Goal: Task Accomplishment & Management: Manage account settings

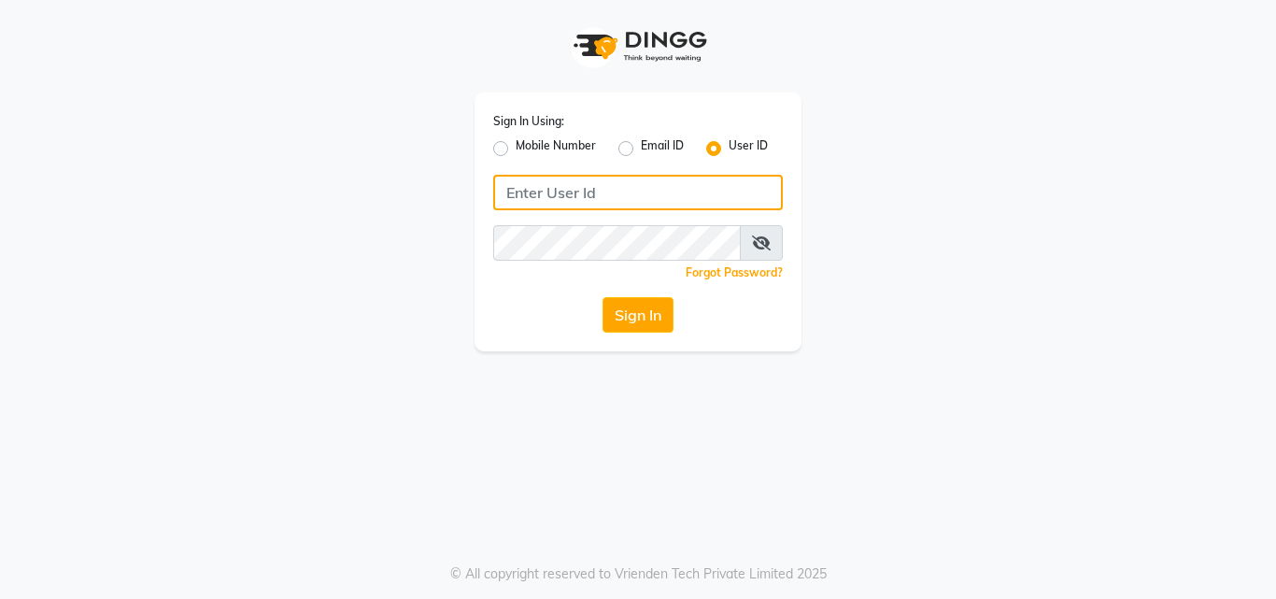
type input "pallavi_unisex"
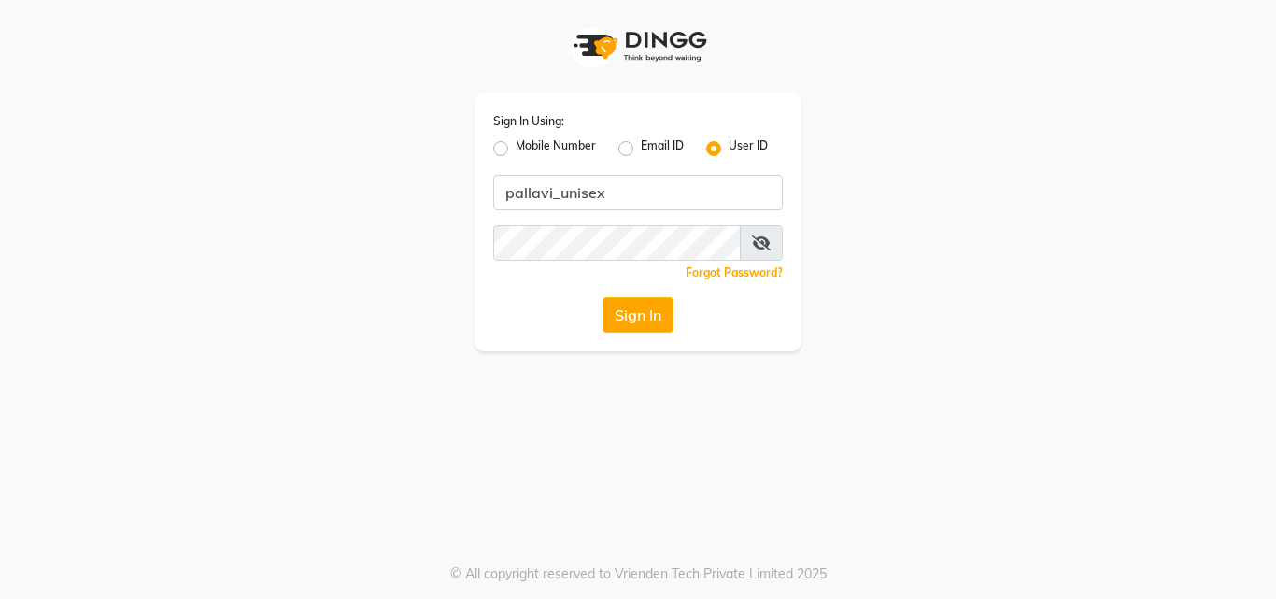
click at [660, 338] on div "Sign In Using: Mobile Number Email ID User ID pallavi_unisex Remember me Forgot…" at bounding box center [637, 221] width 327 height 259
click at [657, 322] on button "Sign In" at bounding box center [637, 314] width 71 height 35
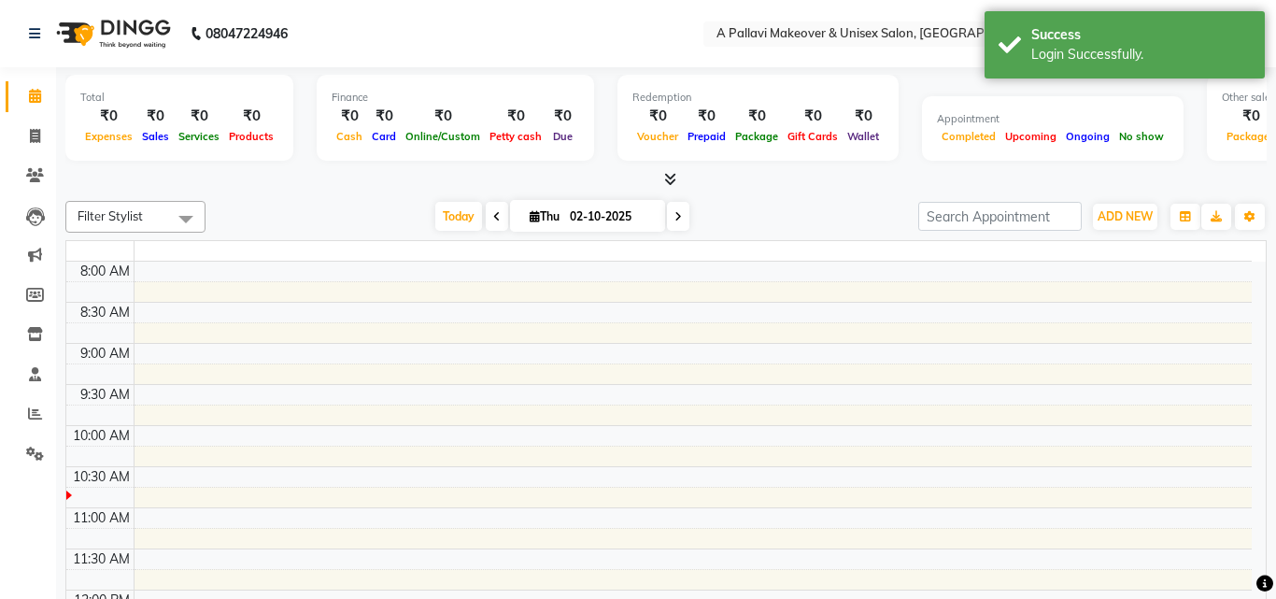
select select "en"
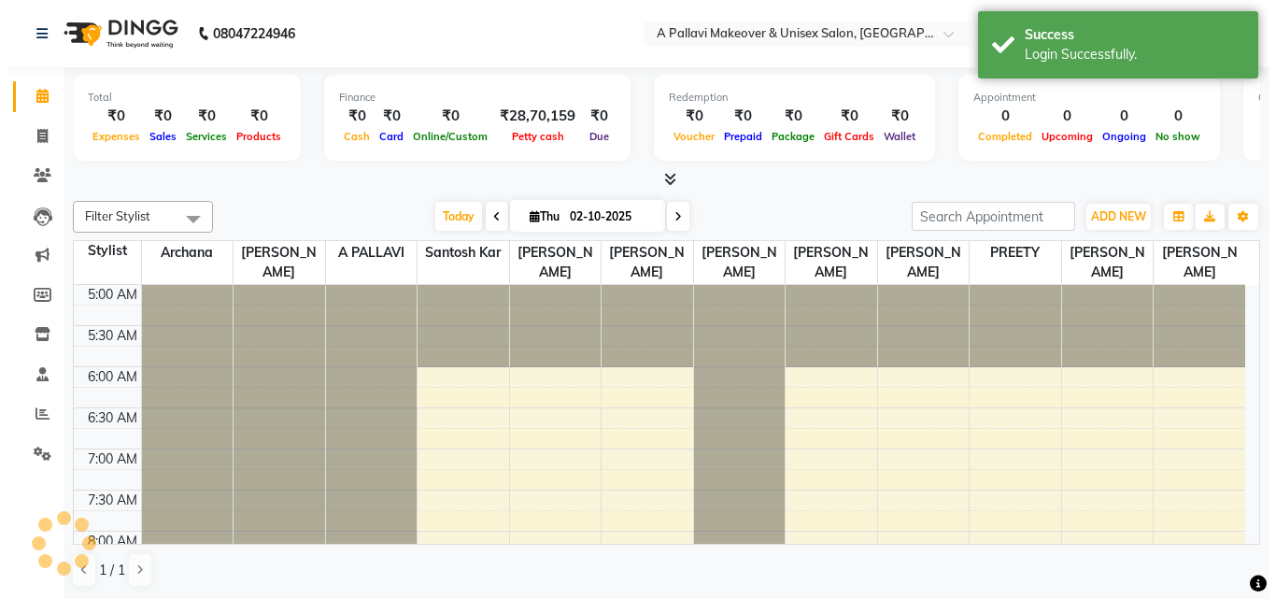
scroll to position [83, 0]
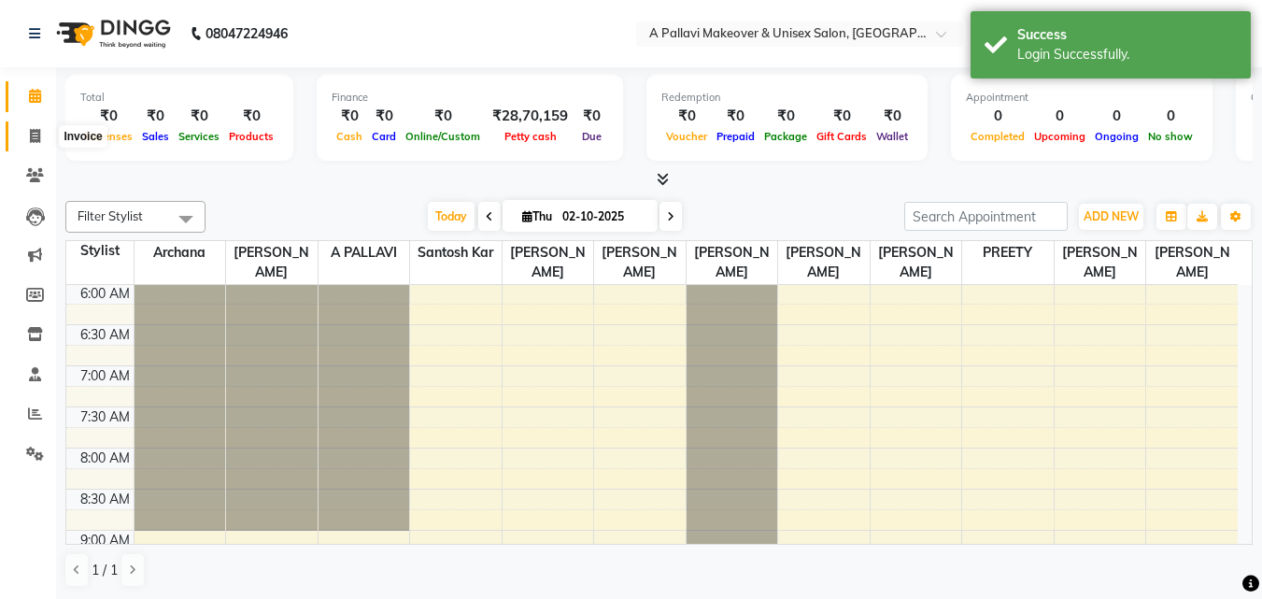
click at [40, 136] on icon at bounding box center [35, 136] width 10 height 14
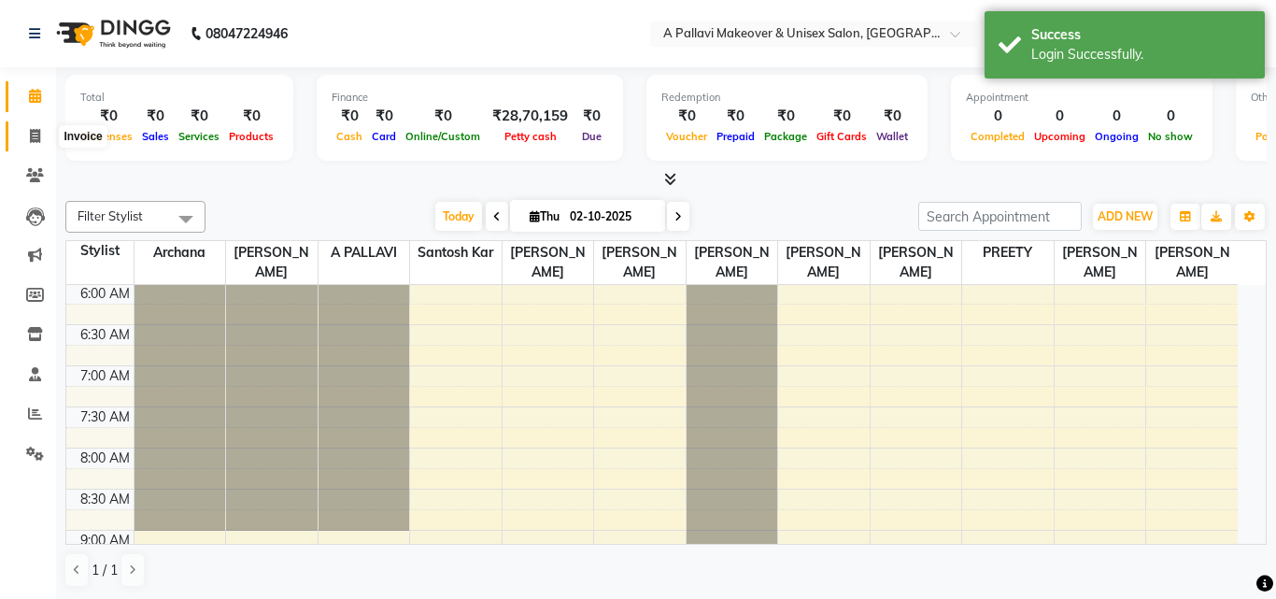
select select "3573"
select select "service"
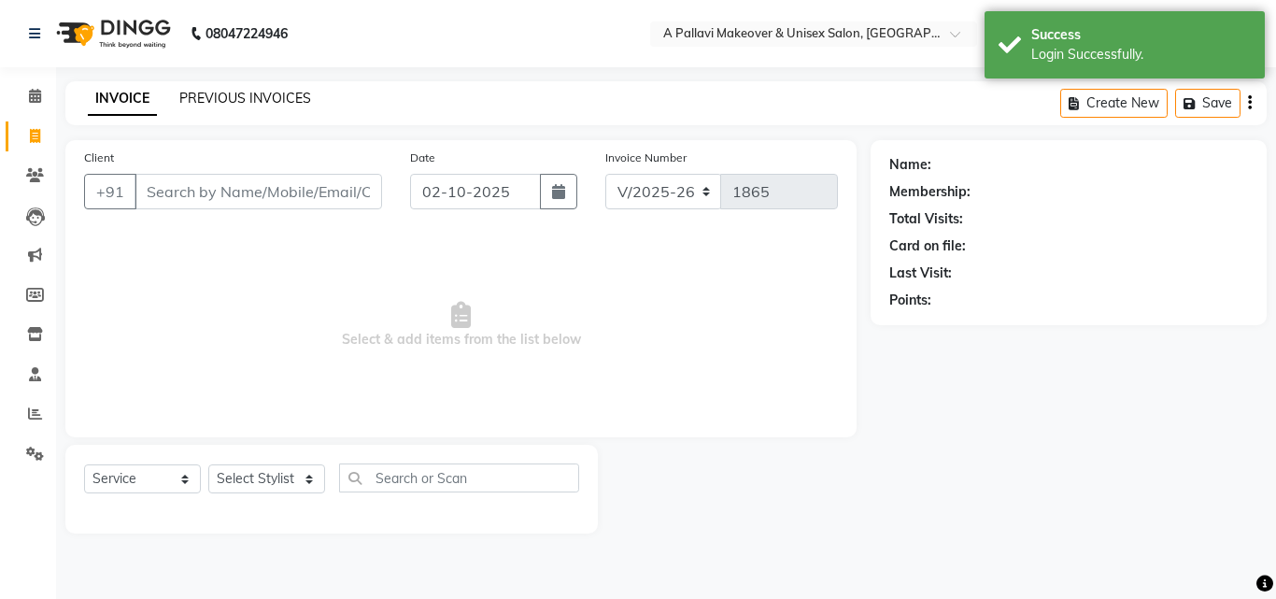
click at [232, 91] on link "PREVIOUS INVOICES" at bounding box center [245, 98] width 132 height 17
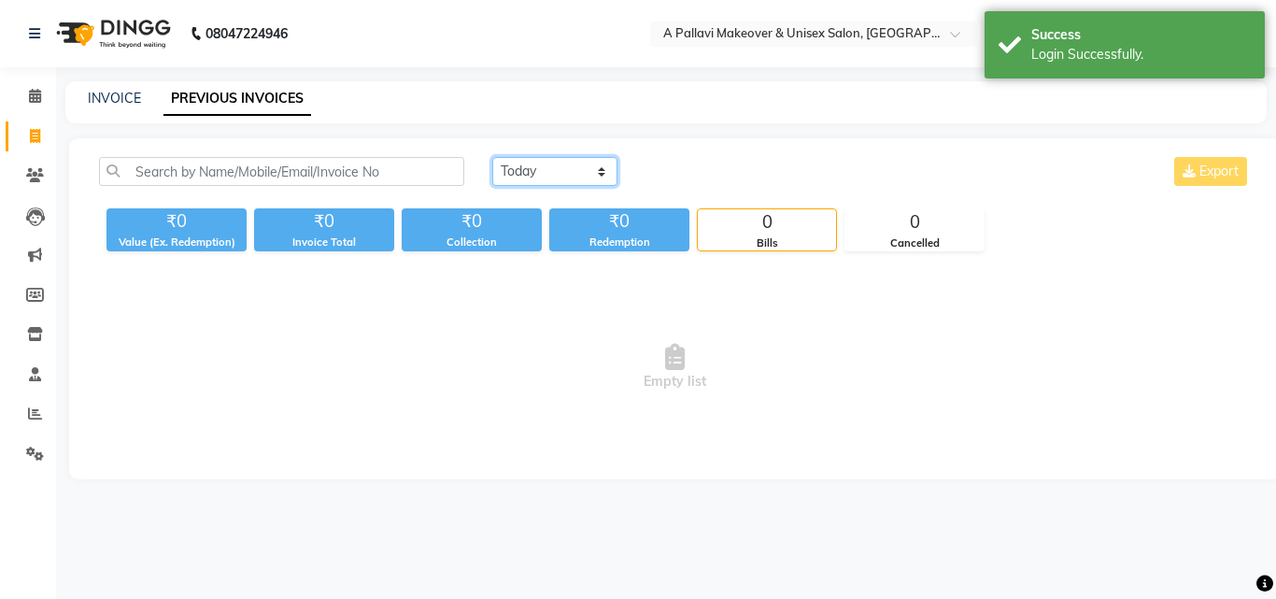
click at [531, 177] on select "[DATE] [DATE] Custom Range" at bounding box center [554, 171] width 125 height 29
click at [492, 157] on select "[DATE] [DATE] Custom Range" at bounding box center [554, 171] width 125 height 29
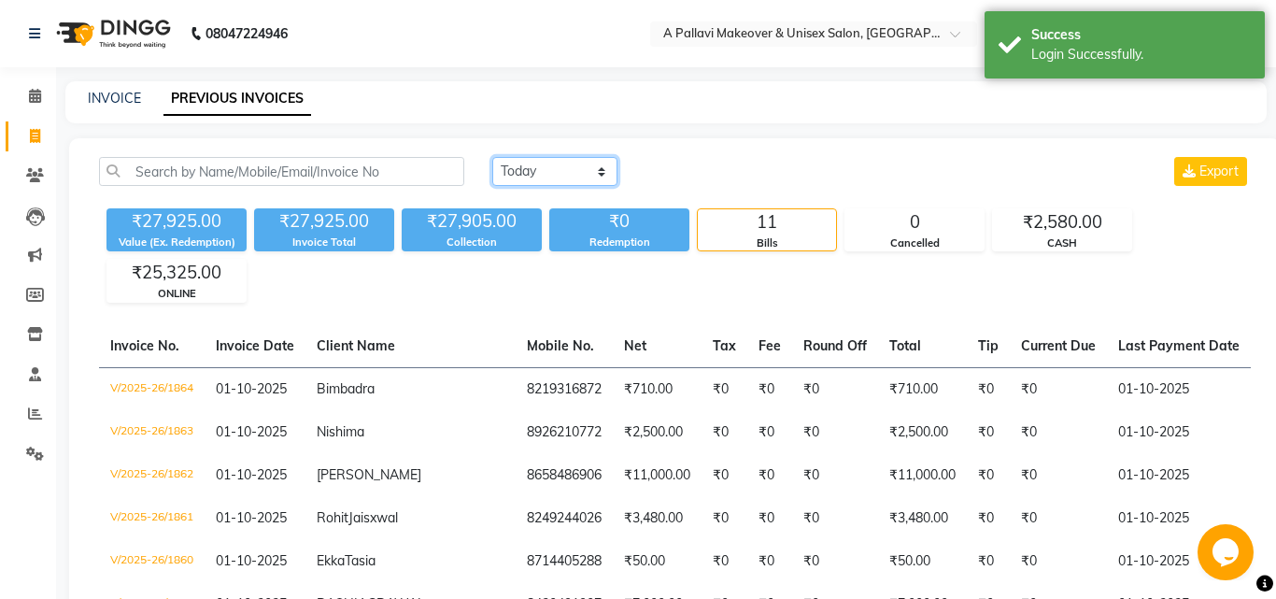
click at [529, 178] on select "[DATE] [DATE] Custom Range" at bounding box center [554, 171] width 125 height 29
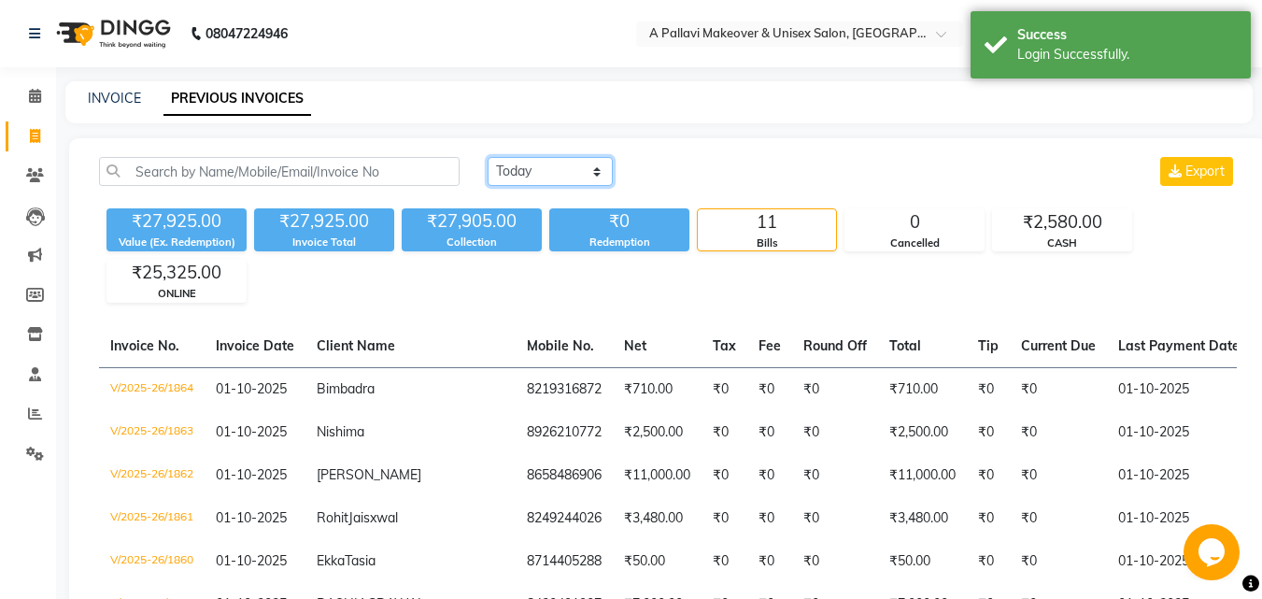
select select "today"
click at [488, 157] on select "[DATE] [DATE] Custom Range" at bounding box center [550, 171] width 125 height 29
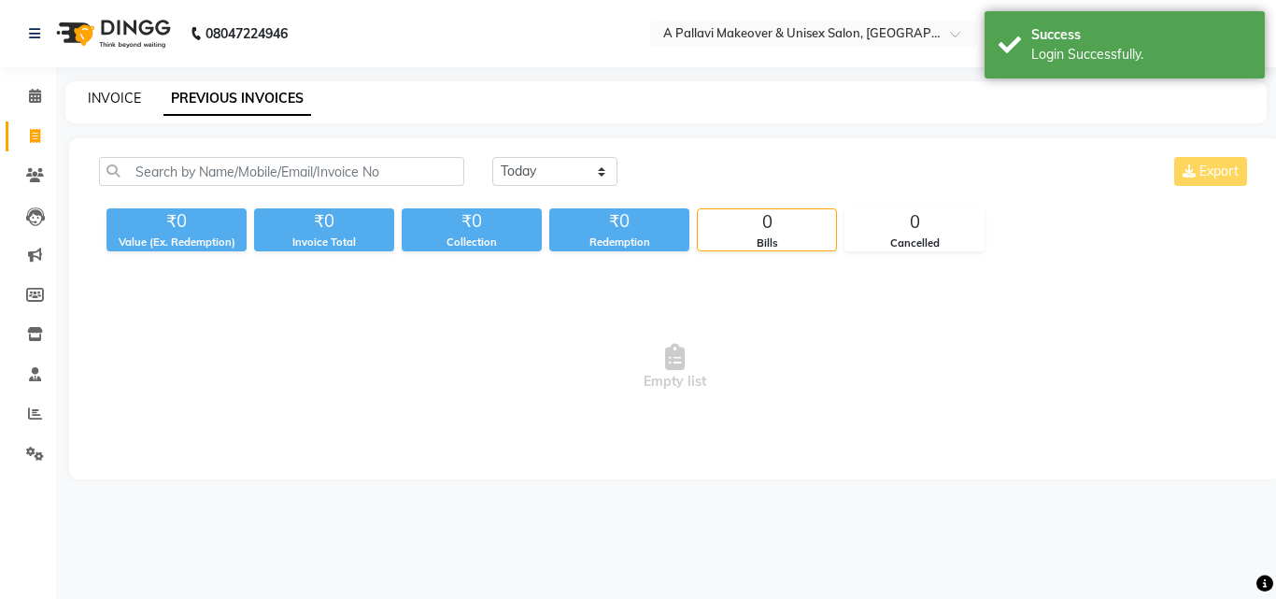
click at [124, 105] on link "INVOICE" at bounding box center [114, 98] width 53 height 17
select select "service"
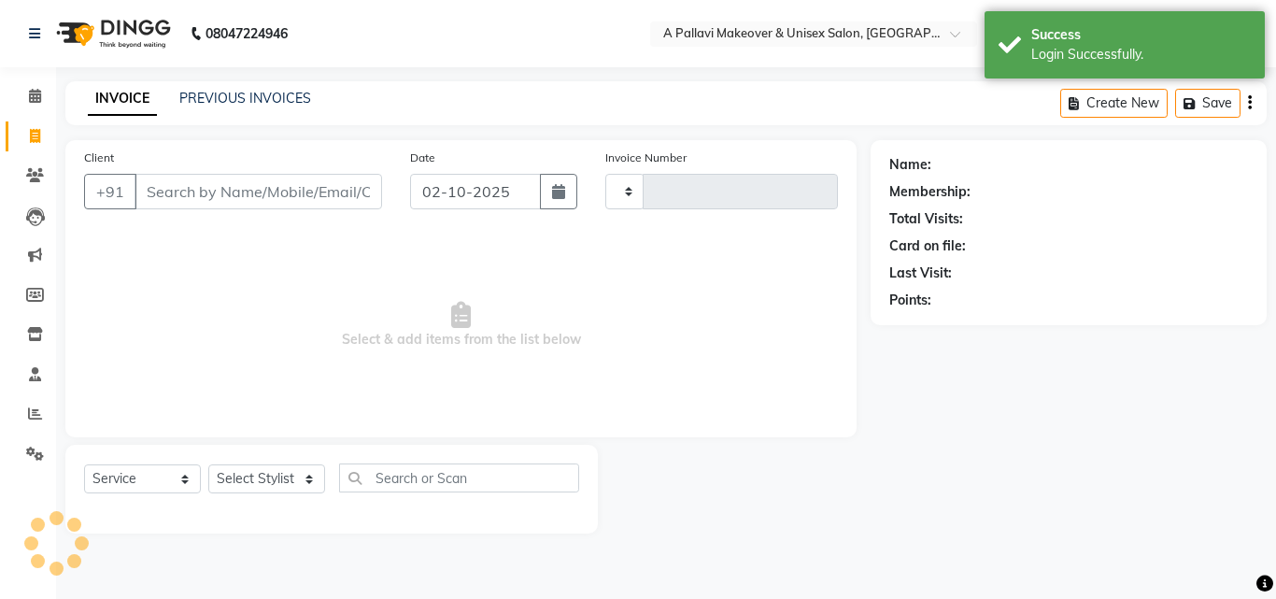
type input "1865"
select select "3573"
click at [262, 105] on link "PREVIOUS INVOICES" at bounding box center [245, 98] width 132 height 17
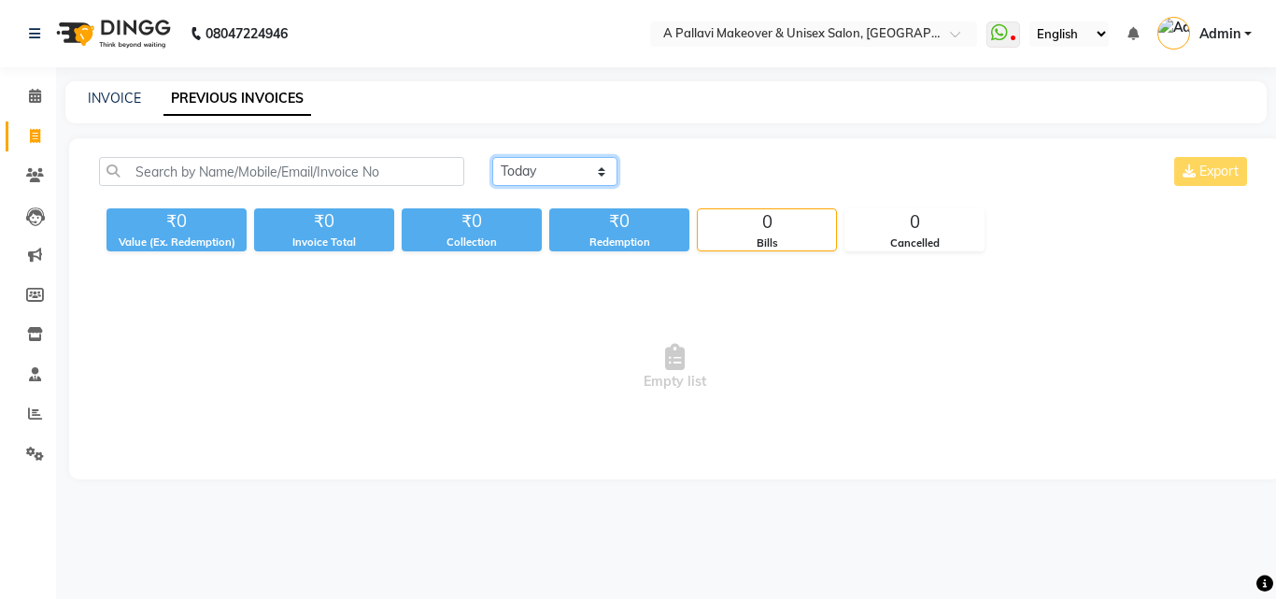
click at [527, 168] on select "[DATE] [DATE] Custom Range" at bounding box center [554, 171] width 125 height 29
select select "[DATE]"
click at [492, 157] on select "[DATE] [DATE] Custom Range" at bounding box center [554, 171] width 125 height 29
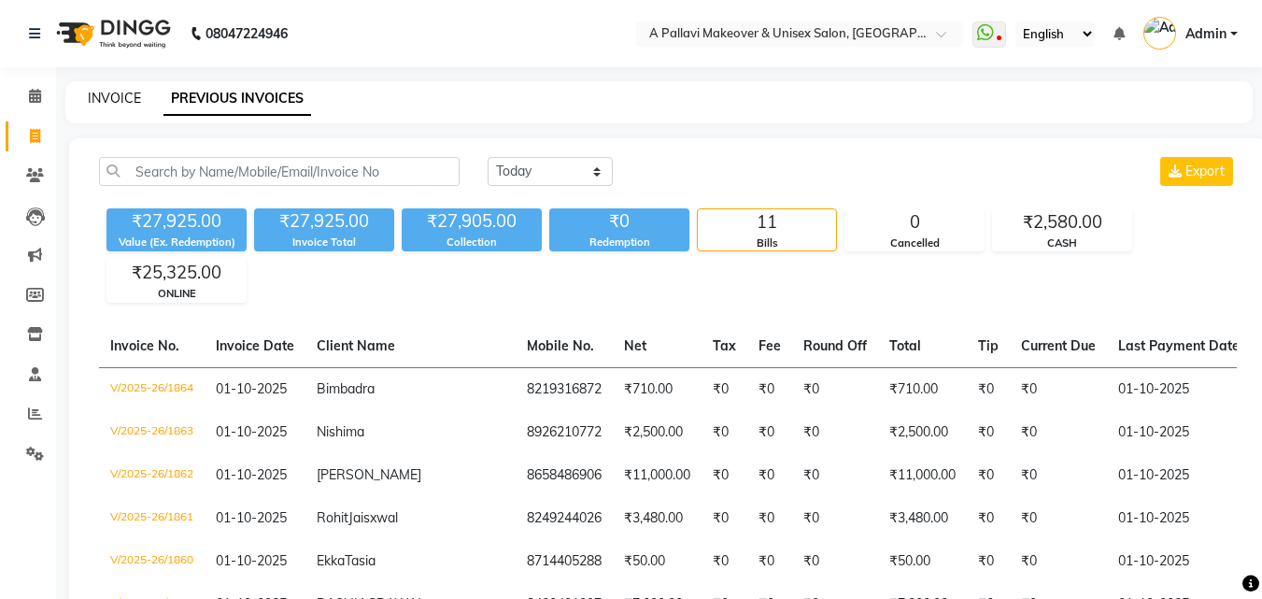
click at [106, 102] on link "INVOICE" at bounding box center [114, 98] width 53 height 17
select select "service"
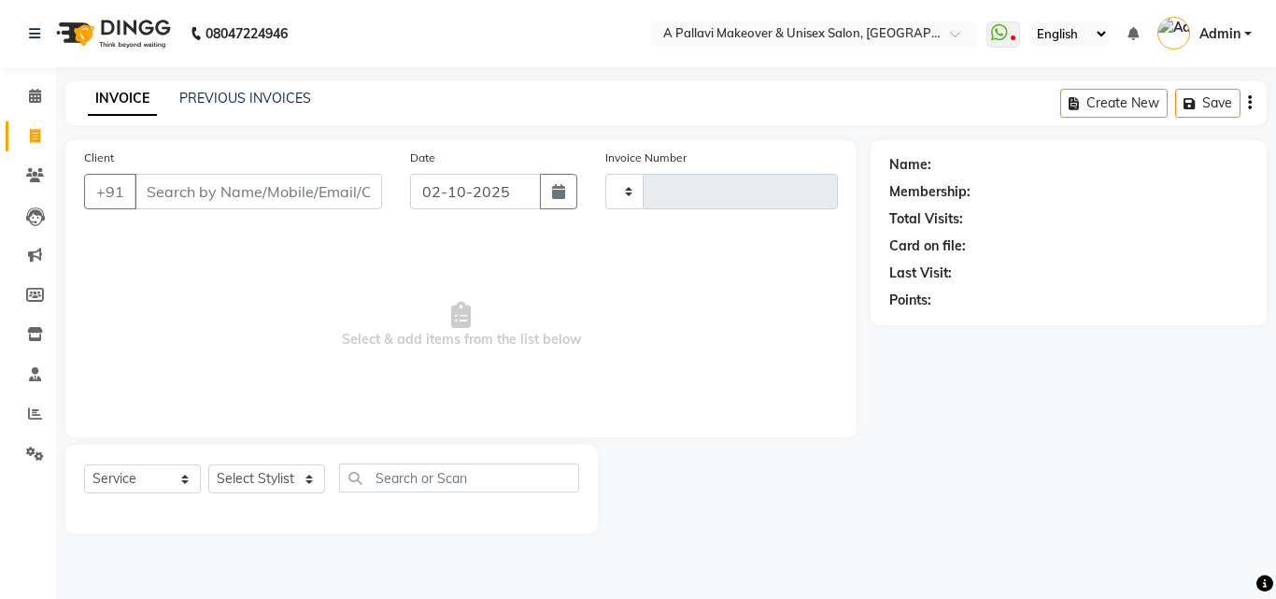
type input "1865"
select select "3573"
click at [248, 95] on link "PREVIOUS INVOICES" at bounding box center [245, 98] width 132 height 17
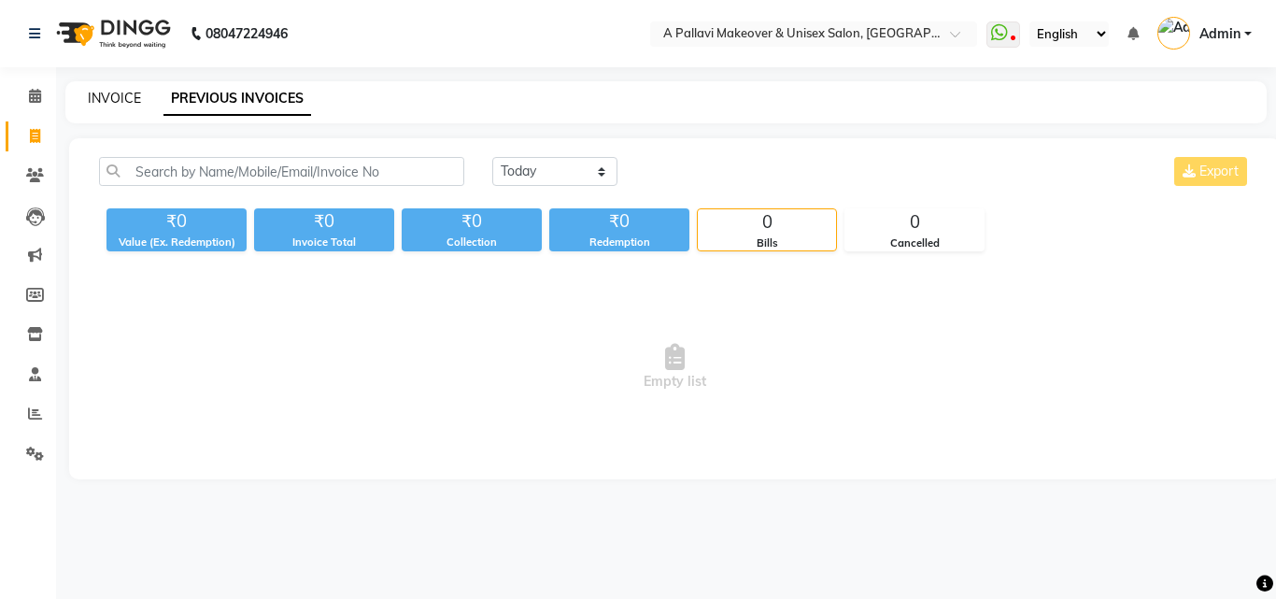
click at [102, 96] on link "INVOICE" at bounding box center [114, 98] width 53 height 17
select select "service"
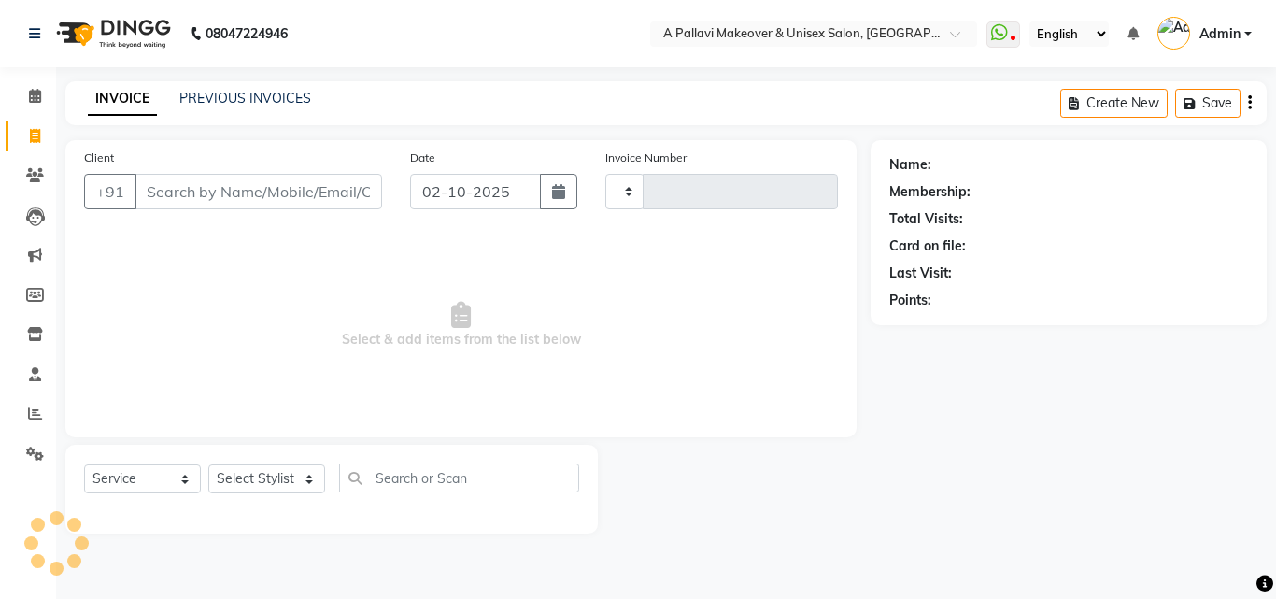
type input "1865"
select select "3573"
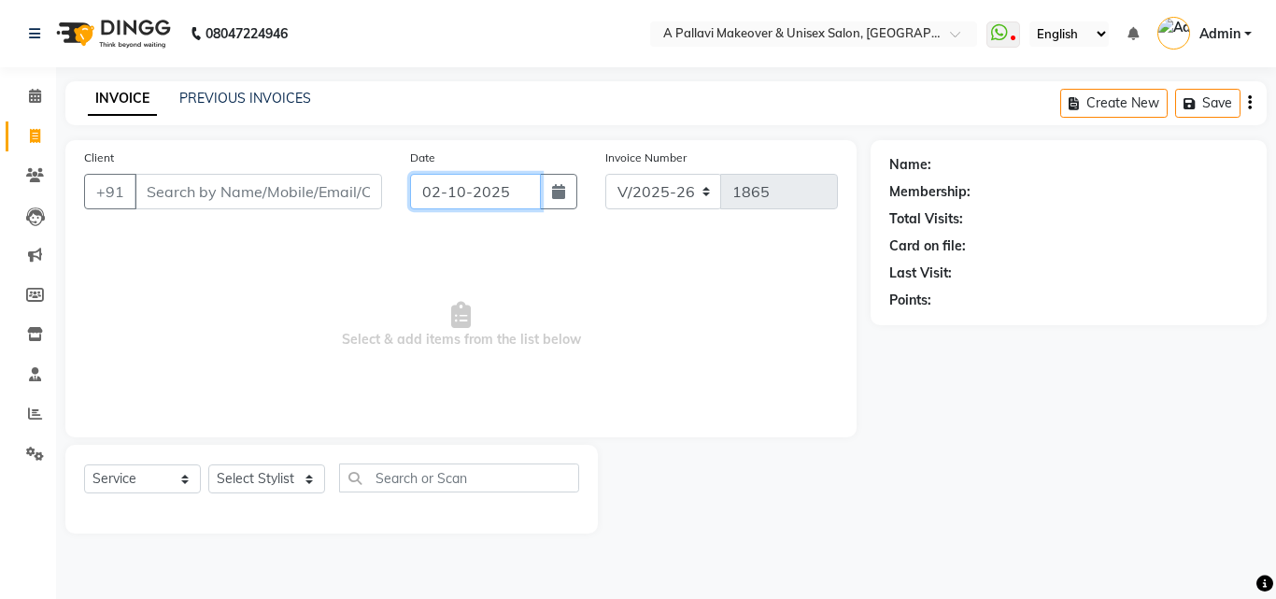
click at [433, 196] on input "02-10-2025" at bounding box center [475, 191] width 131 height 35
select select "10"
select select "2025"
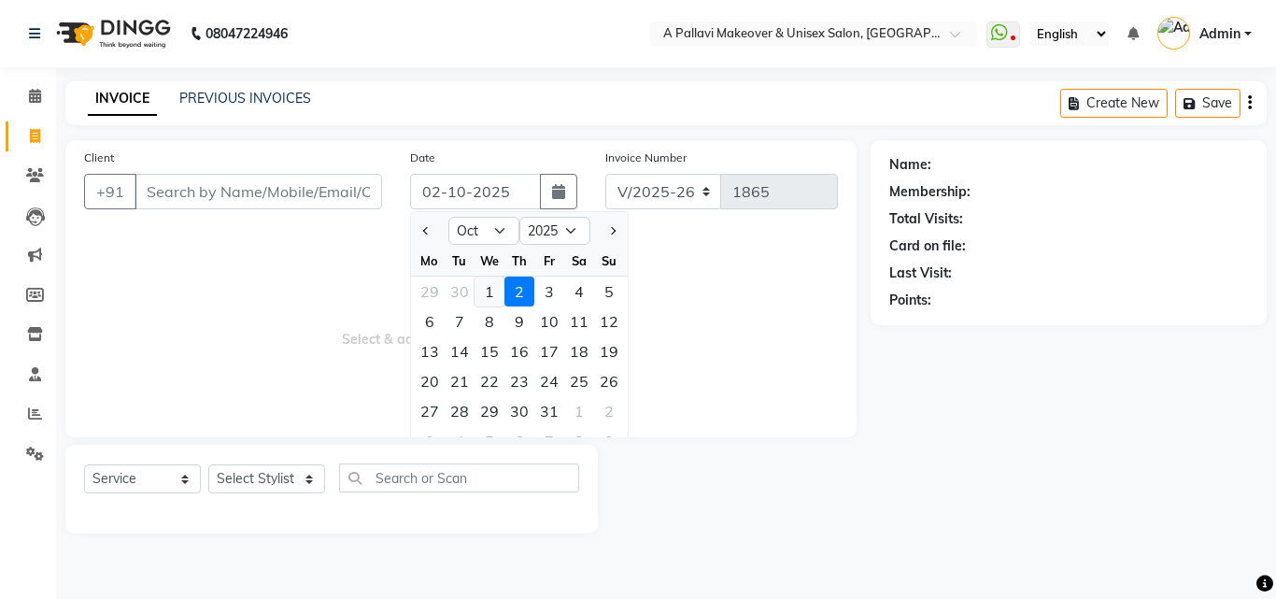
click at [490, 296] on div "1" at bounding box center [489, 291] width 30 height 30
type input "01-10-2025"
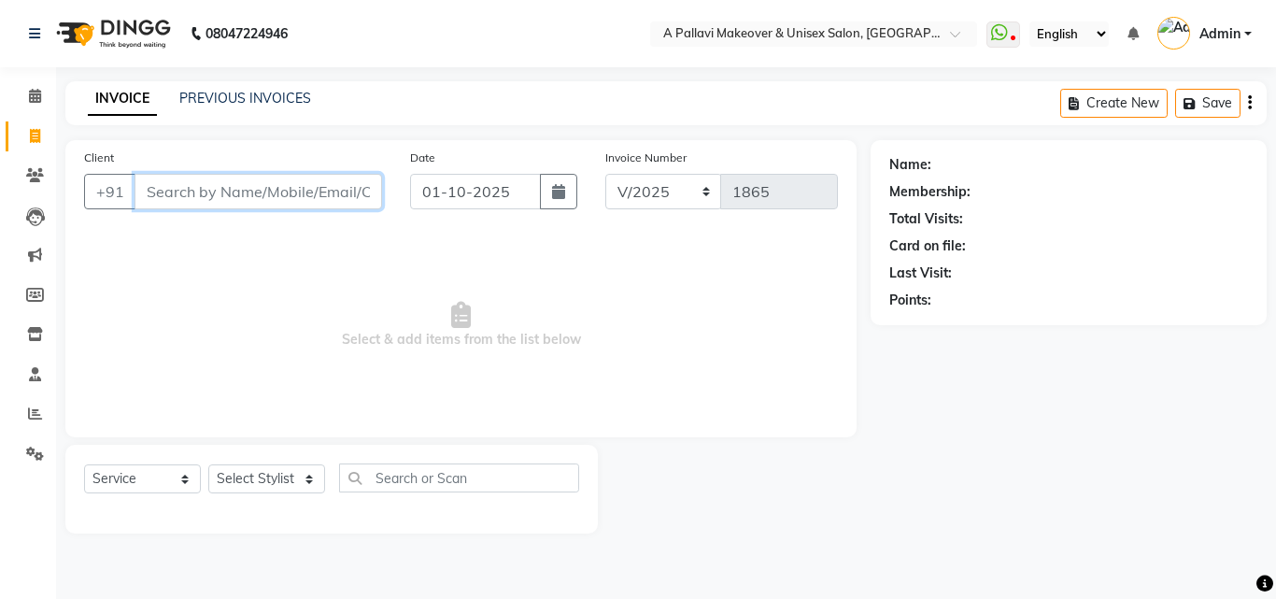
click at [223, 192] on input "Client" at bounding box center [258, 191] width 248 height 35
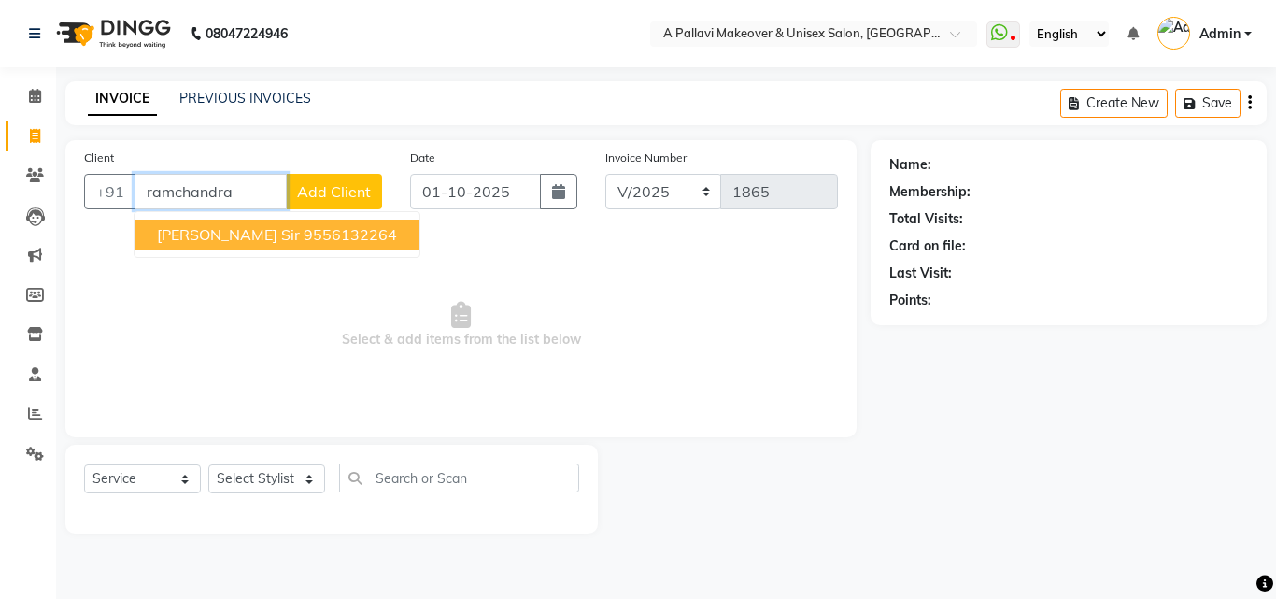
click at [340, 241] on ngb-highlight "9556132264" at bounding box center [350, 234] width 93 height 19
type input "9556132264"
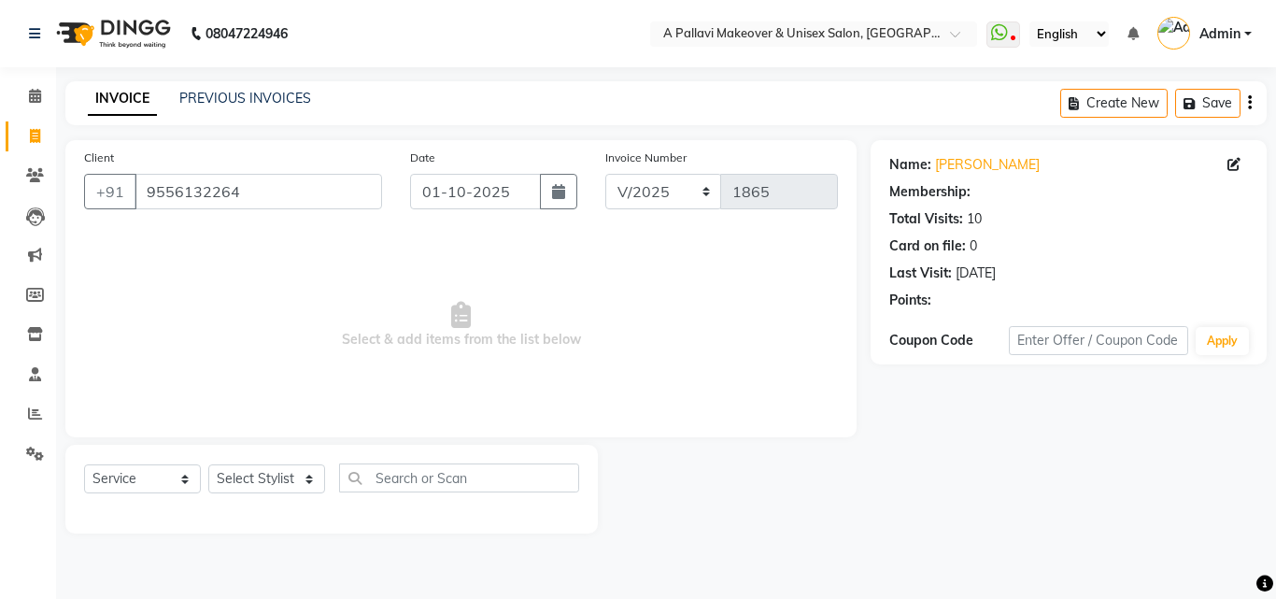
select select "1: Object"
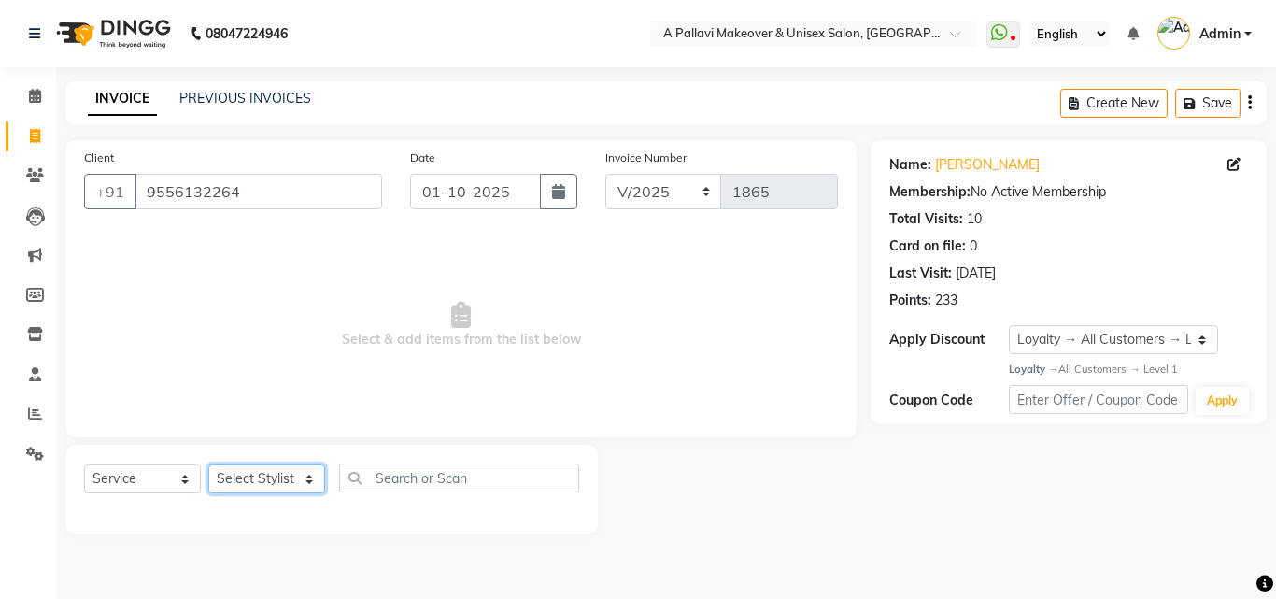
click at [256, 481] on select "Select Stylist Akansha A PALLAVI Archana BAPAN Gourav Namita NANDINI JOSHI Prat…" at bounding box center [266, 478] width 117 height 29
select select "68912"
click at [208, 464] on select "Select Stylist Akansha A PALLAVI Archana BAPAN Gourav Namita NANDINI JOSHI Prat…" at bounding box center [266, 478] width 117 height 29
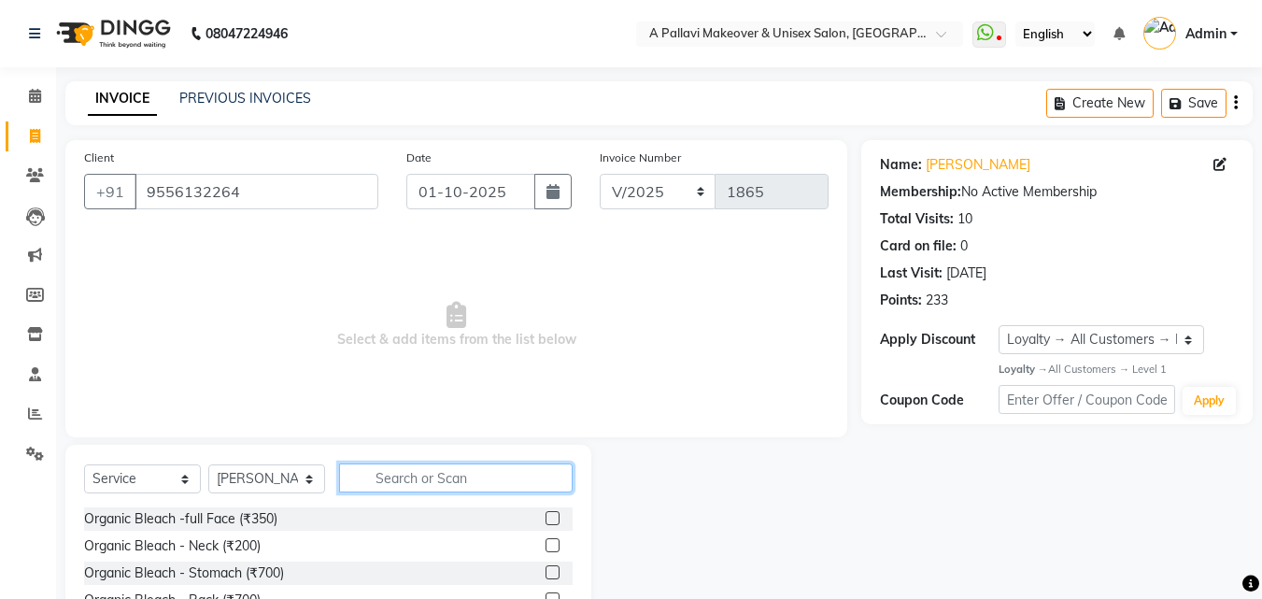
click at [406, 469] on input "text" at bounding box center [455, 477] width 233 height 29
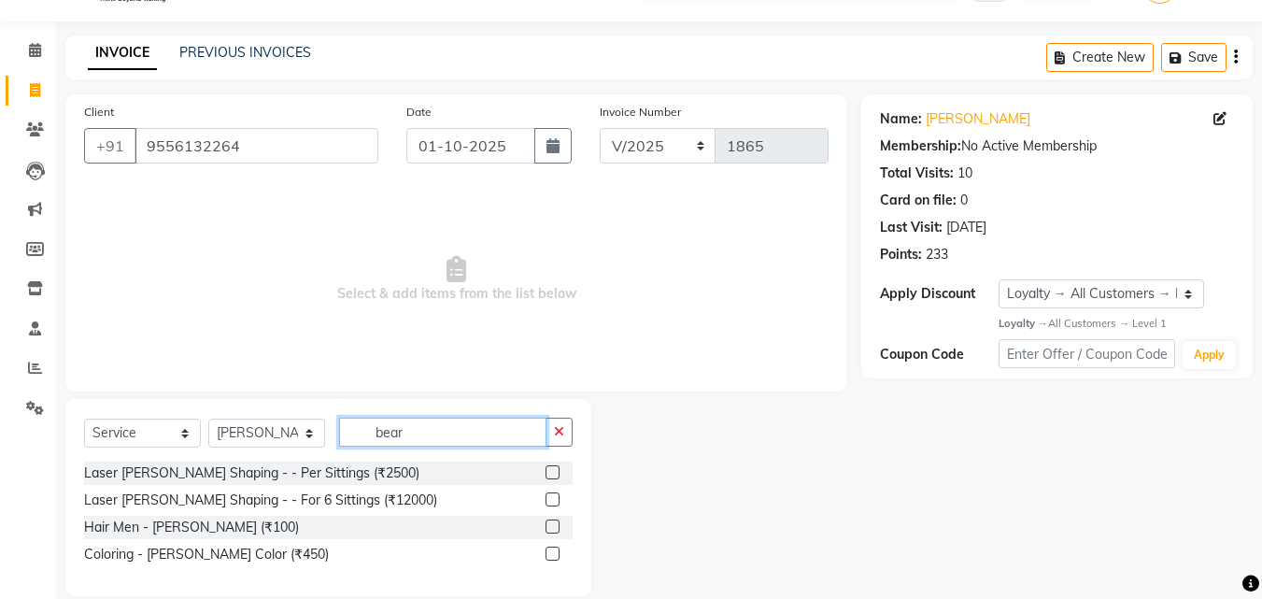
scroll to position [71, 0]
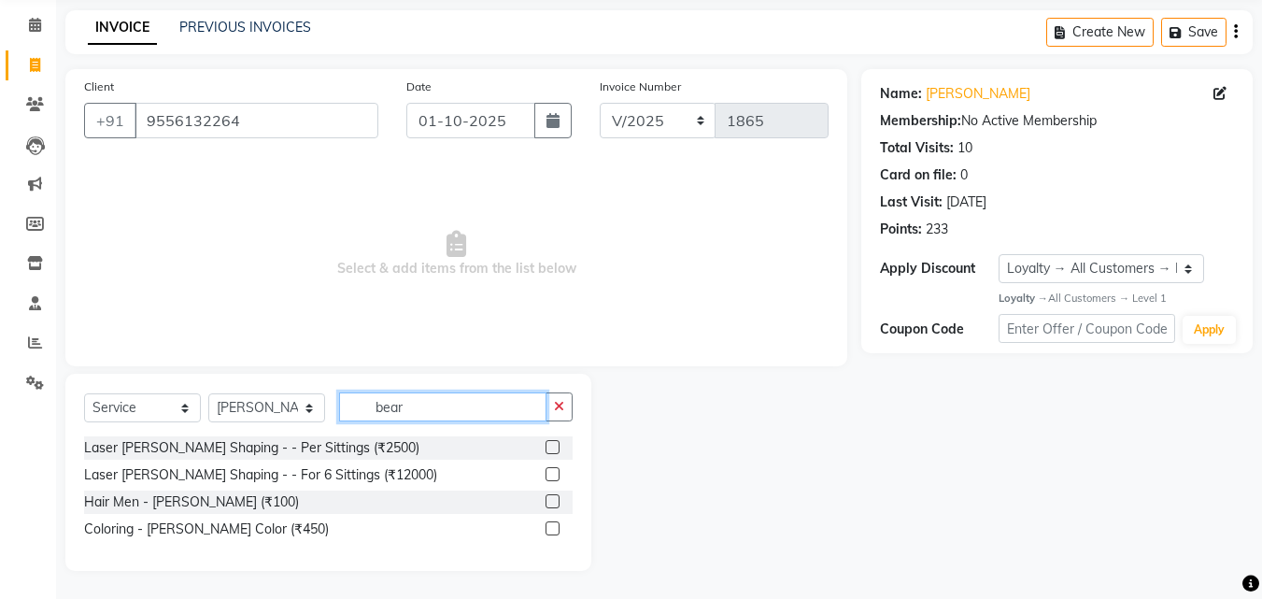
type input "bear"
click at [546, 502] on label at bounding box center [552, 501] width 14 height 14
click at [546, 502] on input "checkbox" at bounding box center [551, 502] width 12 height 12
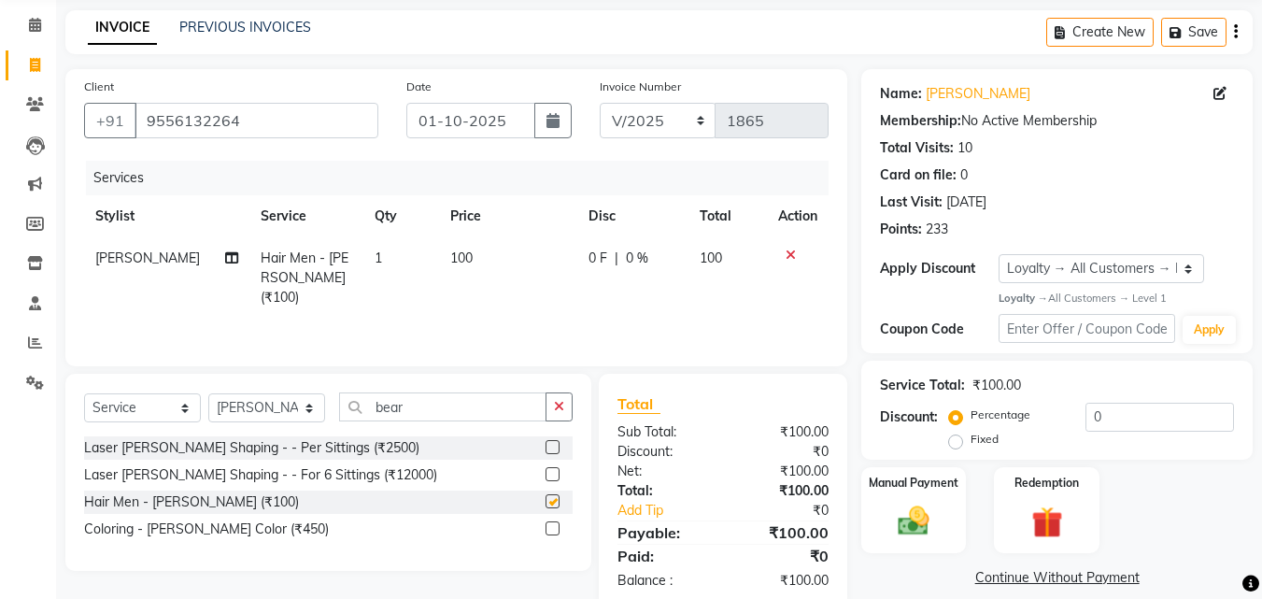
checkbox input "false"
click at [884, 564] on div "Name: Ramchandra Sahu Sir Membership: No Active Membership Total Visits: 10 Car…" at bounding box center [1063, 339] width 405 height 540
click at [417, 409] on input "bear" at bounding box center [442, 406] width 207 height 29
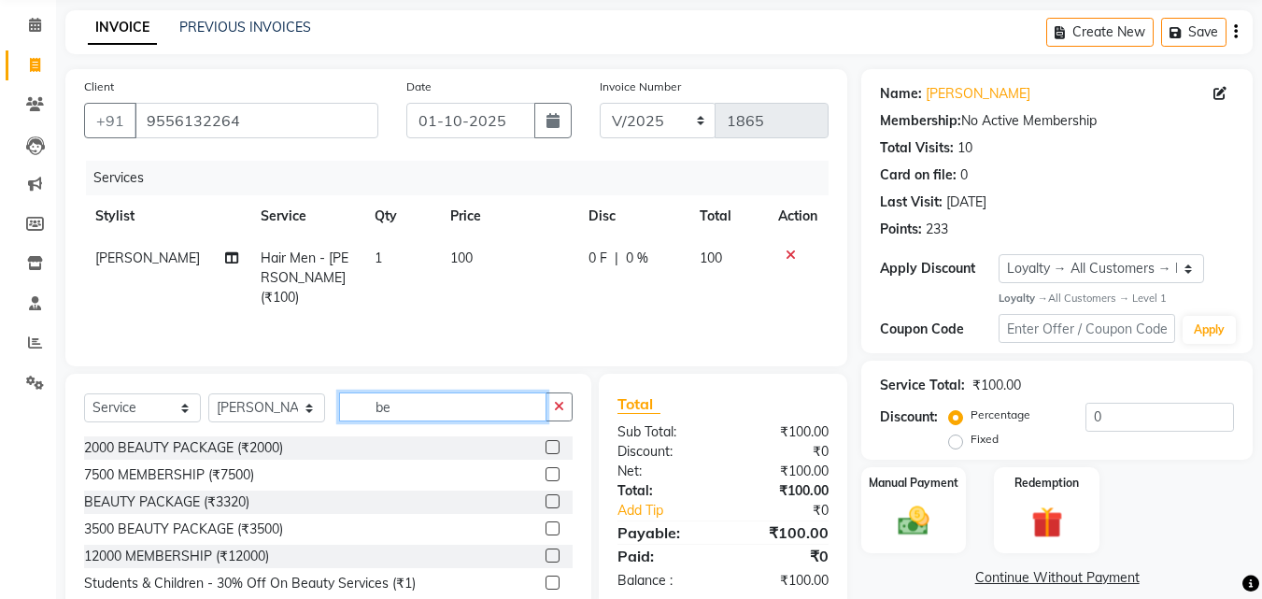
type input "b"
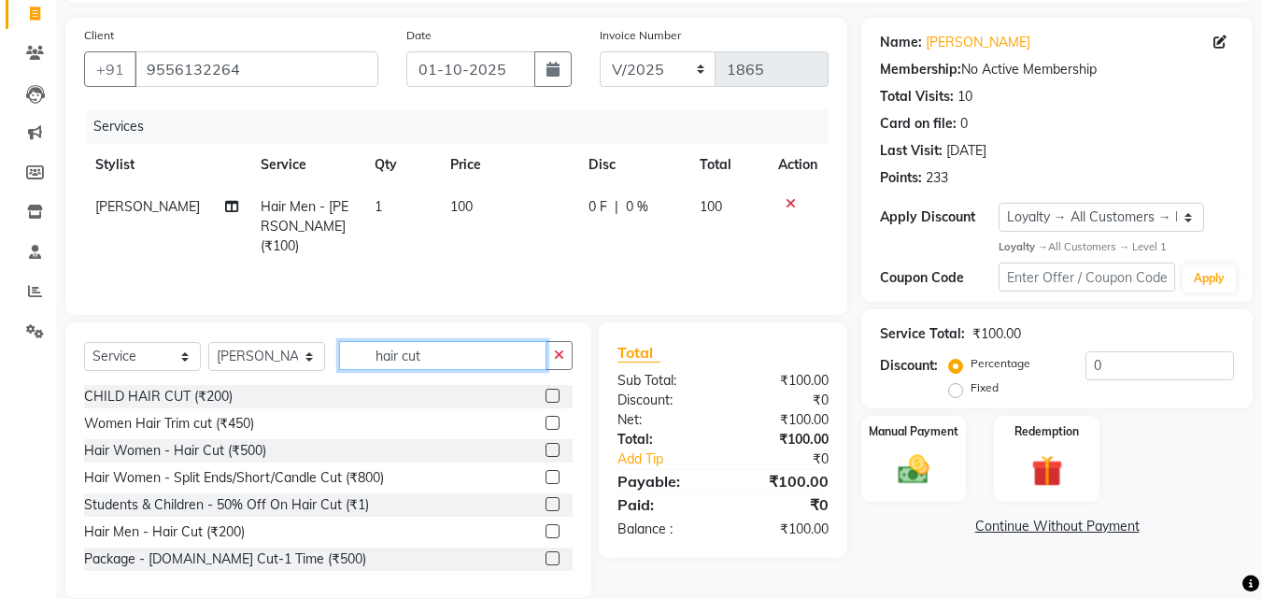
scroll to position [149, 0]
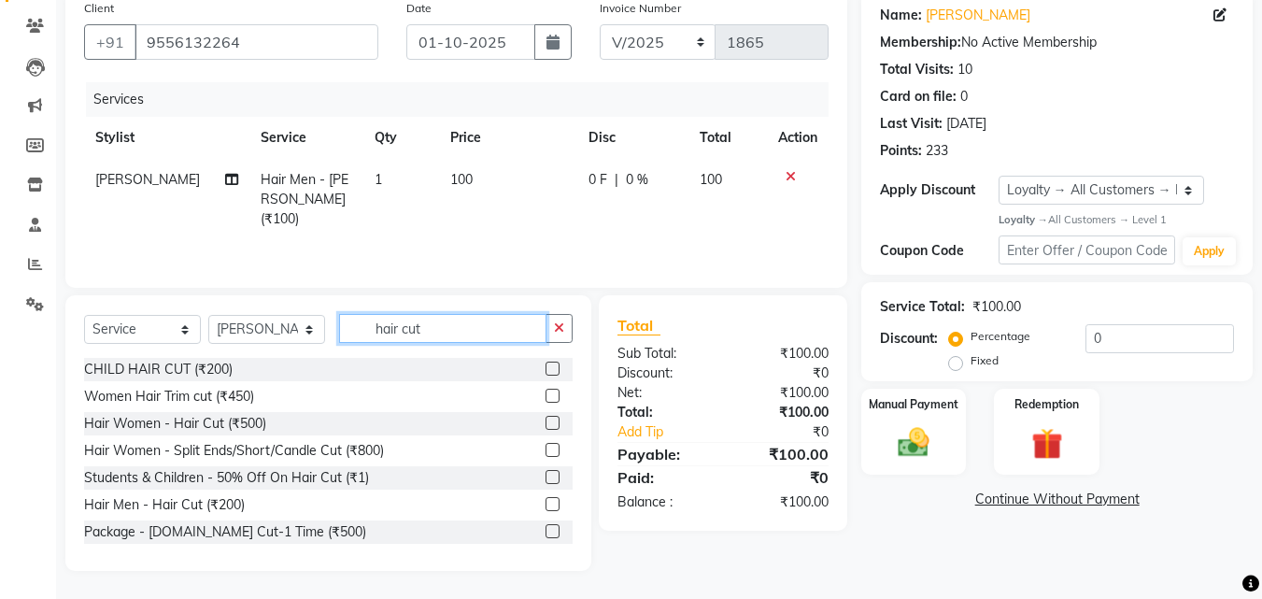
type input "hair cut"
click at [545, 504] on label at bounding box center [552, 504] width 14 height 14
click at [545, 504] on input "checkbox" at bounding box center [551, 505] width 12 height 12
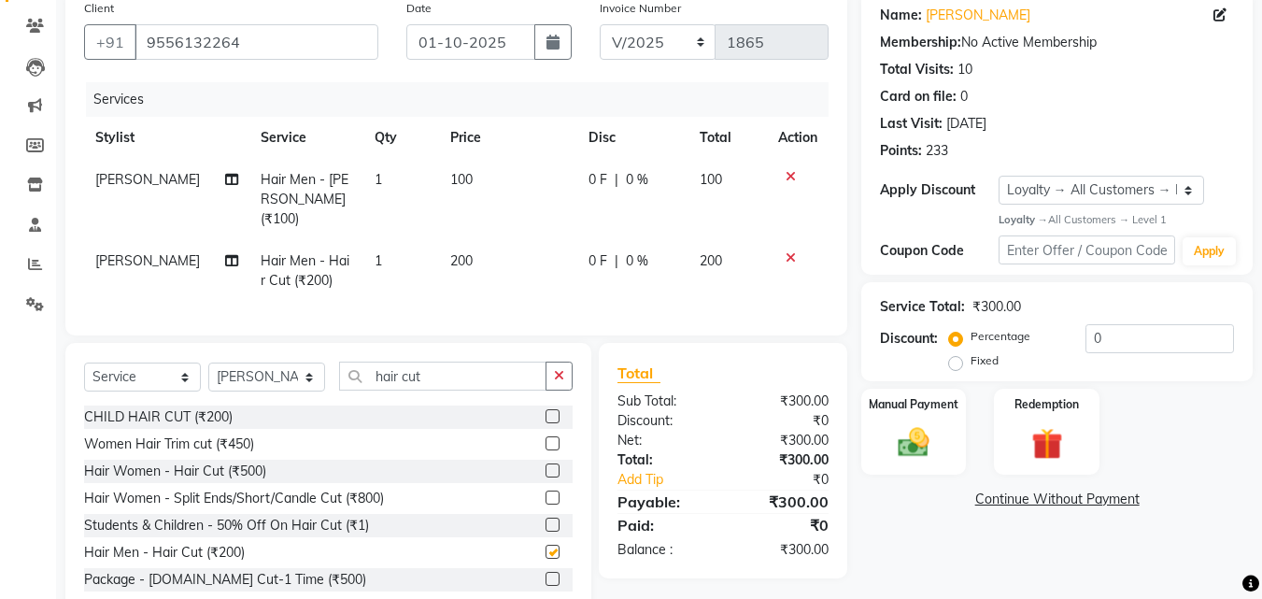
checkbox input "false"
click at [906, 532] on div "Name: Ramchandra Sahu Sir Membership: No Active Membership Total Visits: 10 Car…" at bounding box center [1063, 305] width 405 height 628
click at [908, 453] on img at bounding box center [913, 442] width 52 height 37
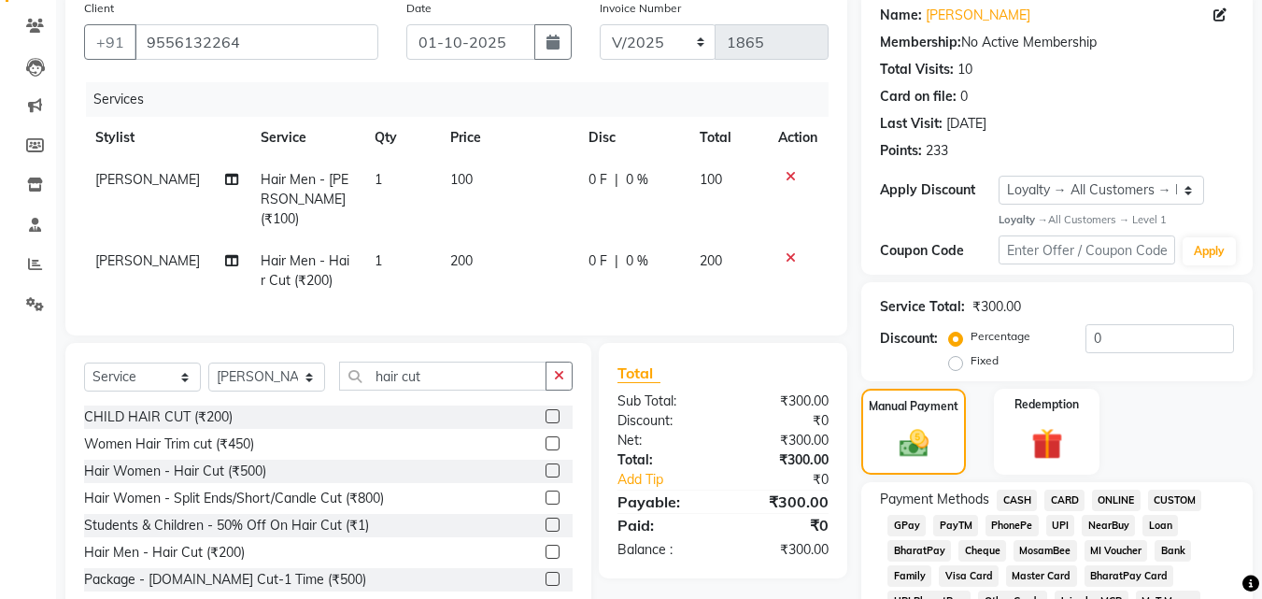
click at [1110, 501] on span "ONLINE" at bounding box center [1116, 499] width 49 height 21
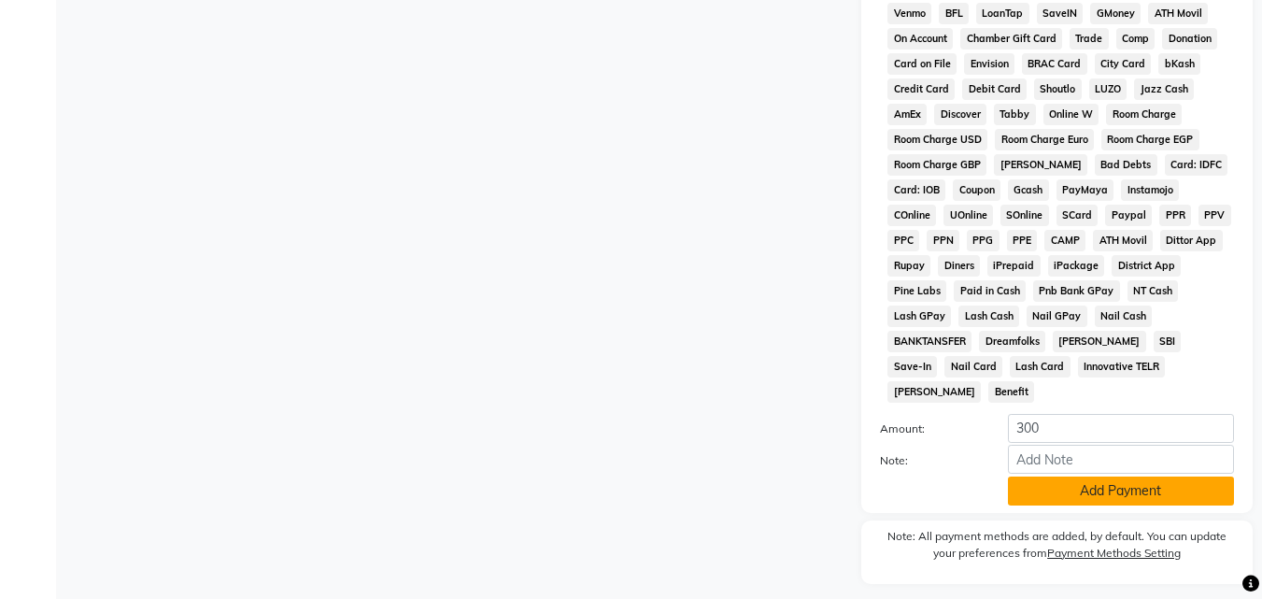
scroll to position [889, 0]
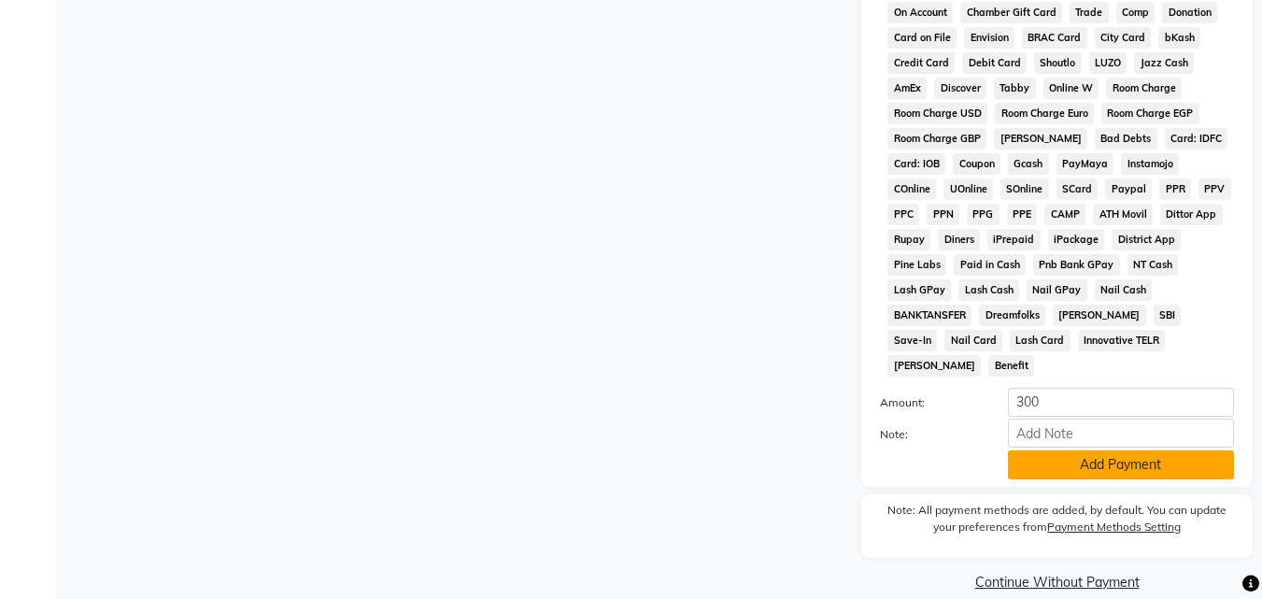
click at [1076, 450] on button "Add Payment" at bounding box center [1121, 464] width 226 height 29
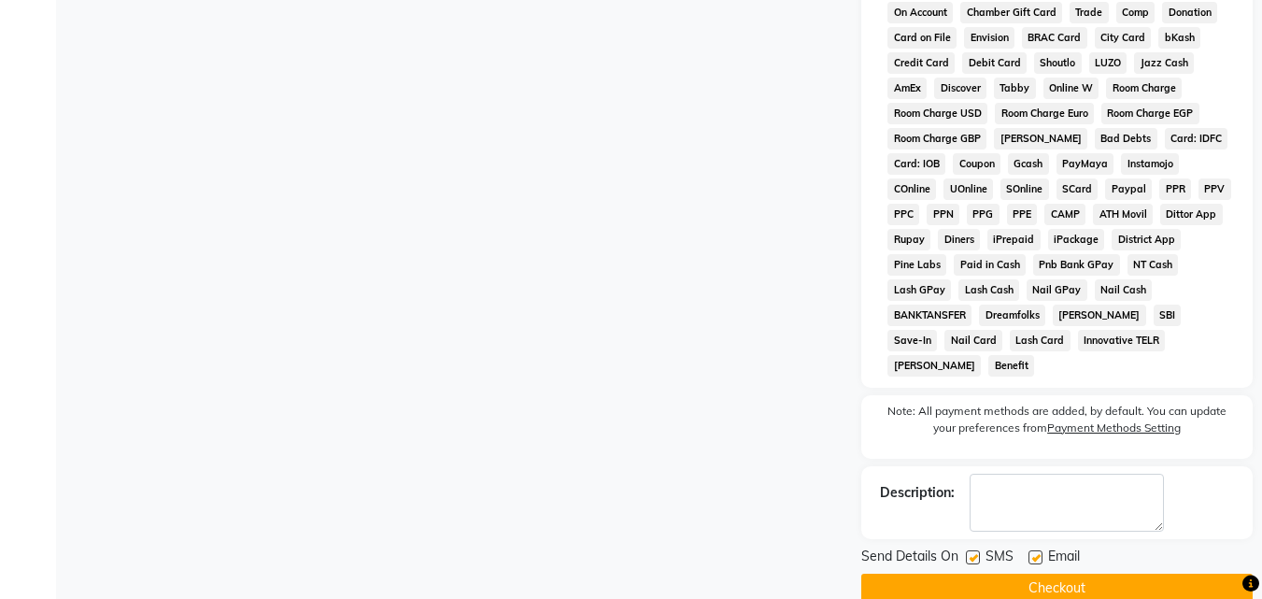
click at [982, 573] on button "Checkout" at bounding box center [1056, 587] width 391 height 29
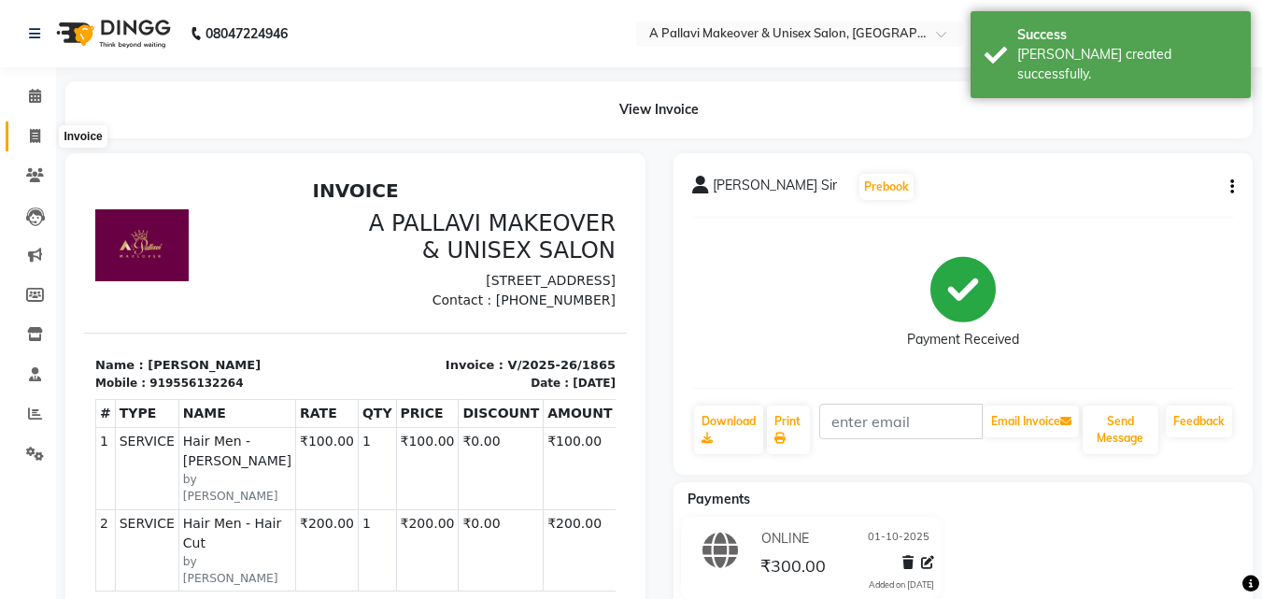
click at [25, 137] on span at bounding box center [35, 136] width 33 height 21
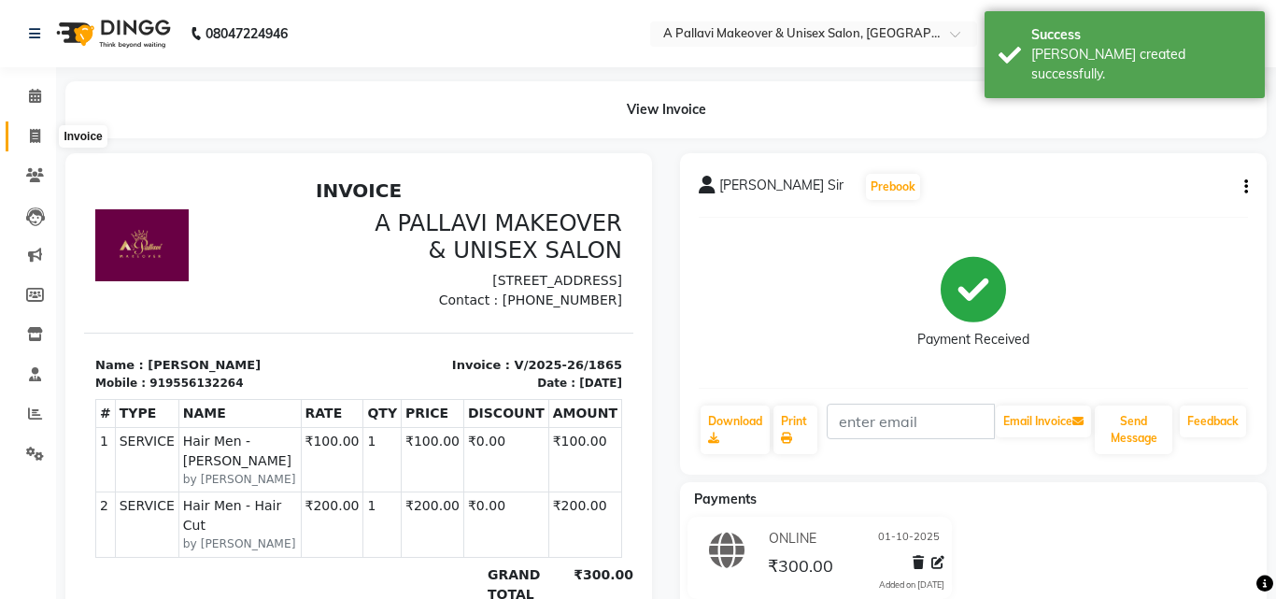
select select "service"
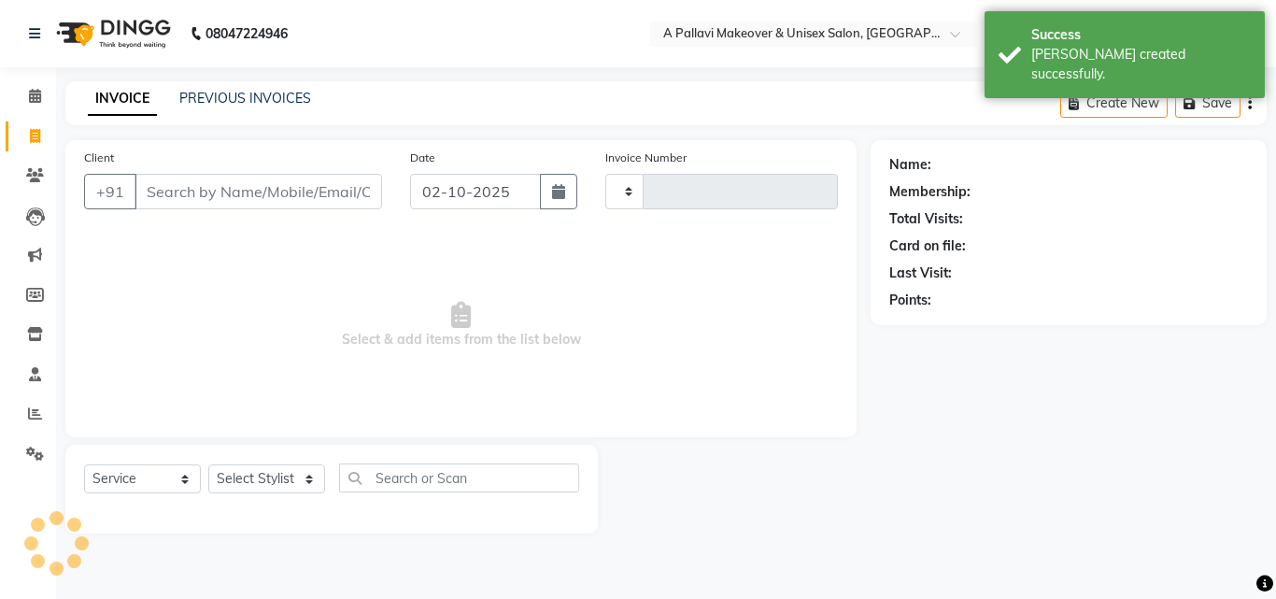
type input "1866"
select select "3573"
click at [431, 193] on input "02-10-2025" at bounding box center [475, 191] width 131 height 35
select select "10"
select select "2025"
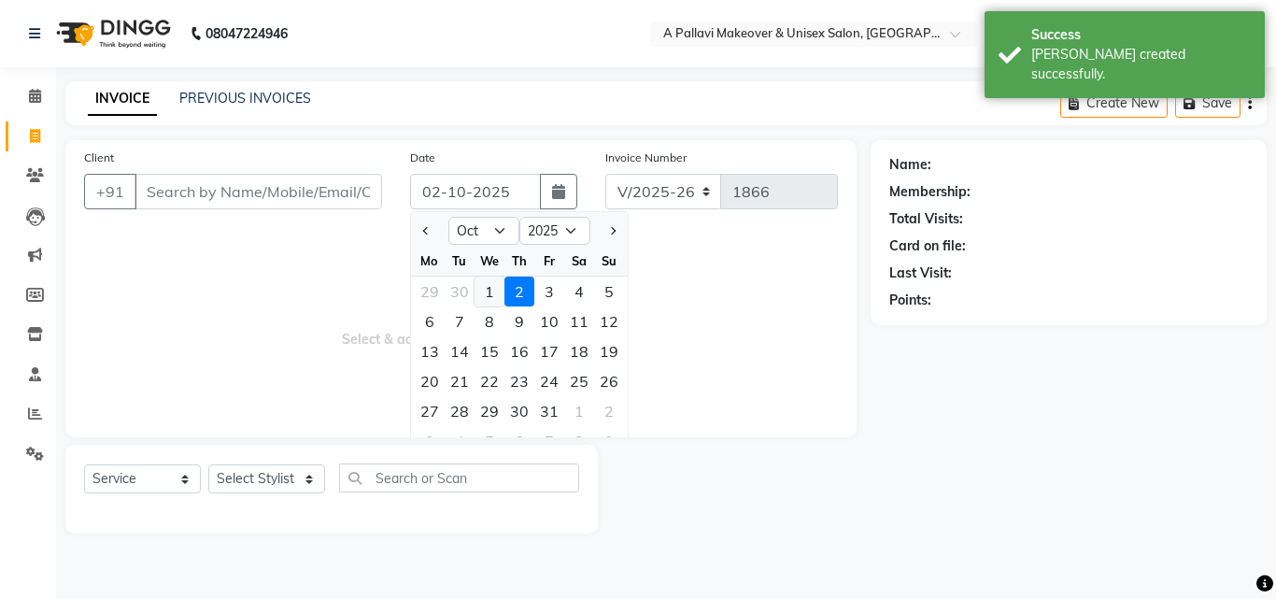
click at [487, 302] on div "1" at bounding box center [489, 291] width 30 height 30
type input "01-10-2025"
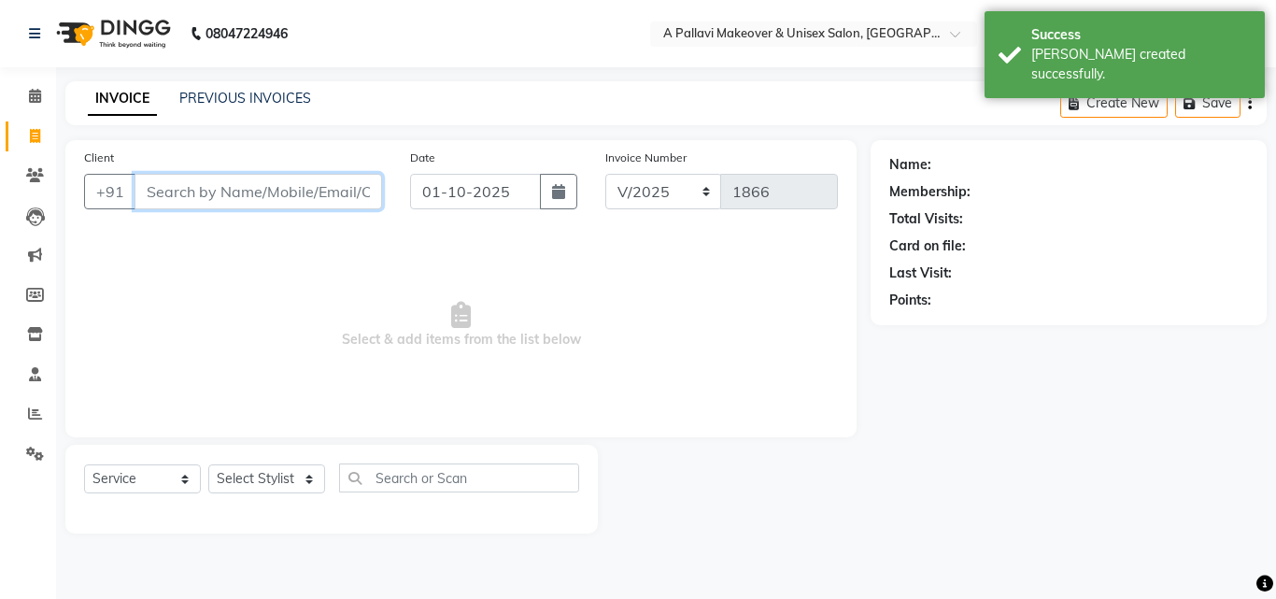
click at [191, 205] on input "Client" at bounding box center [258, 191] width 248 height 35
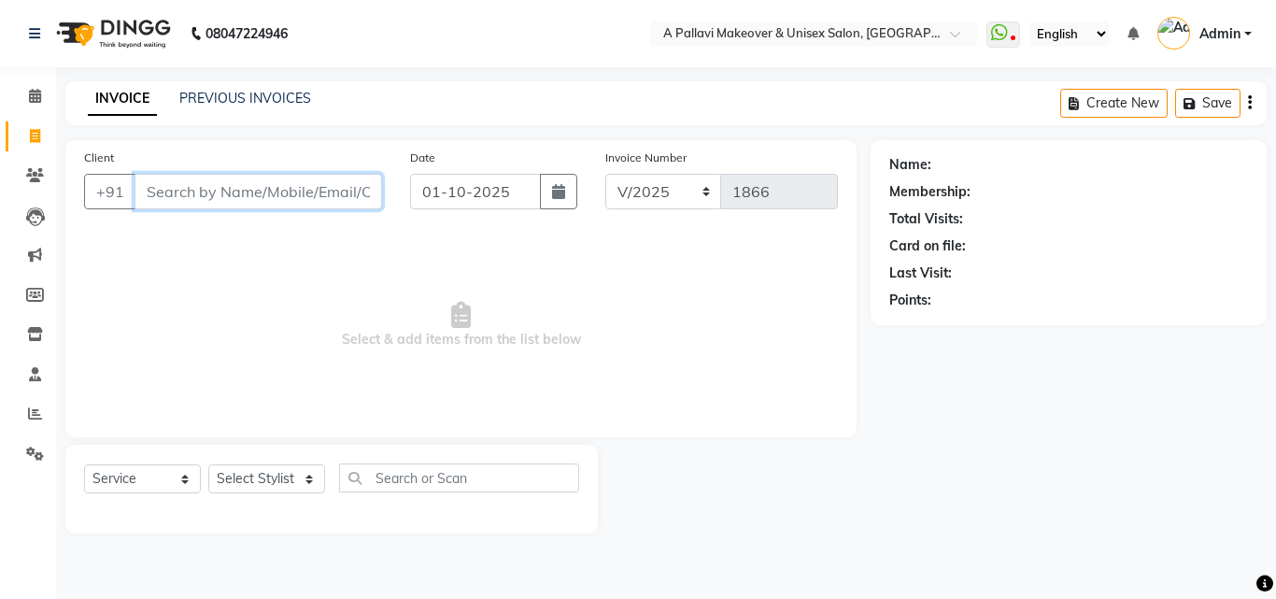
click at [181, 195] on input "Client" at bounding box center [258, 191] width 248 height 35
click at [174, 190] on input "8144529856" at bounding box center [210, 191] width 152 height 35
click at [201, 204] on input "8144529856" at bounding box center [210, 191] width 152 height 35
click at [227, 197] on input "8144529856" at bounding box center [210, 191] width 152 height 35
click at [238, 195] on input "8144529856" at bounding box center [210, 191] width 152 height 35
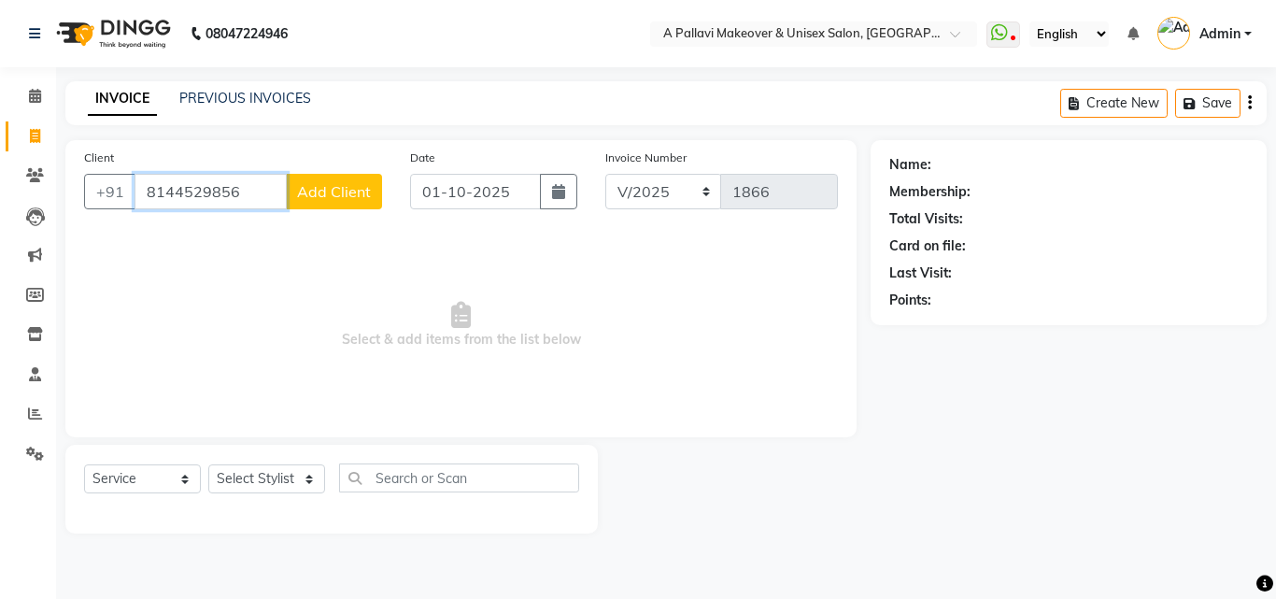
type input "8144529856"
click at [336, 199] on span "Add Client" at bounding box center [334, 191] width 74 height 19
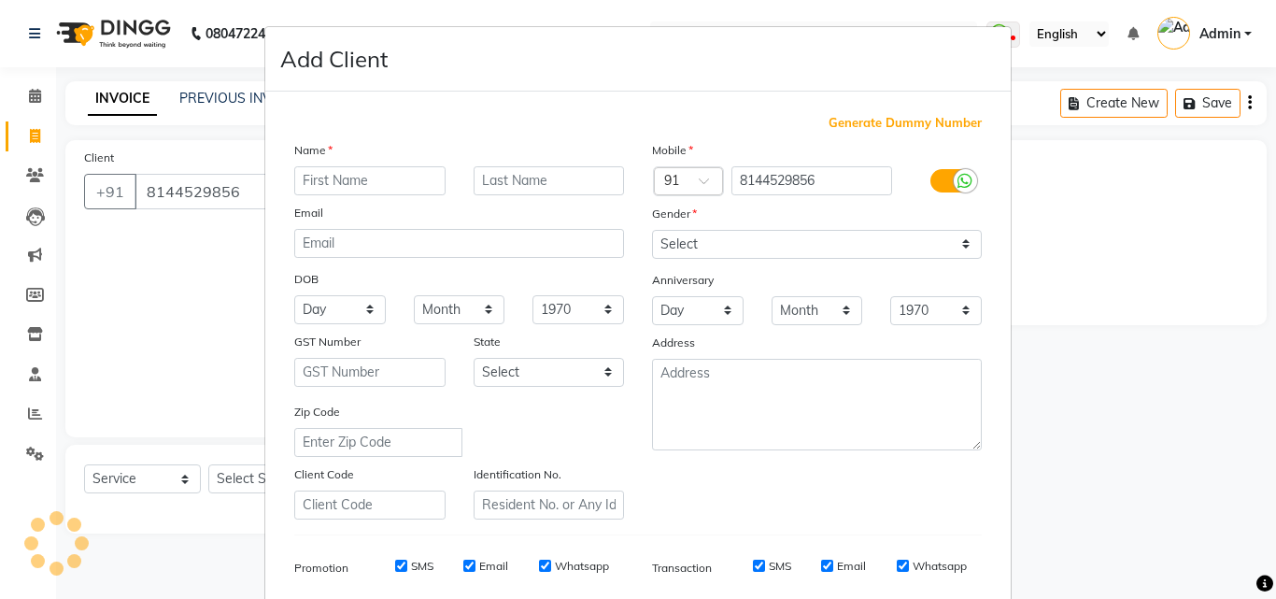
click at [345, 193] on input "text" at bounding box center [369, 180] width 151 height 29
click at [343, 187] on input "text" at bounding box center [369, 180] width 151 height 29
click at [334, 176] on input "text" at bounding box center [369, 180] width 151 height 29
type input "Shahin"
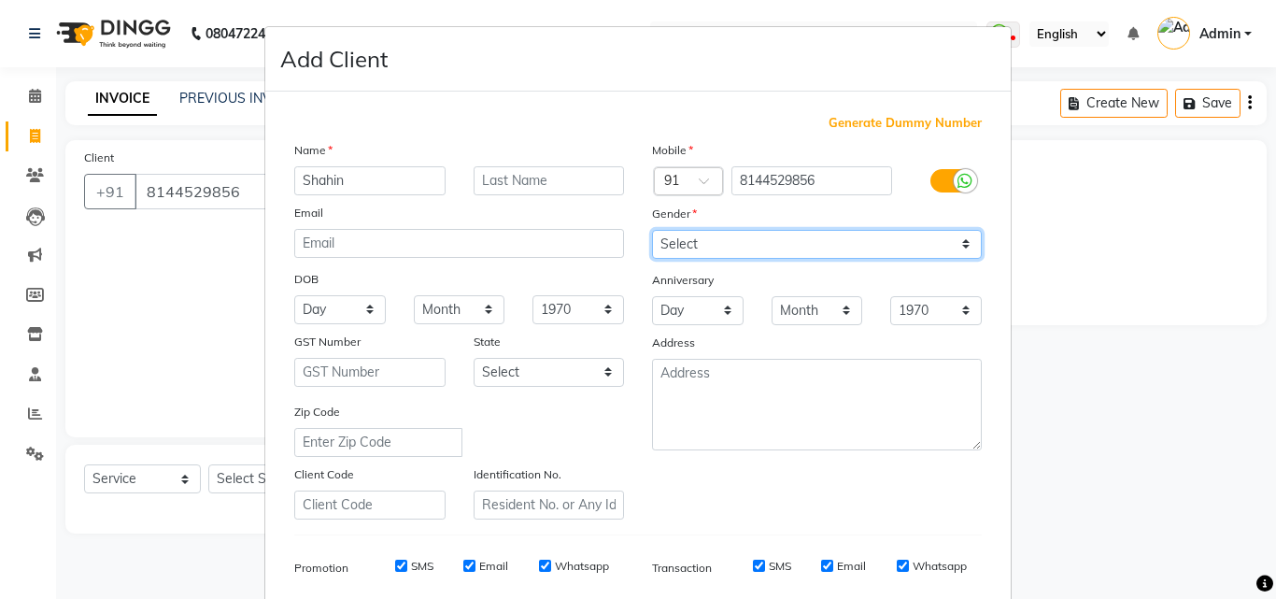
click at [718, 246] on select "Select Male Female Other Prefer Not To Say" at bounding box center [817, 244] width 330 height 29
select select "female"
click at [652, 230] on select "Select Male Female Other Prefer Not To Say" at bounding box center [817, 244] width 330 height 29
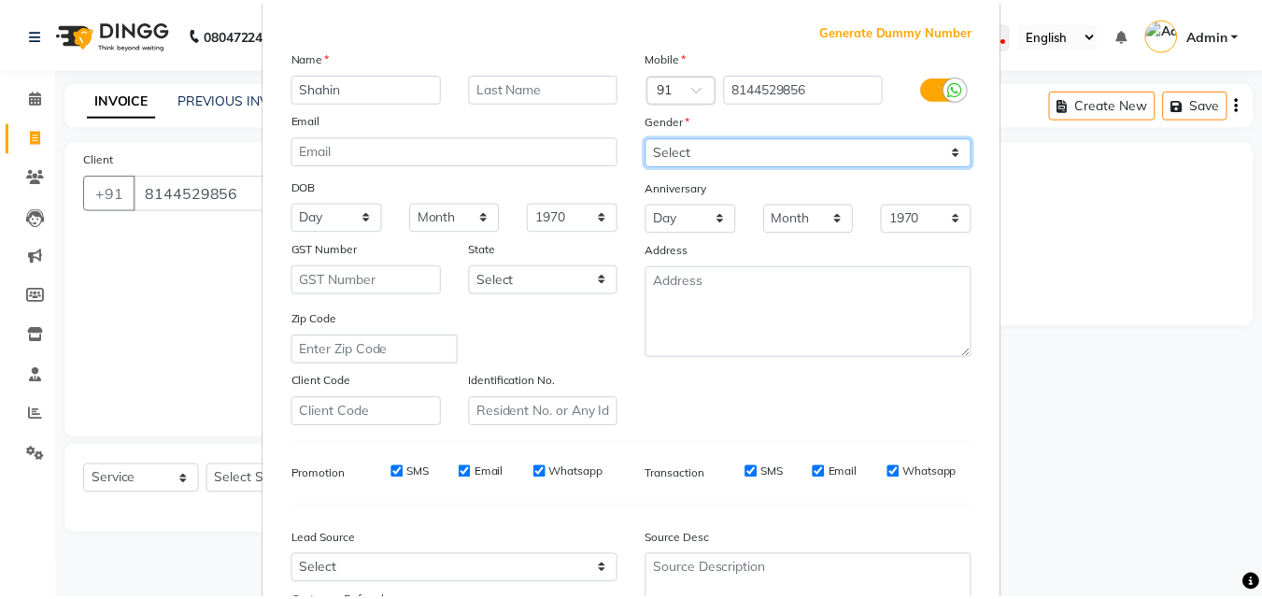
scroll to position [263, 0]
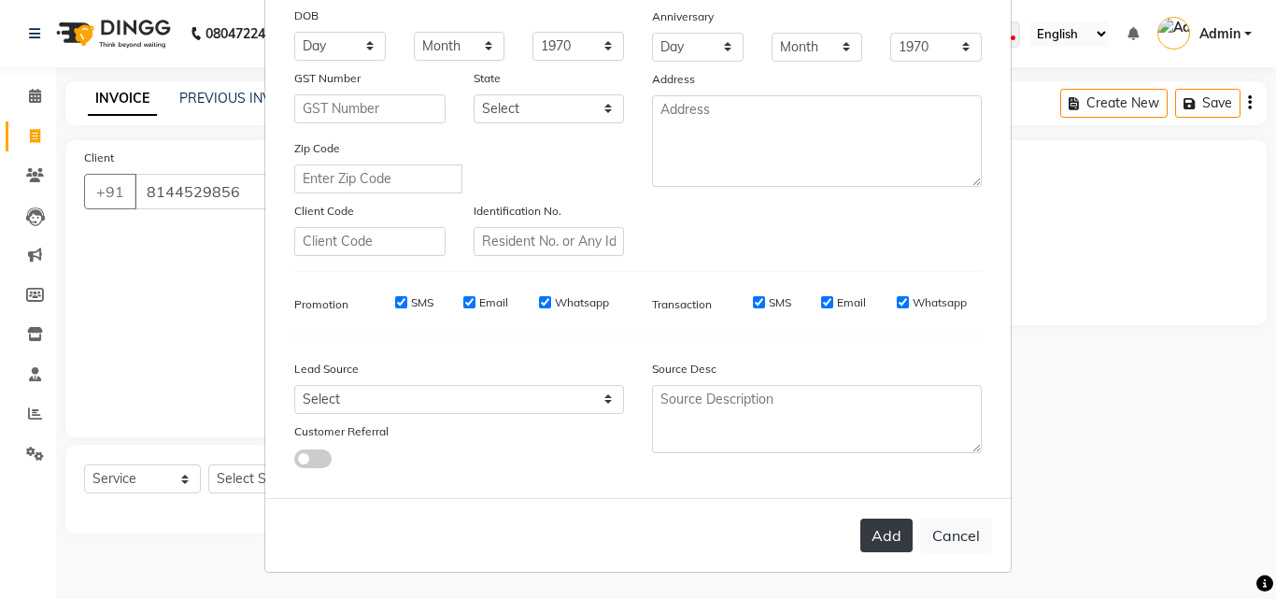
click at [864, 536] on button "Add" at bounding box center [886, 535] width 52 height 34
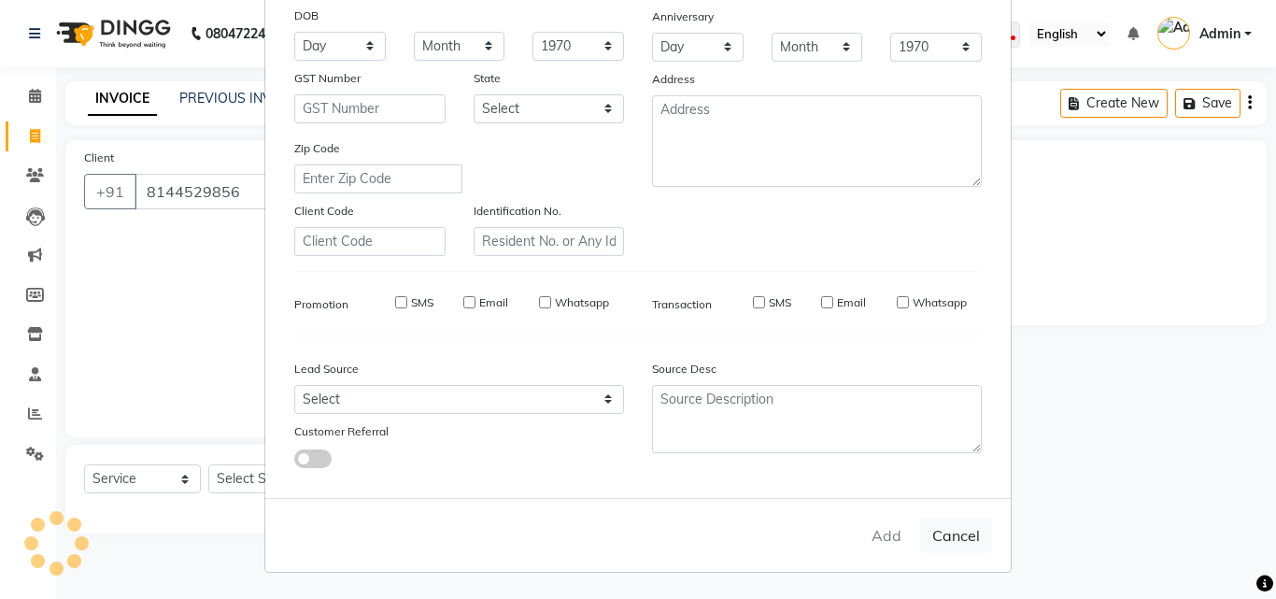
select select
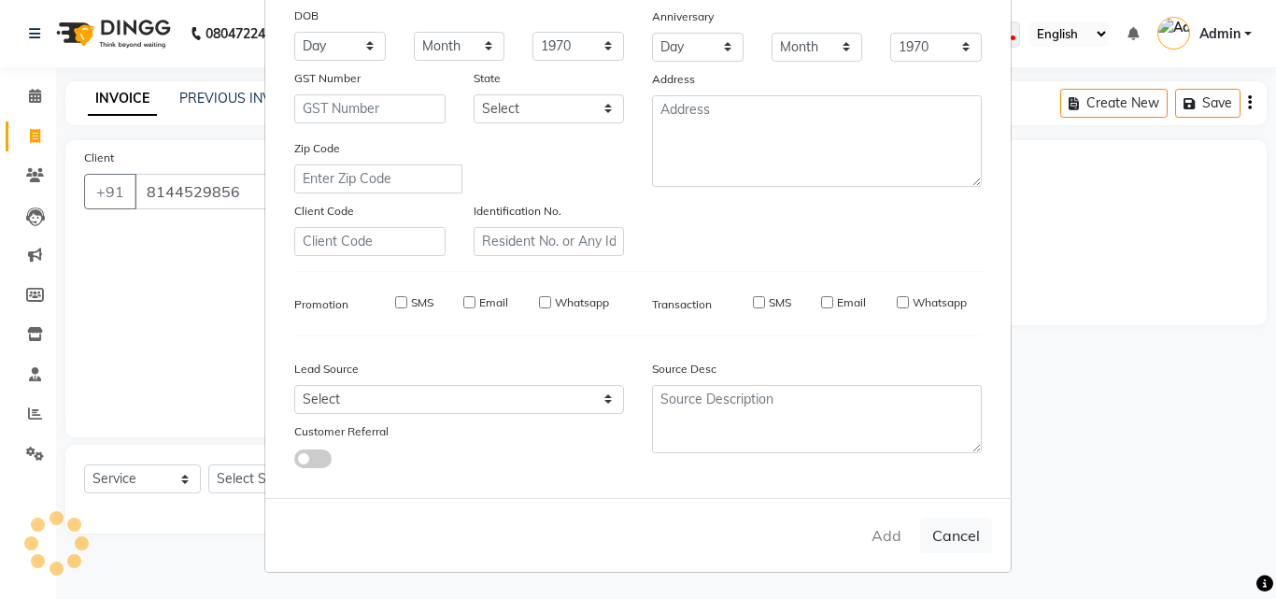
select select
checkbox input "false"
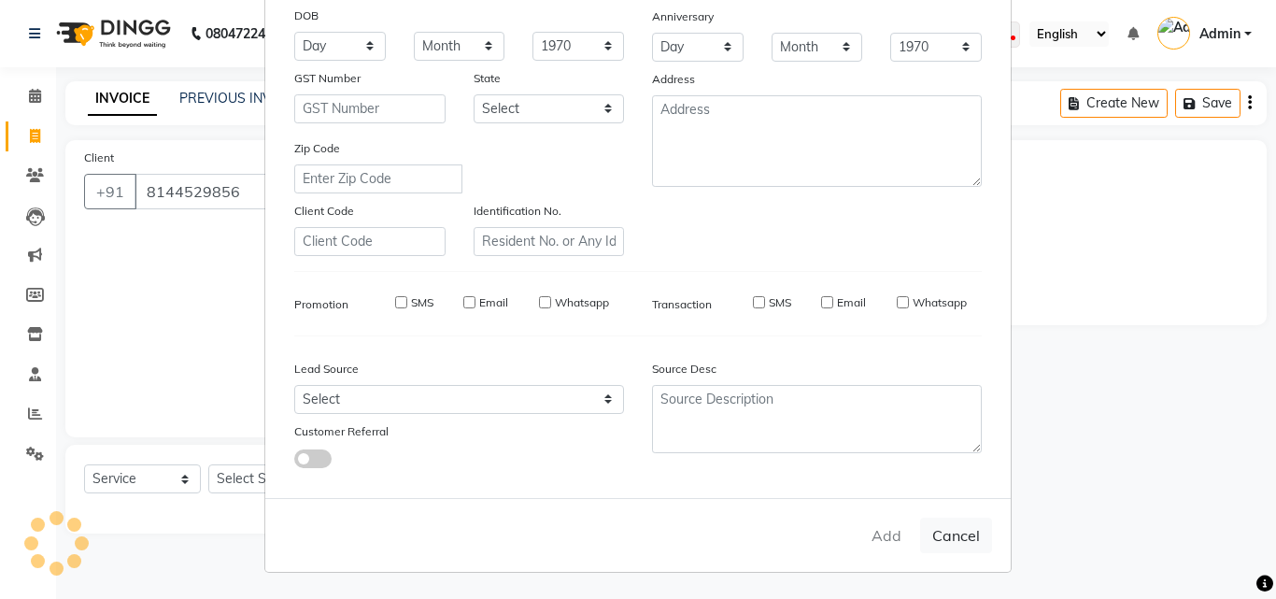
checkbox input "false"
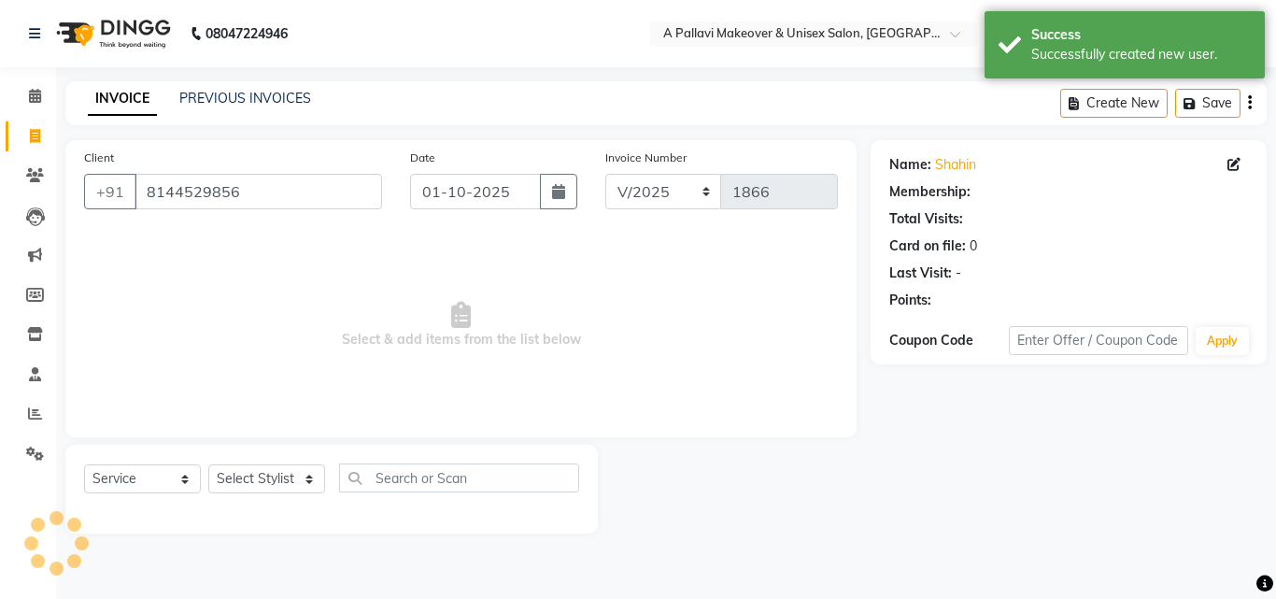
select select "1: Object"
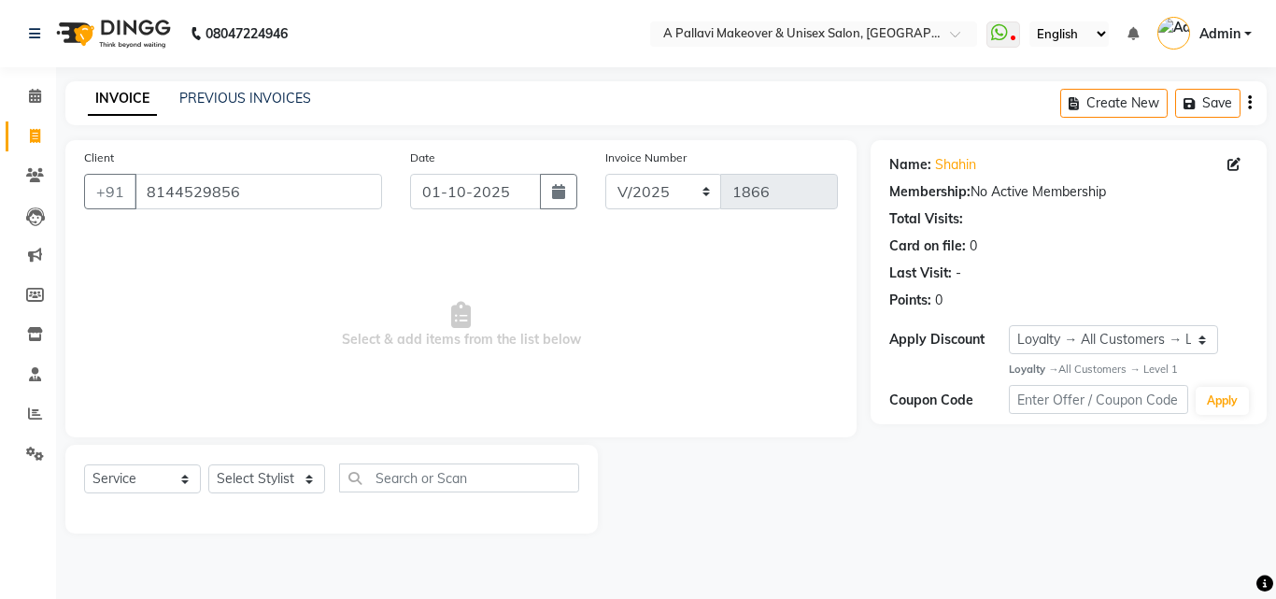
click at [162, 351] on span "Select & add items from the list below" at bounding box center [461, 325] width 754 height 187
click at [273, 487] on select "Select Stylist Akansha A PALLAVI Archana BAPAN Gourav Namita NANDINI JOSHI Prat…" at bounding box center [266, 478] width 117 height 29
drag, startPoint x: 234, startPoint y: 471, endPoint x: 243, endPoint y: 464, distance: 10.6
click at [234, 471] on select "Select Stylist Akansha A PALLAVI Archana BAPAN Gourav Namita NANDINI JOSHI Prat…" at bounding box center [266, 478] width 117 height 29
select select "19462"
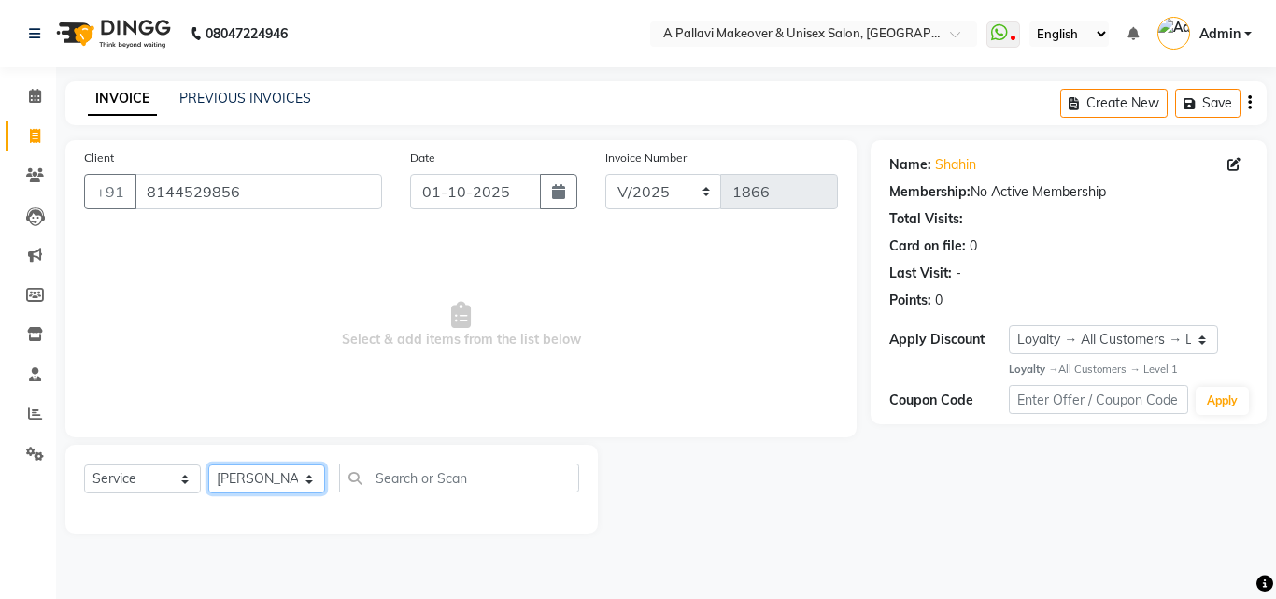
click at [208, 464] on select "Select Stylist Akansha A PALLAVI Archana BAPAN Gourav Namita NANDINI JOSHI Prat…" at bounding box center [266, 478] width 117 height 29
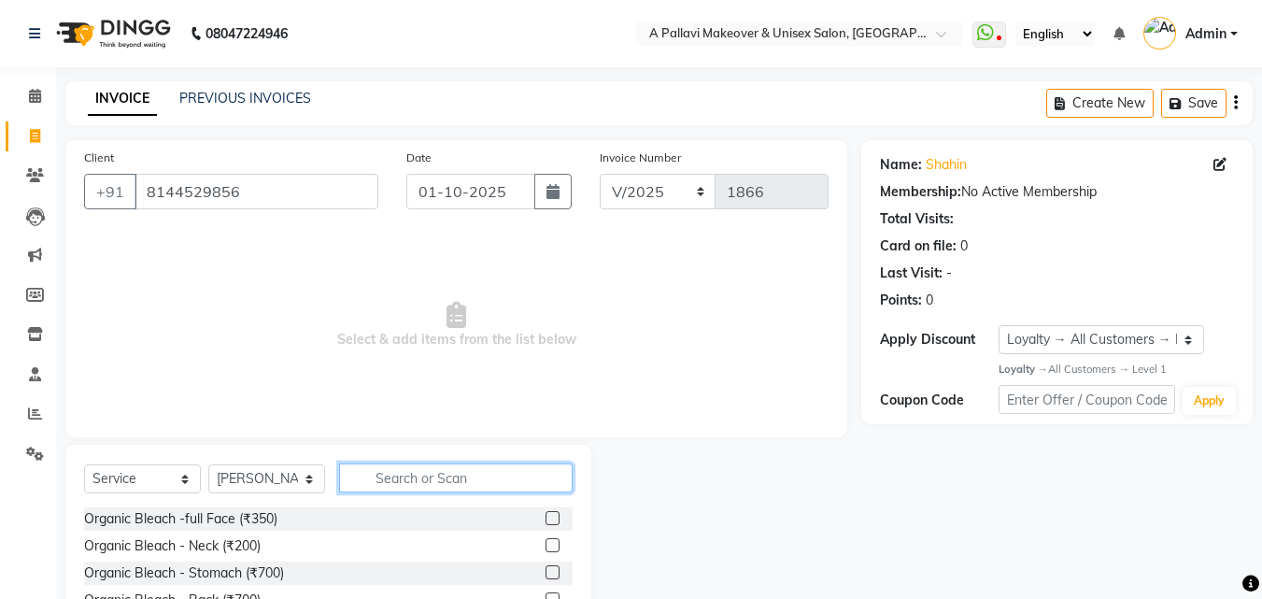
click at [431, 484] on input "text" at bounding box center [455, 477] width 233 height 29
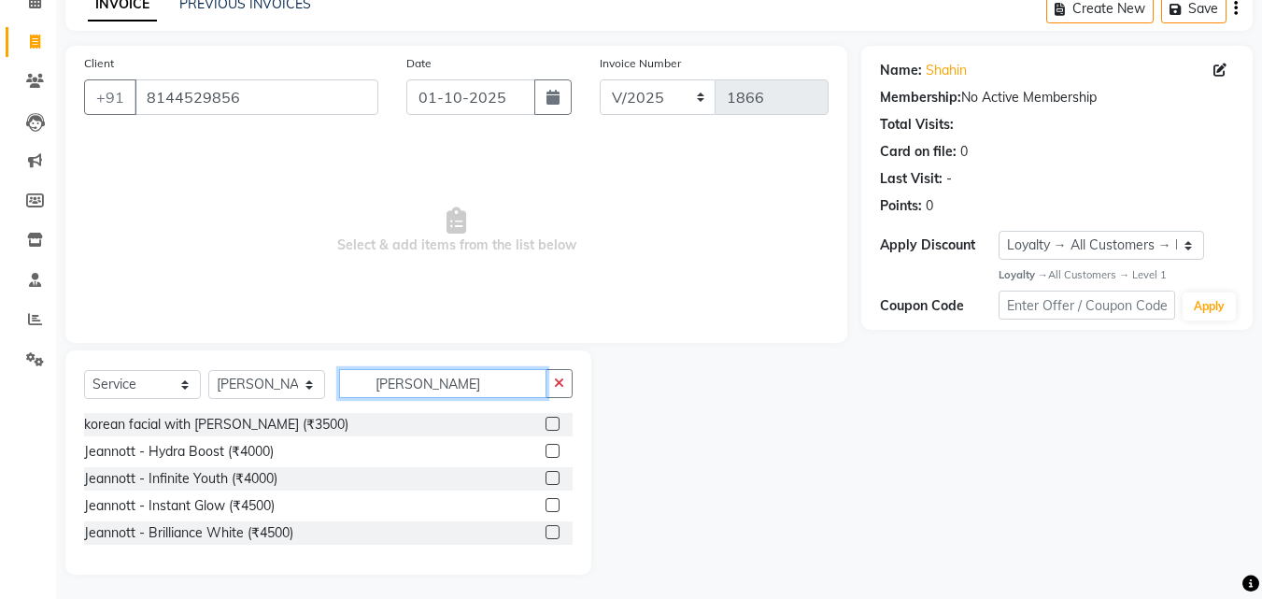
scroll to position [98, 0]
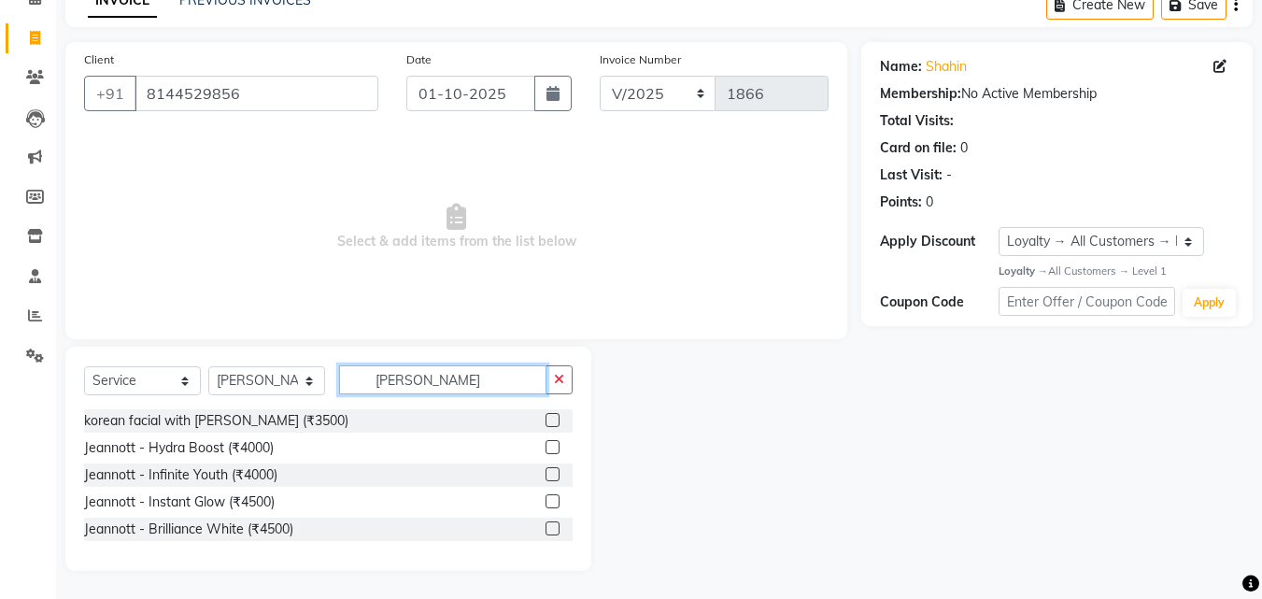
type input "jean"
click at [556, 451] on label at bounding box center [552, 447] width 14 height 14
click at [556, 451] on input "checkbox" at bounding box center [551, 448] width 12 height 12
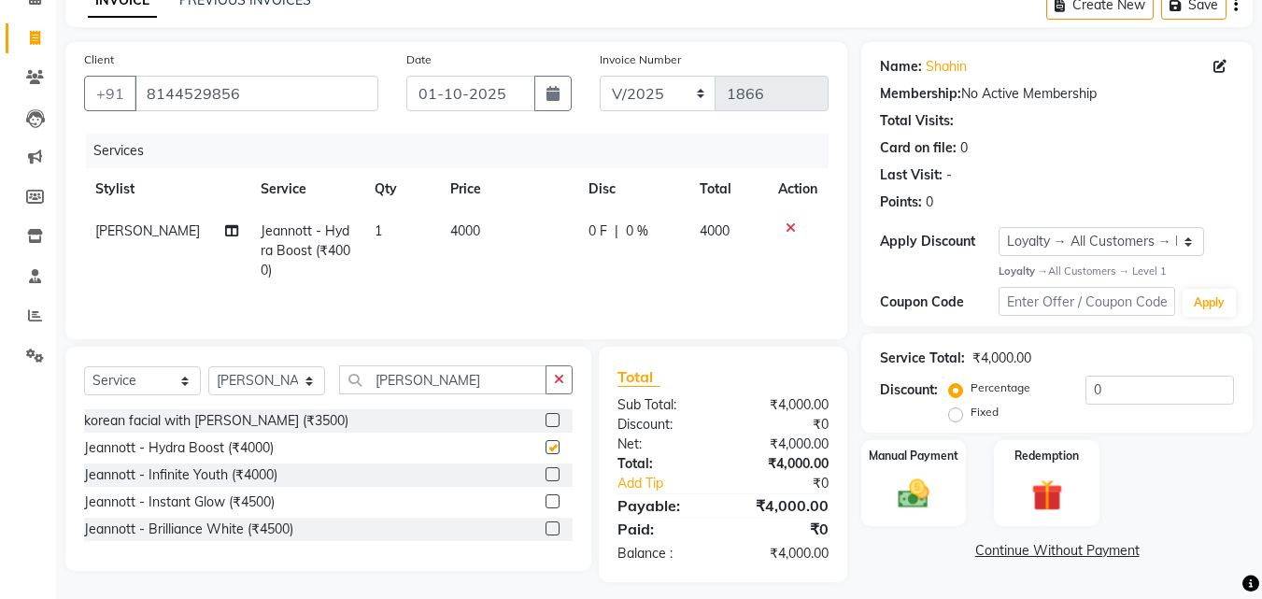
checkbox input "false"
click at [460, 387] on input "jean" at bounding box center [442, 379] width 207 height 29
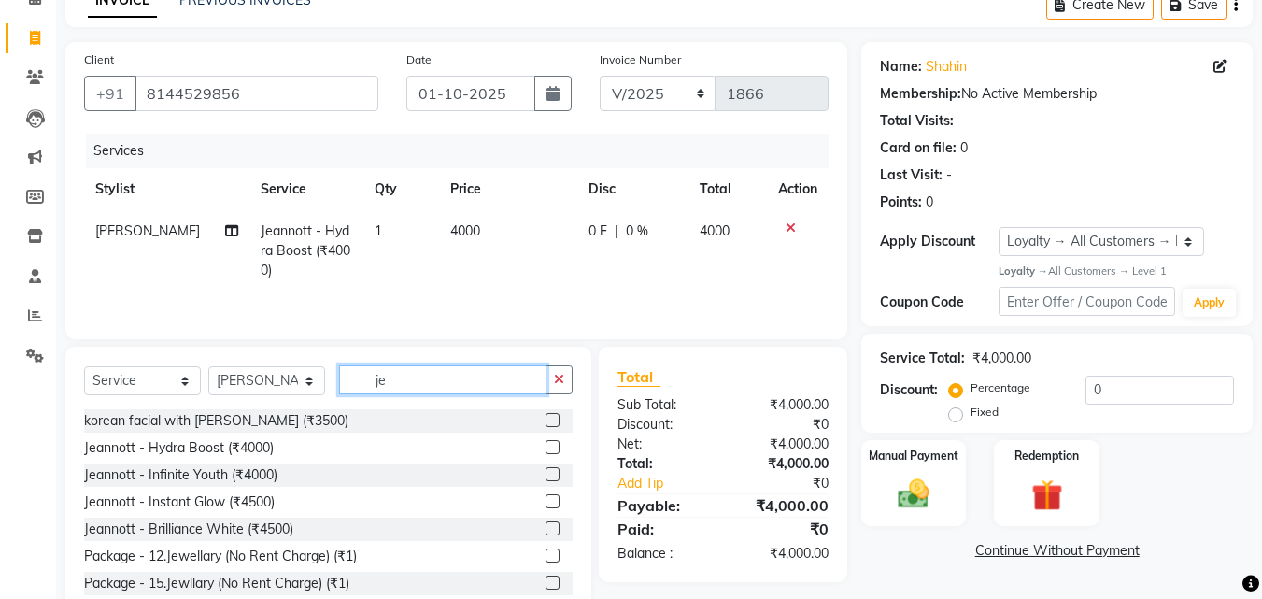
type input "j"
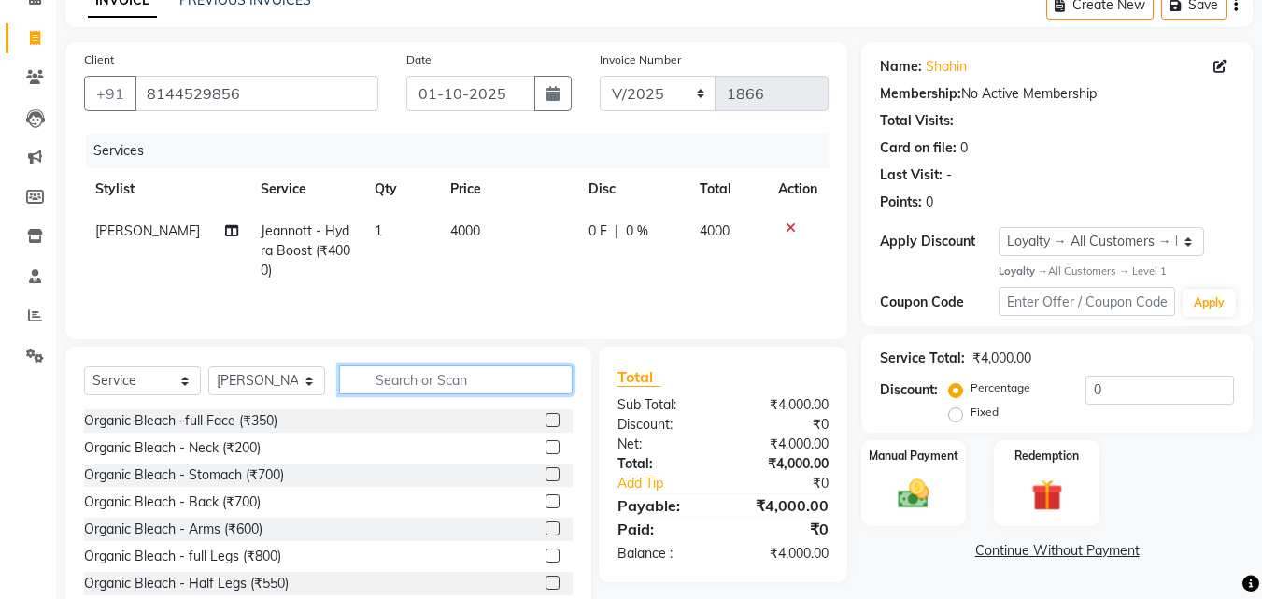
click at [446, 389] on input "text" at bounding box center [455, 379] width 233 height 29
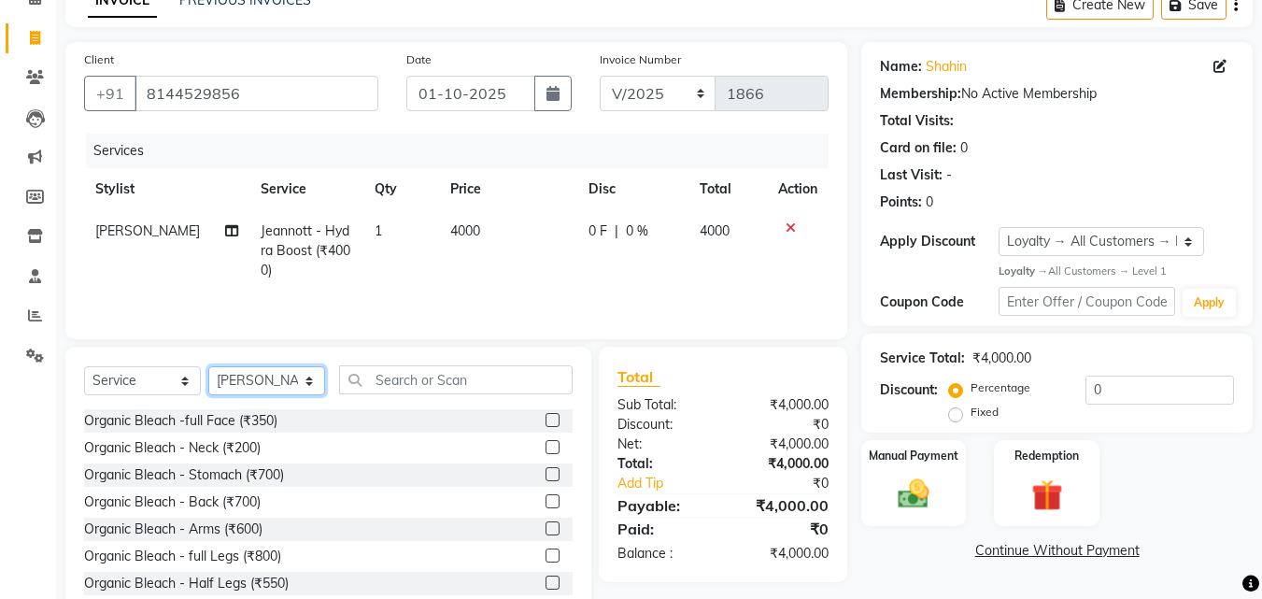
click at [264, 379] on select "Select Stylist Akansha A PALLAVI Archana BAPAN Gourav Namita NANDINI JOSHI Prat…" at bounding box center [266, 380] width 117 height 29
select select "54224"
click at [208, 366] on select "Select Stylist Akansha A PALLAVI Archana BAPAN Gourav Namita NANDINI JOSHI Prat…" at bounding box center [266, 380] width 117 height 29
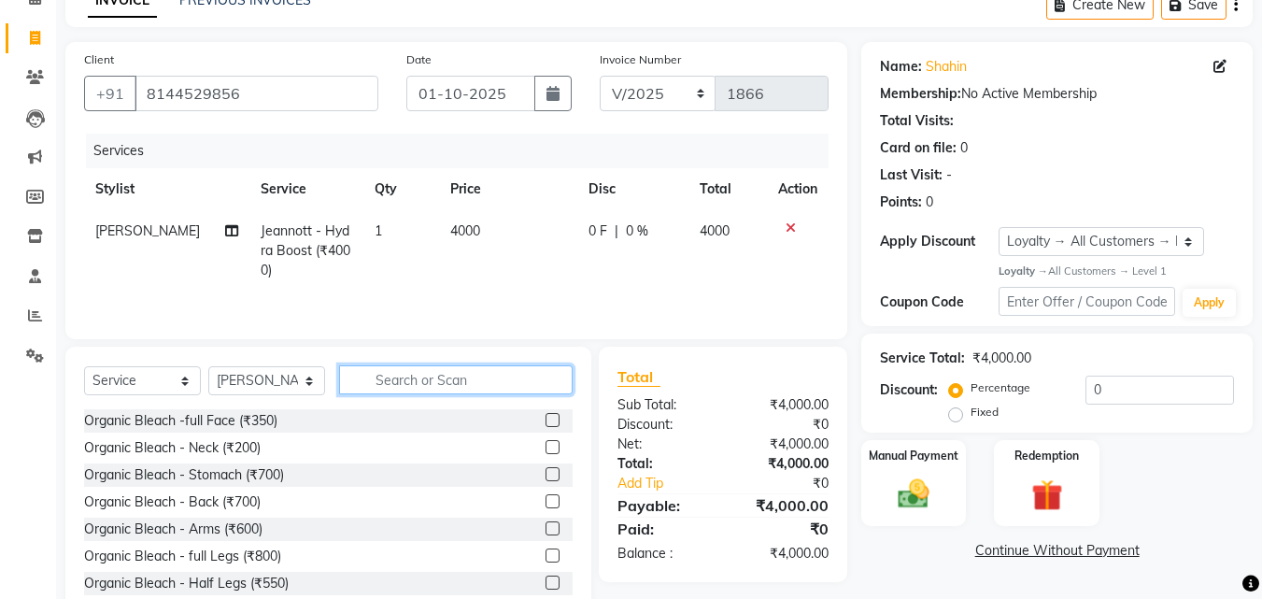
click at [446, 375] on input "text" at bounding box center [455, 379] width 233 height 29
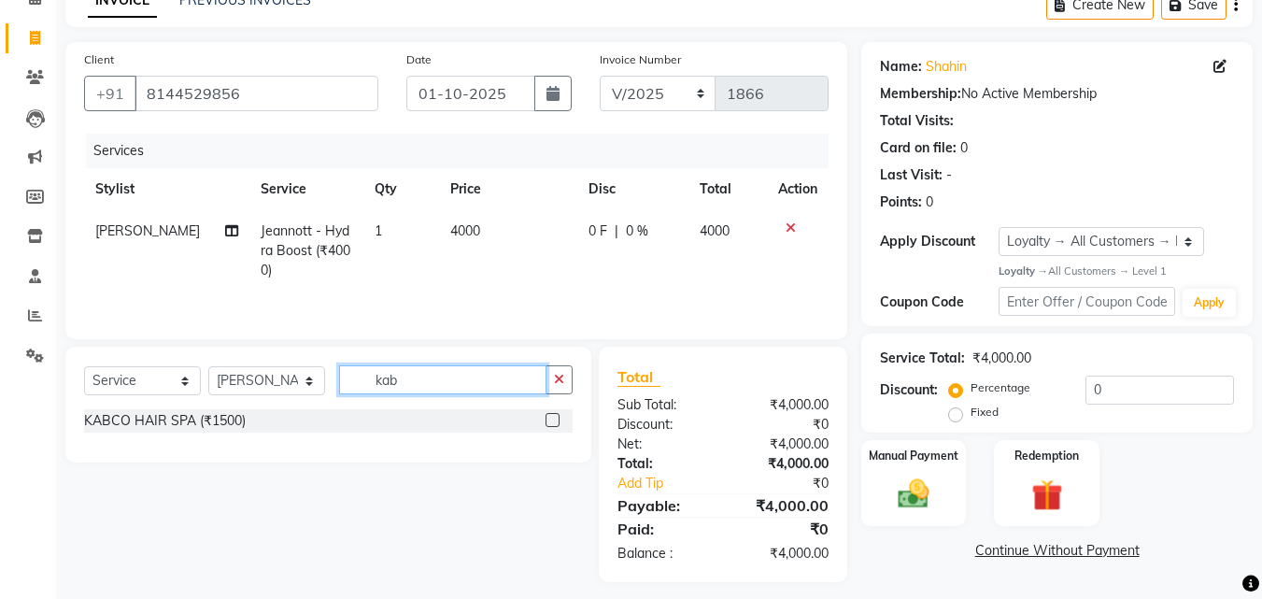
type input "kab"
click at [553, 424] on label at bounding box center [552, 420] width 14 height 14
click at [553, 424] on input "checkbox" at bounding box center [551, 421] width 12 height 12
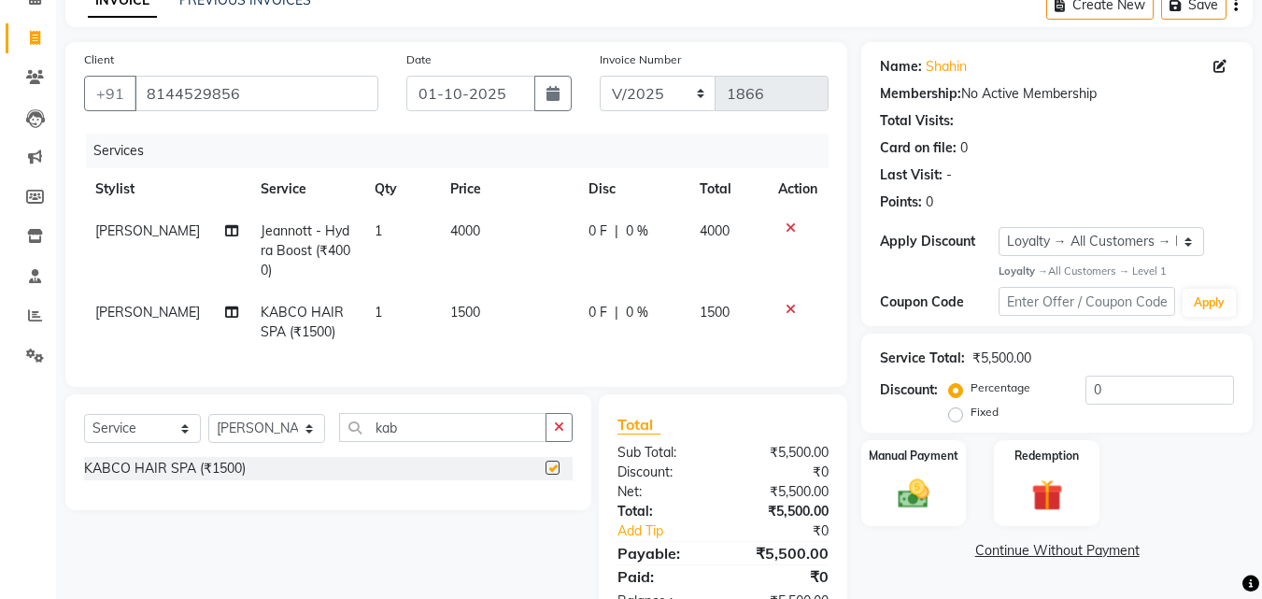
click at [511, 328] on td "1500" at bounding box center [508, 322] width 138 height 62
checkbox input "false"
select select "54224"
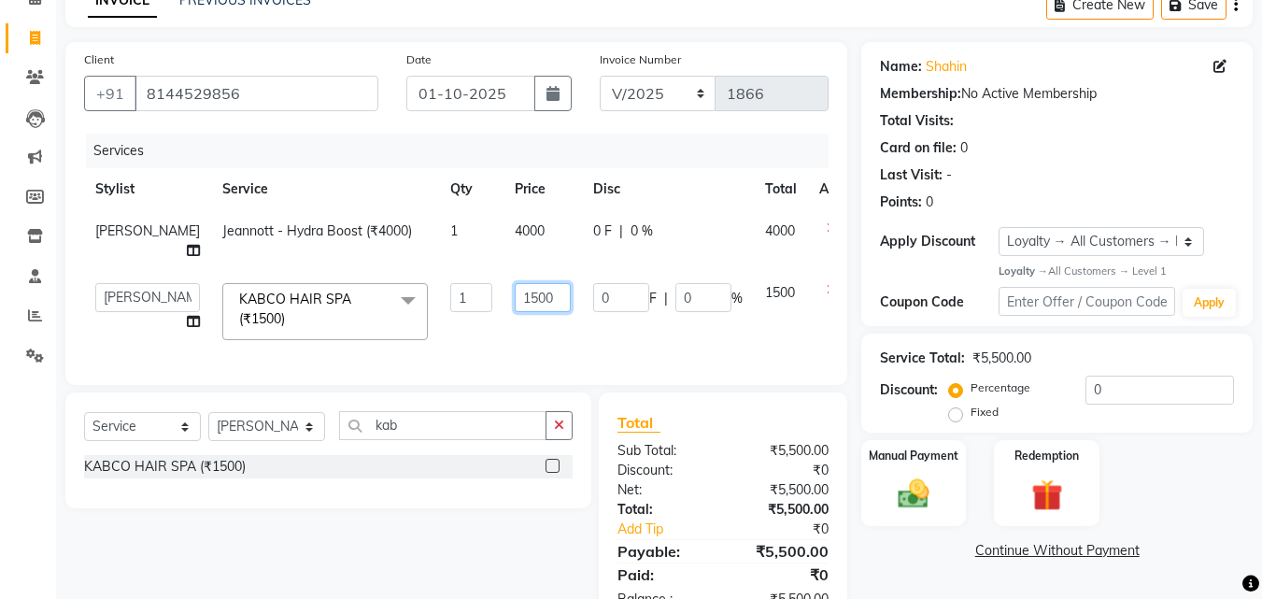
click at [515, 306] on input "1500" at bounding box center [543, 297] width 56 height 29
type input "1"
type input "2000"
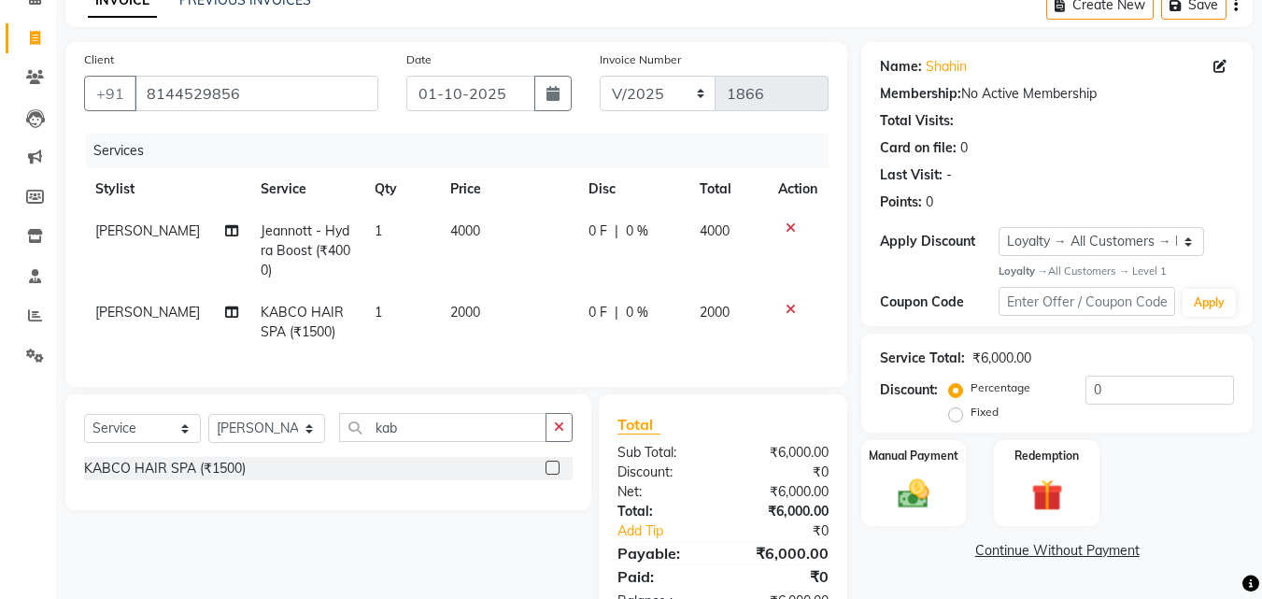
click at [405, 321] on td "1" at bounding box center [401, 322] width 76 height 62
select select "54224"
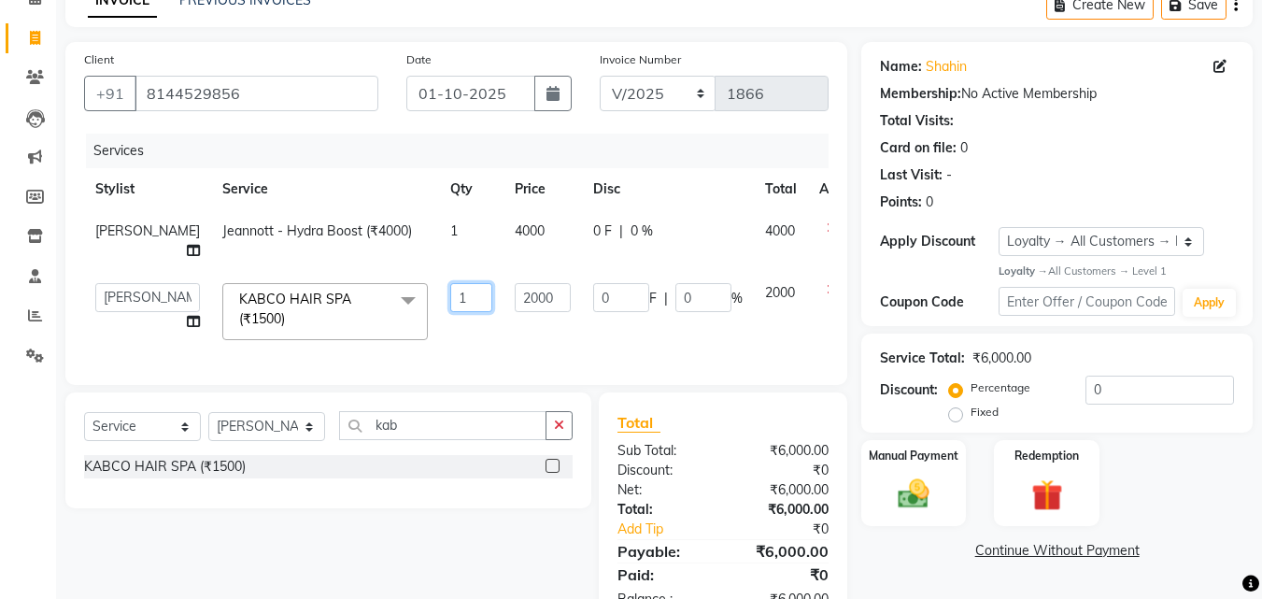
click at [450, 301] on input "1" at bounding box center [471, 297] width 42 height 29
type input "2"
click at [428, 339] on tr "Akansha A PALLAVI Archana BAPAN Gourav Namita NANDINI JOSHI Pratiksha Behera PR…" at bounding box center [476, 311] width 785 height 79
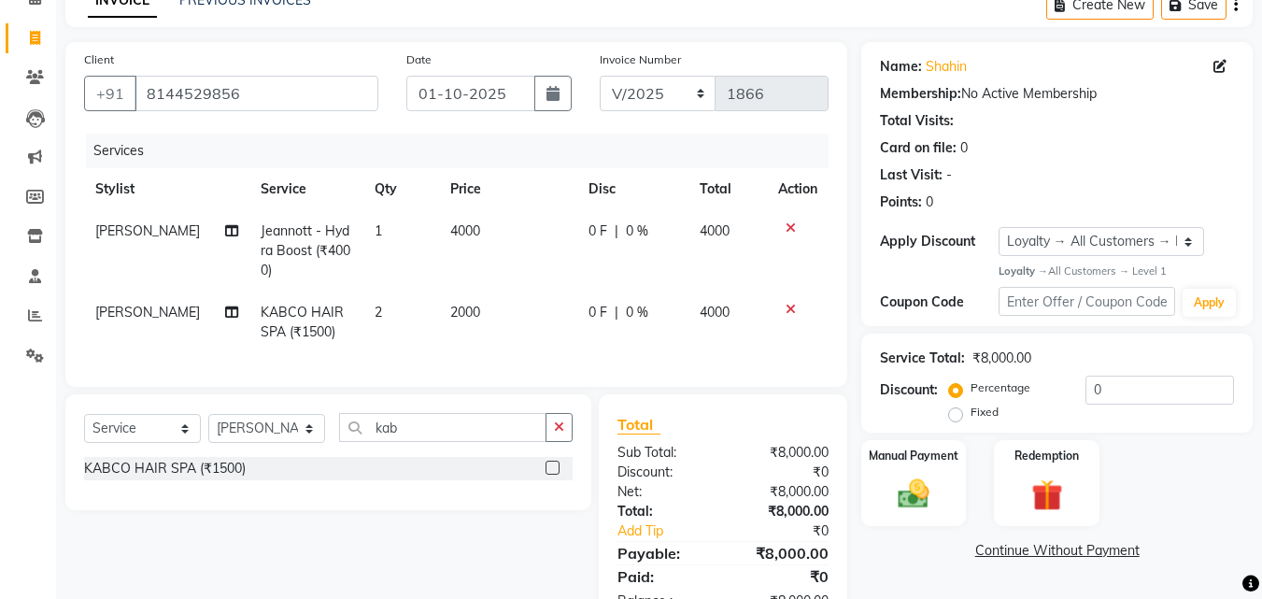
click at [521, 332] on td "2000" at bounding box center [508, 322] width 138 height 62
select select "54224"
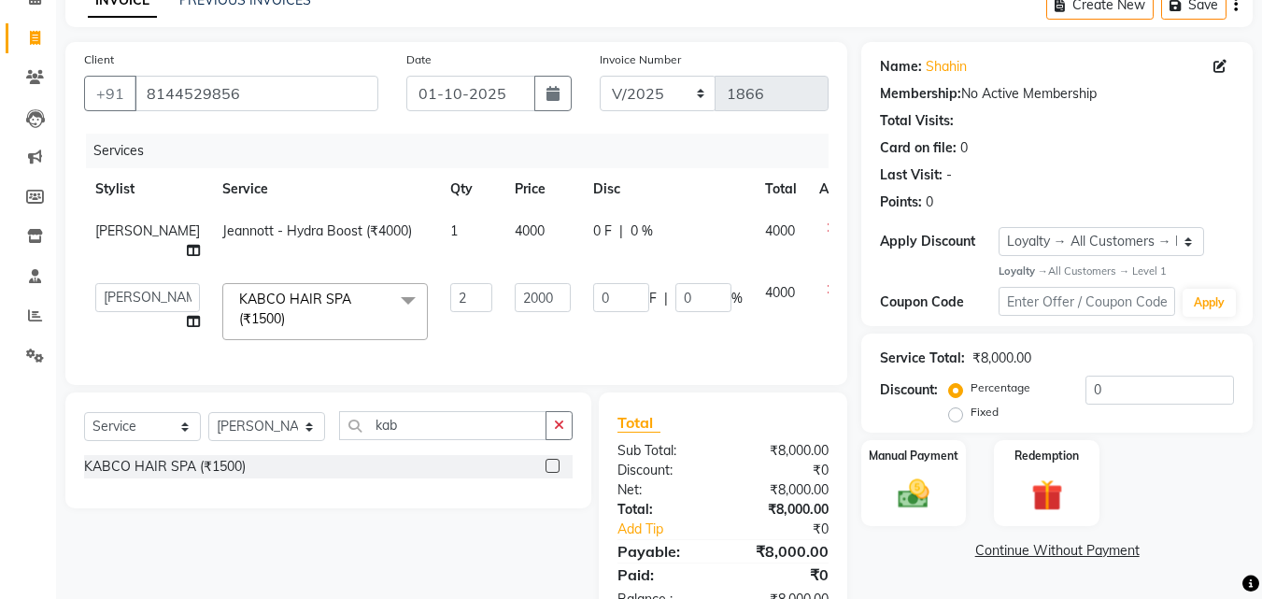
click at [439, 346] on td "2" at bounding box center [471, 311] width 64 height 79
click at [623, 329] on td "0 F | 0 %" at bounding box center [668, 311] width 172 height 79
click at [629, 339] on td "0 F | 0 %" at bounding box center [668, 311] width 172 height 79
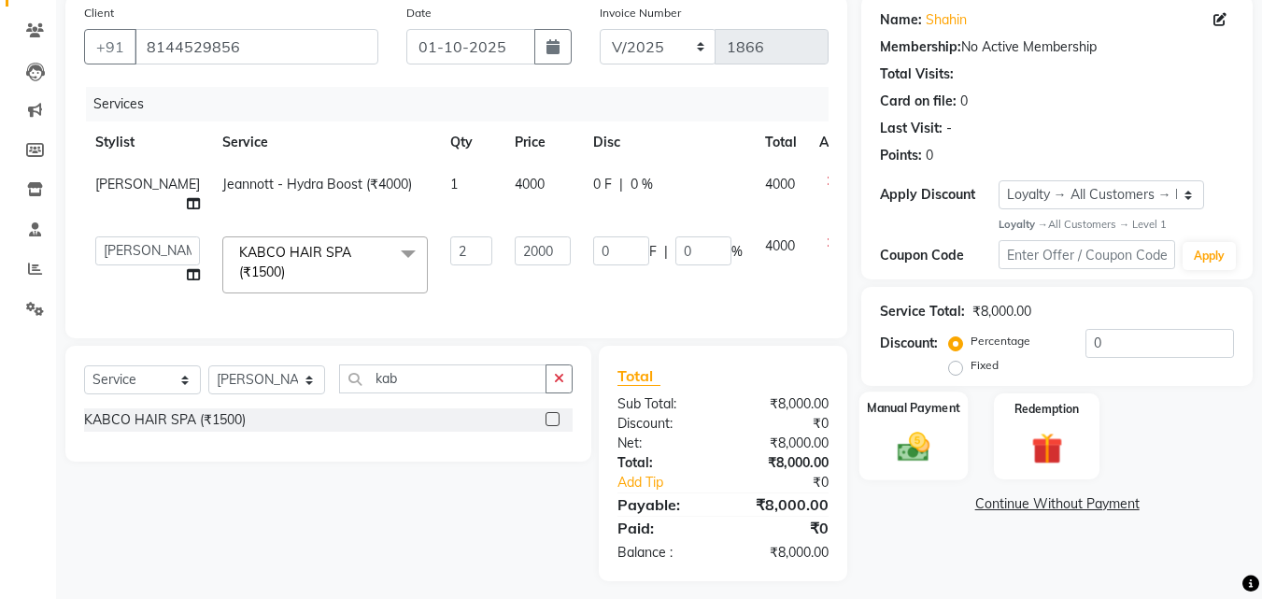
scroll to position [169, 0]
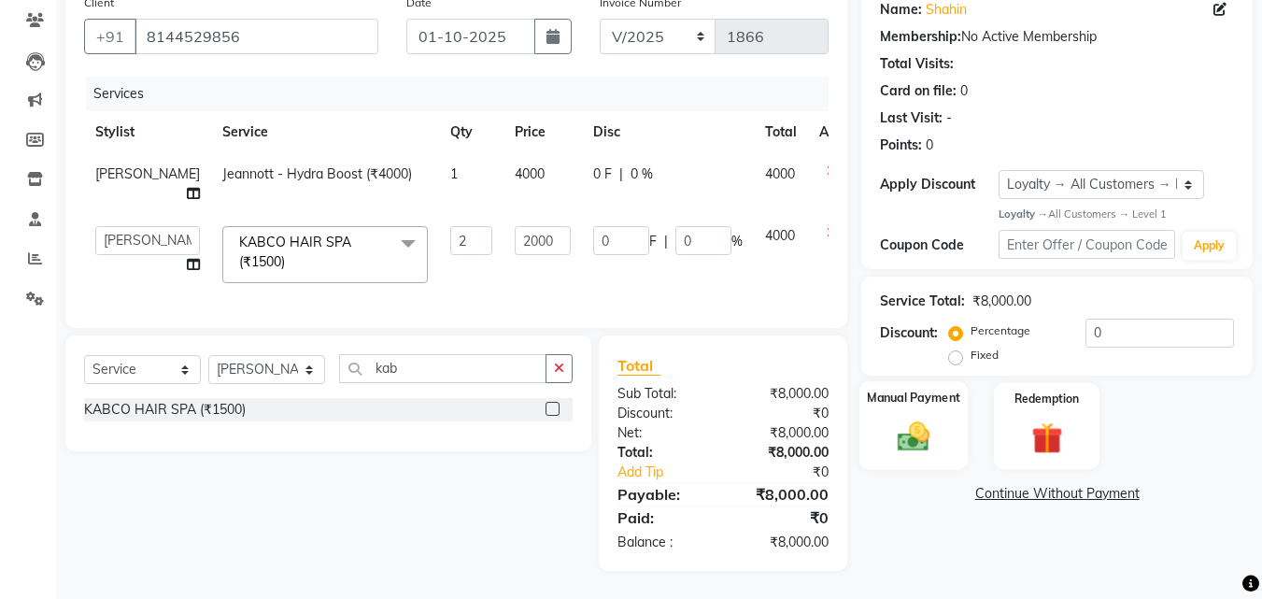
click at [890, 398] on div "Manual Payment" at bounding box center [913, 425] width 109 height 89
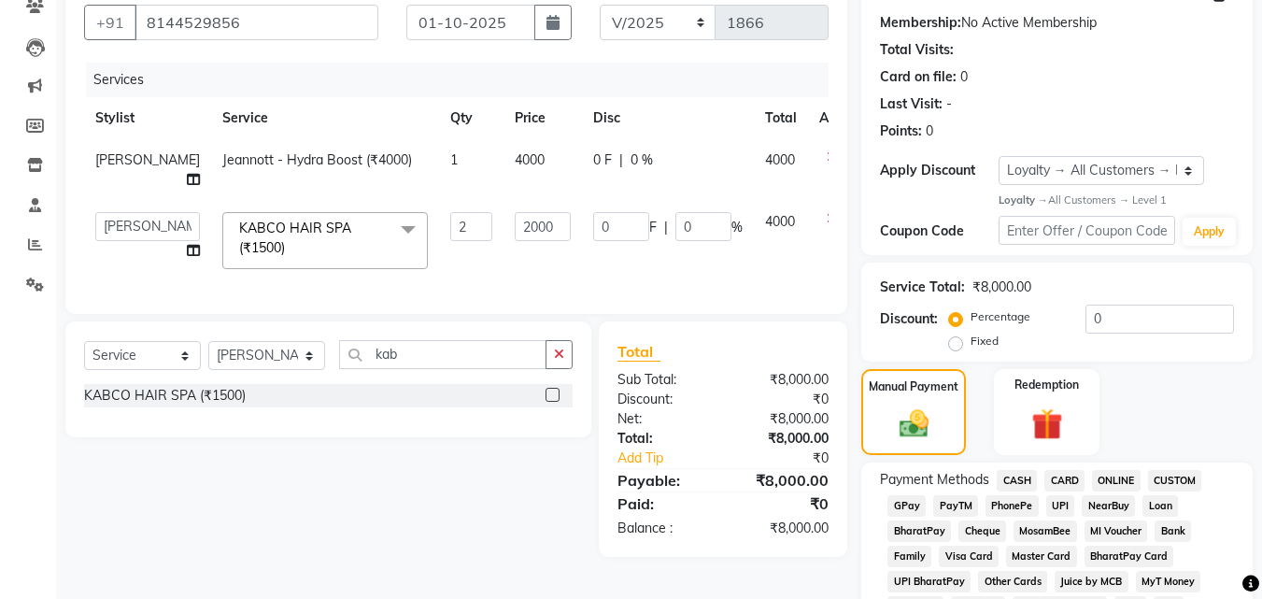
click at [1021, 482] on span "CASH" at bounding box center [1017, 480] width 40 height 21
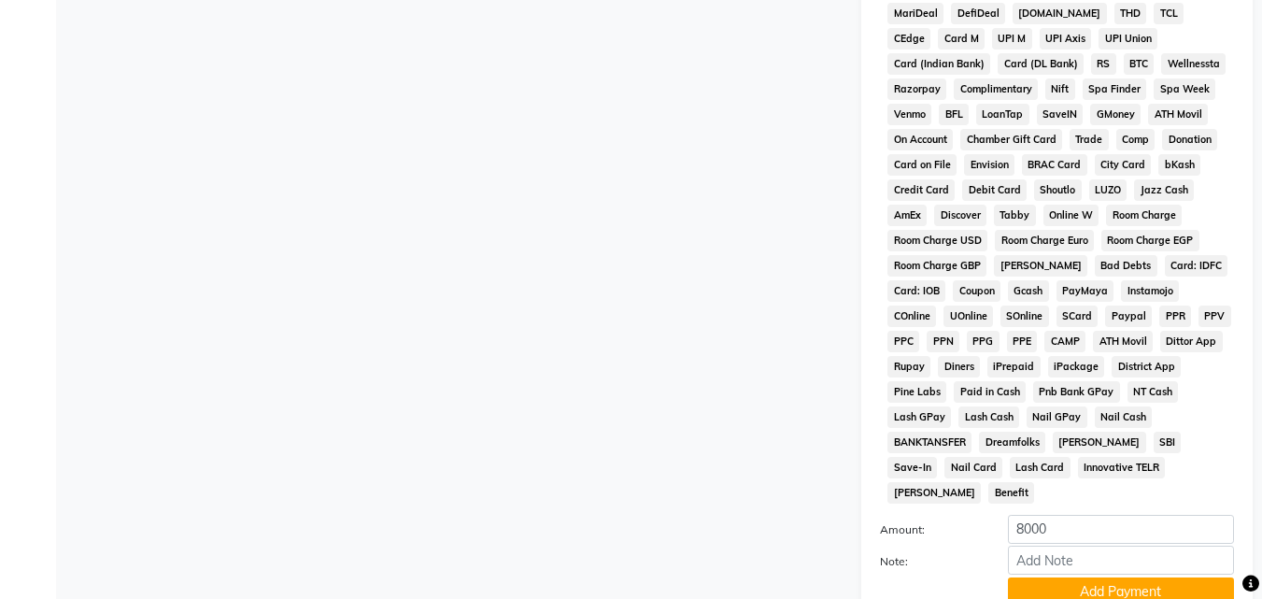
scroll to position [889, 0]
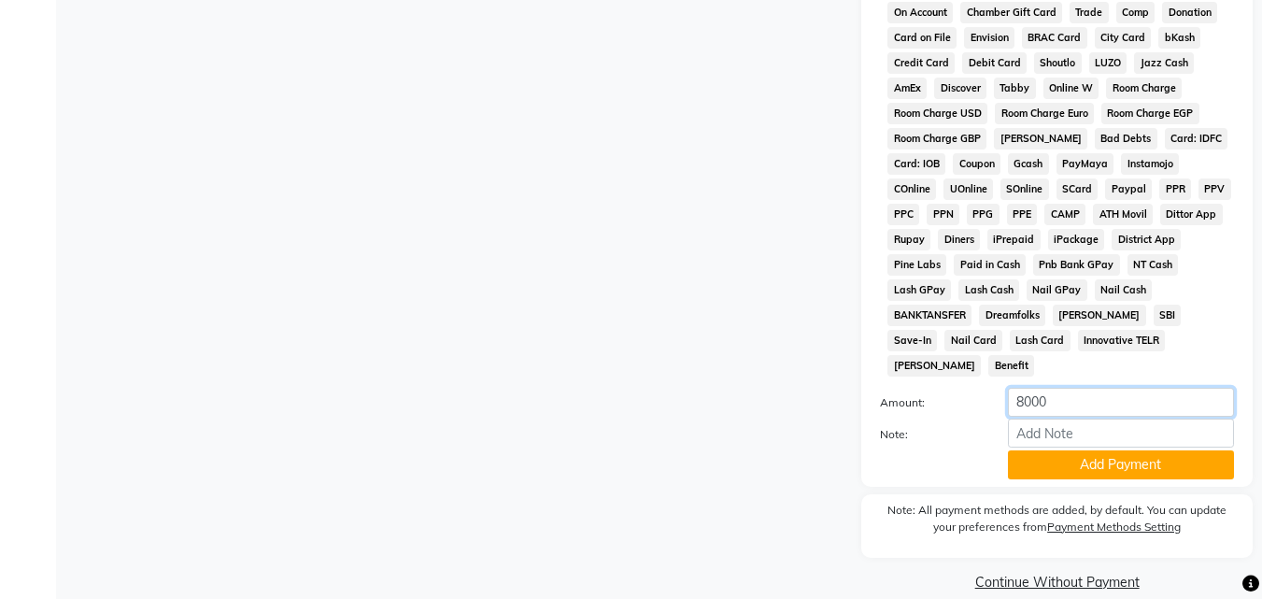
click at [1057, 388] on input "8000" at bounding box center [1121, 402] width 226 height 29
type input "8"
type input "5000"
click at [1054, 450] on button "Add Payment" at bounding box center [1121, 464] width 226 height 29
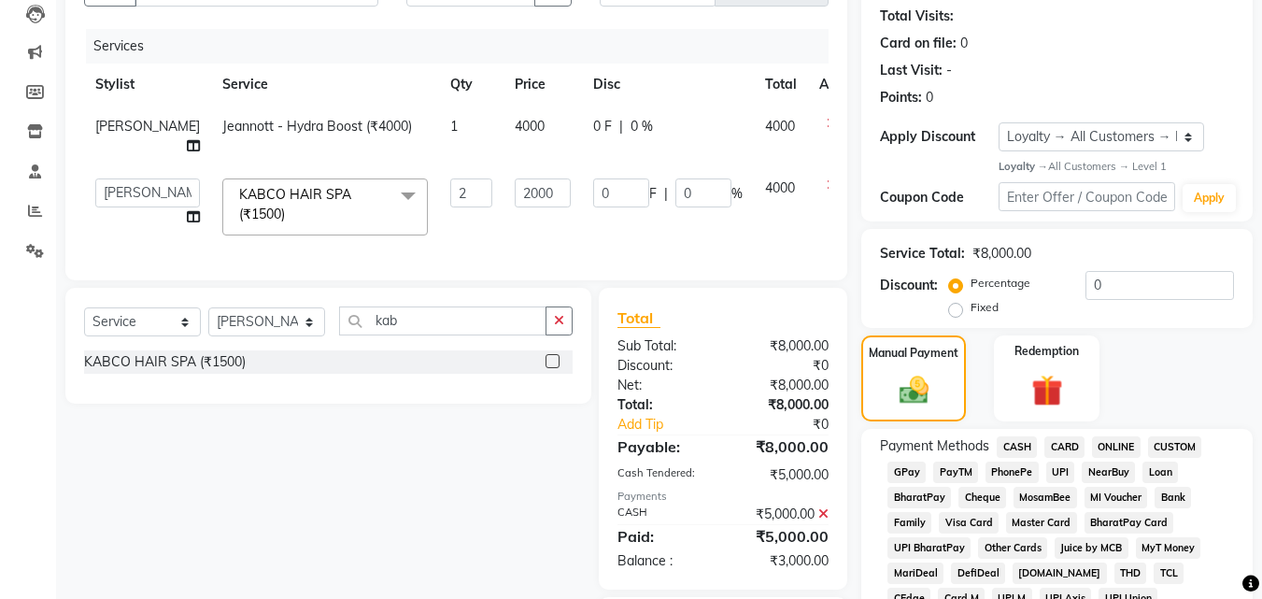
scroll to position [235, 0]
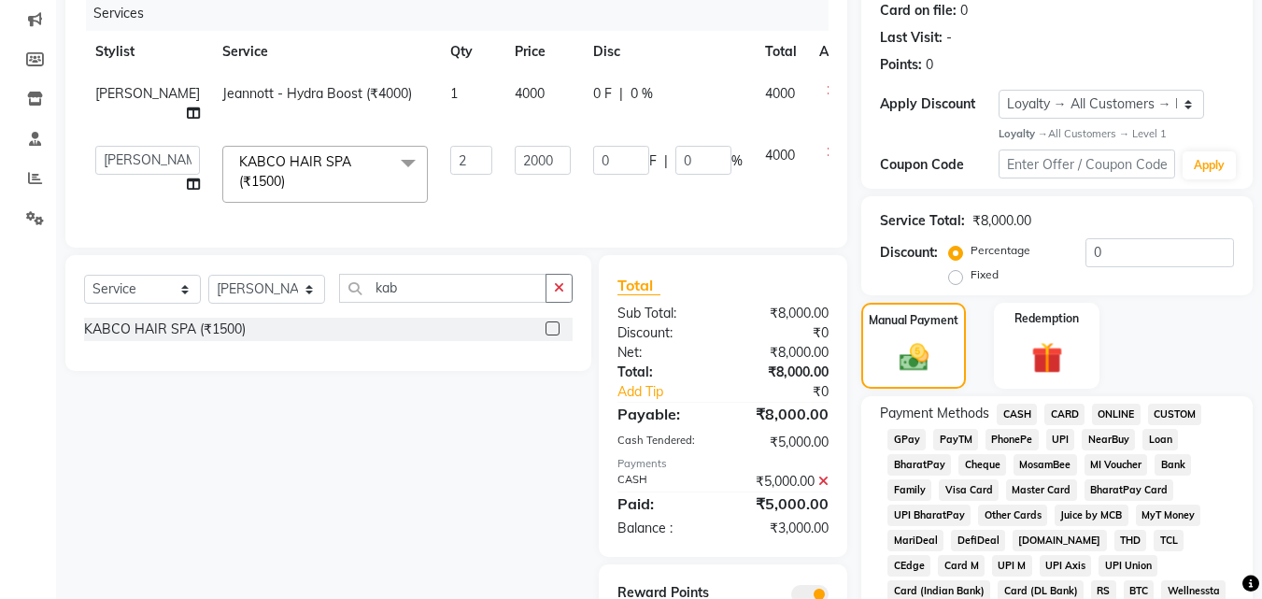
click at [1122, 419] on span "ONLINE" at bounding box center [1116, 413] width 49 height 21
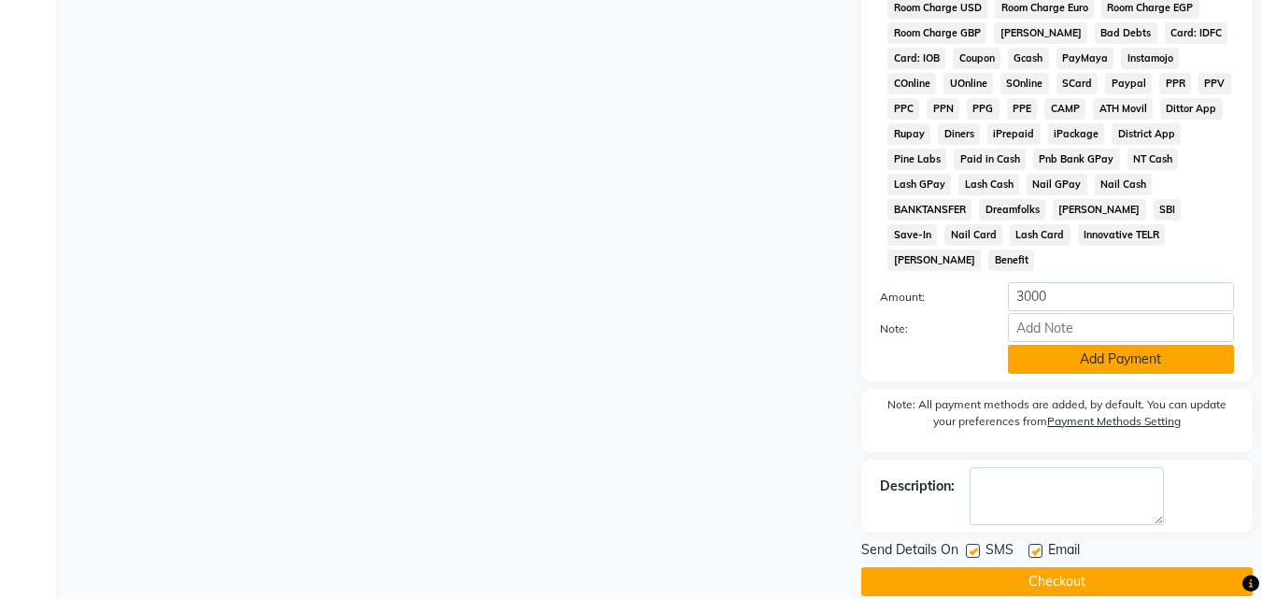
click at [1065, 345] on button "Add Payment" at bounding box center [1121, 359] width 226 height 29
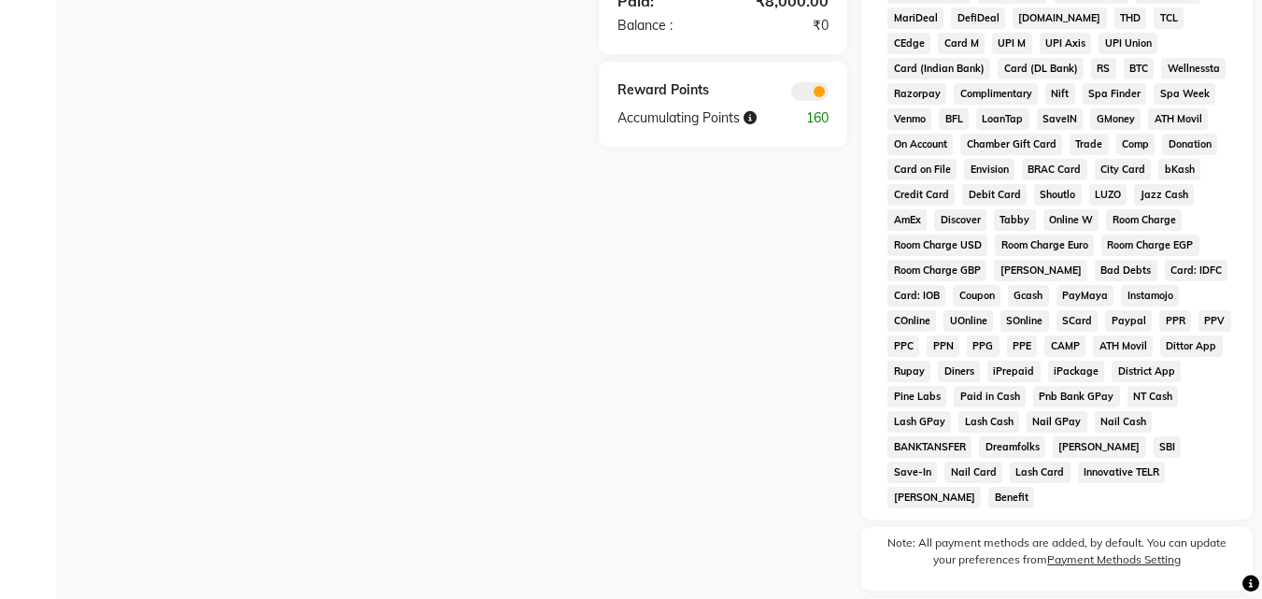
scroll to position [896, 0]
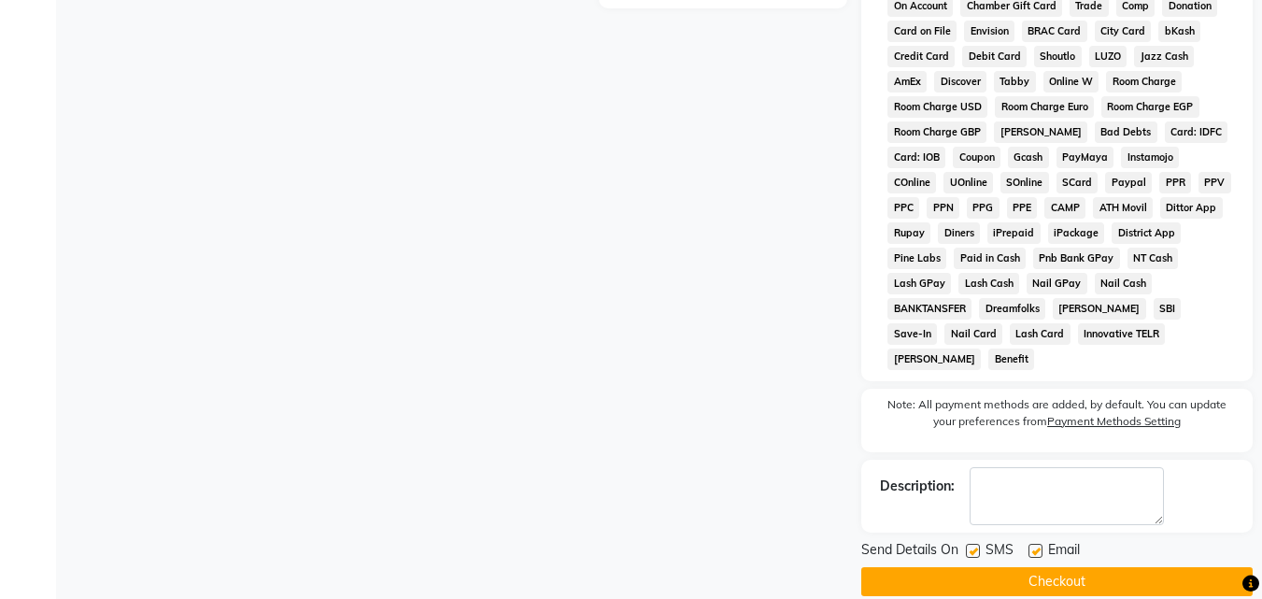
click at [978, 544] on label at bounding box center [973, 551] width 14 height 14
click at [978, 545] on input "checkbox" at bounding box center [972, 551] width 12 height 12
checkbox input "false"
click at [1031, 544] on label at bounding box center [1035, 551] width 14 height 14
click at [1031, 545] on input "checkbox" at bounding box center [1034, 551] width 12 height 12
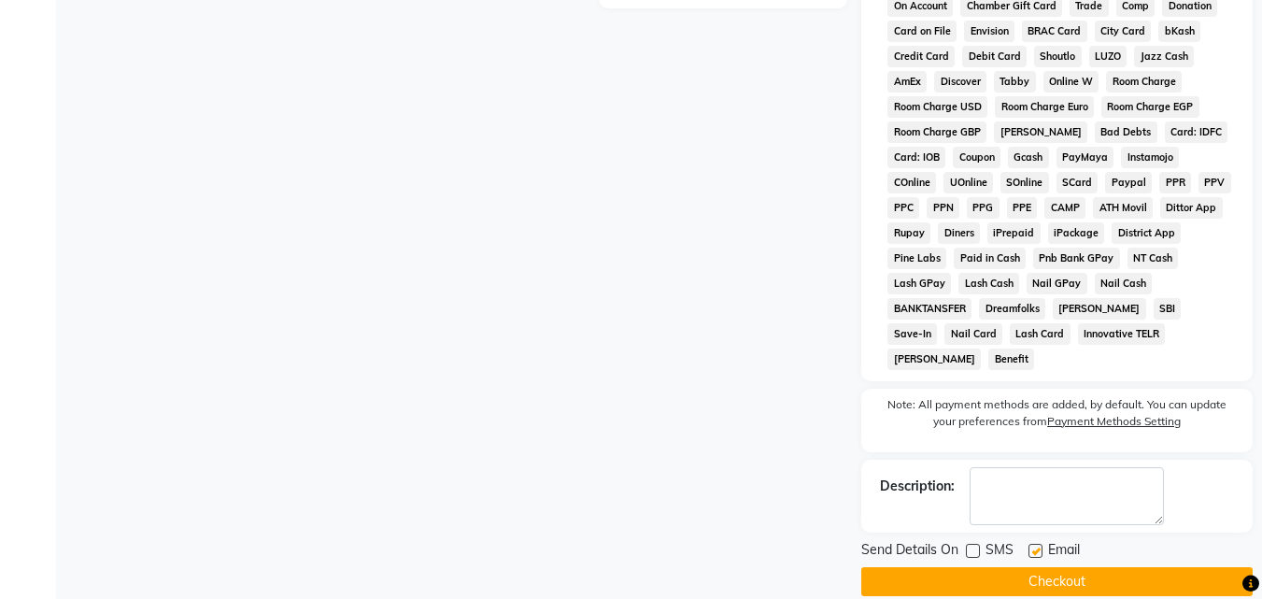
checkbox input "false"
click at [1026, 567] on button "Checkout" at bounding box center [1056, 581] width 391 height 29
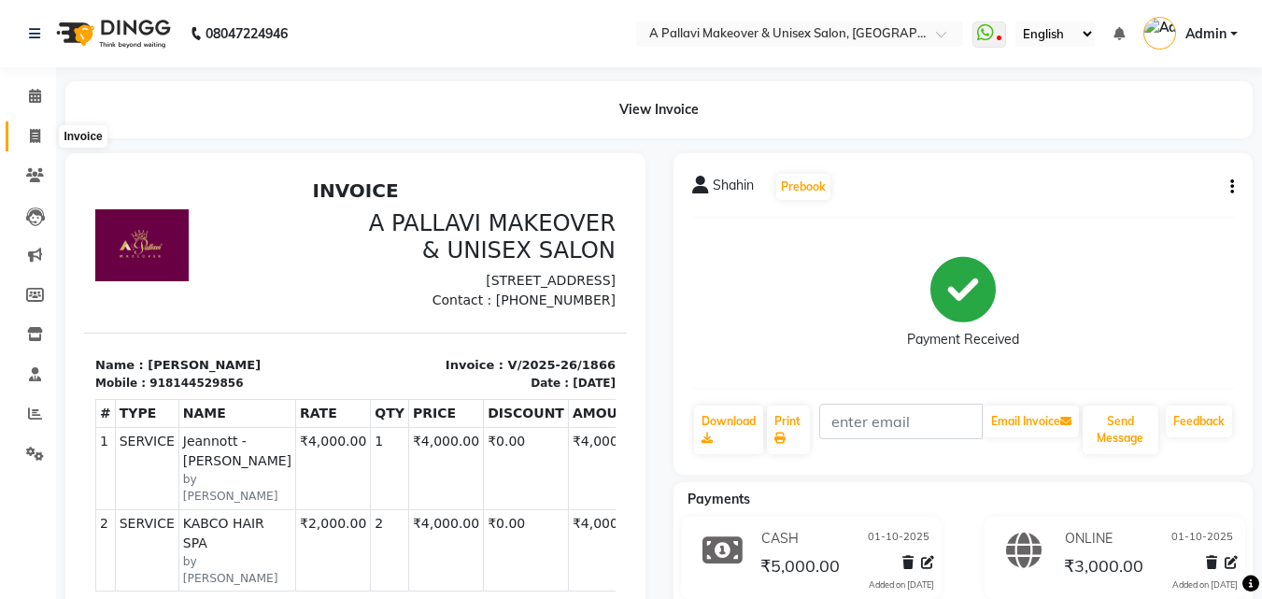
click at [39, 133] on icon at bounding box center [35, 136] width 10 height 14
select select "service"
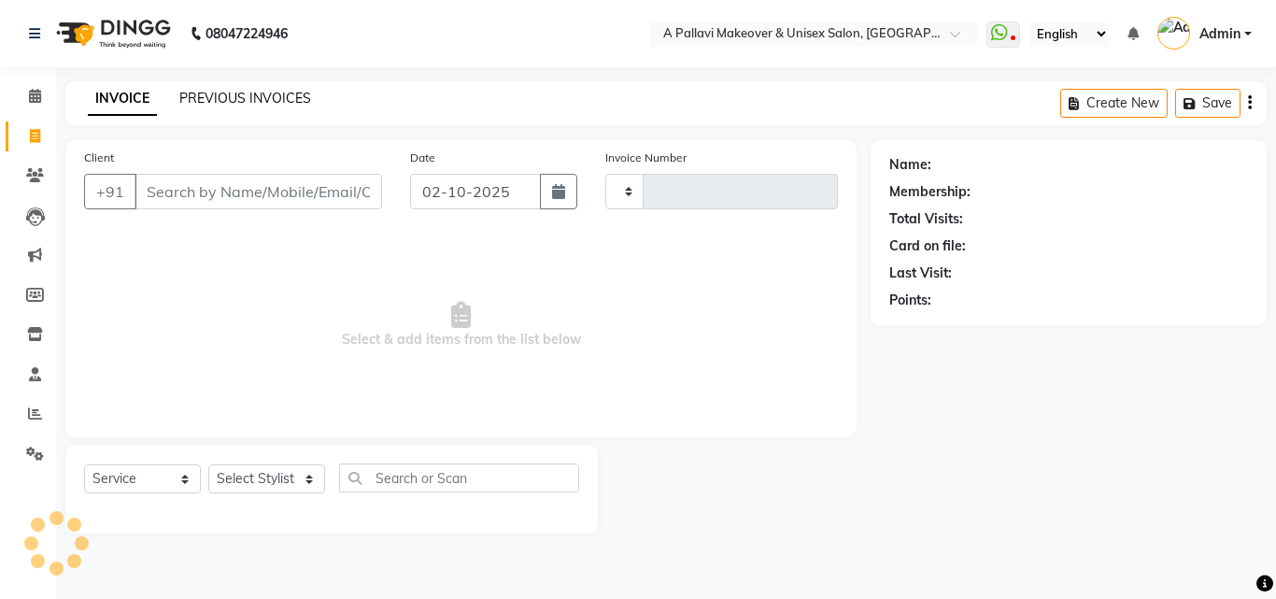
click at [292, 95] on link "PREVIOUS INVOICES" at bounding box center [245, 98] width 132 height 17
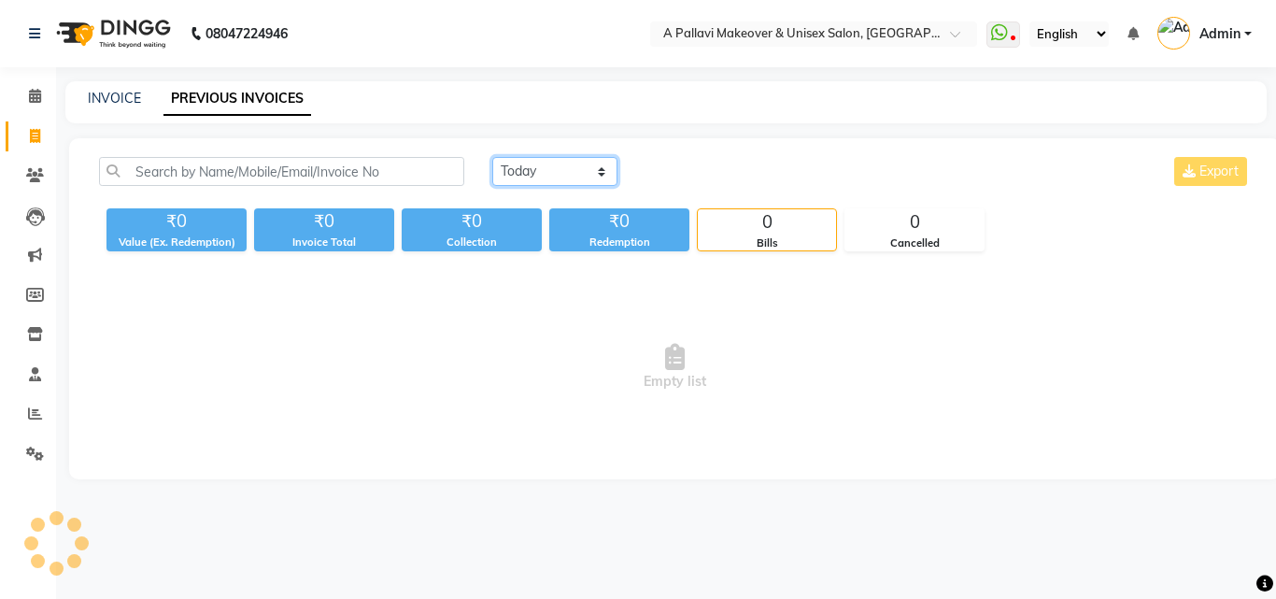
click at [515, 175] on select "[DATE] [DATE] Custom Range" at bounding box center [554, 171] width 125 height 29
select select "[DATE]"
click at [492, 157] on select "[DATE] [DATE] Custom Range" at bounding box center [554, 171] width 125 height 29
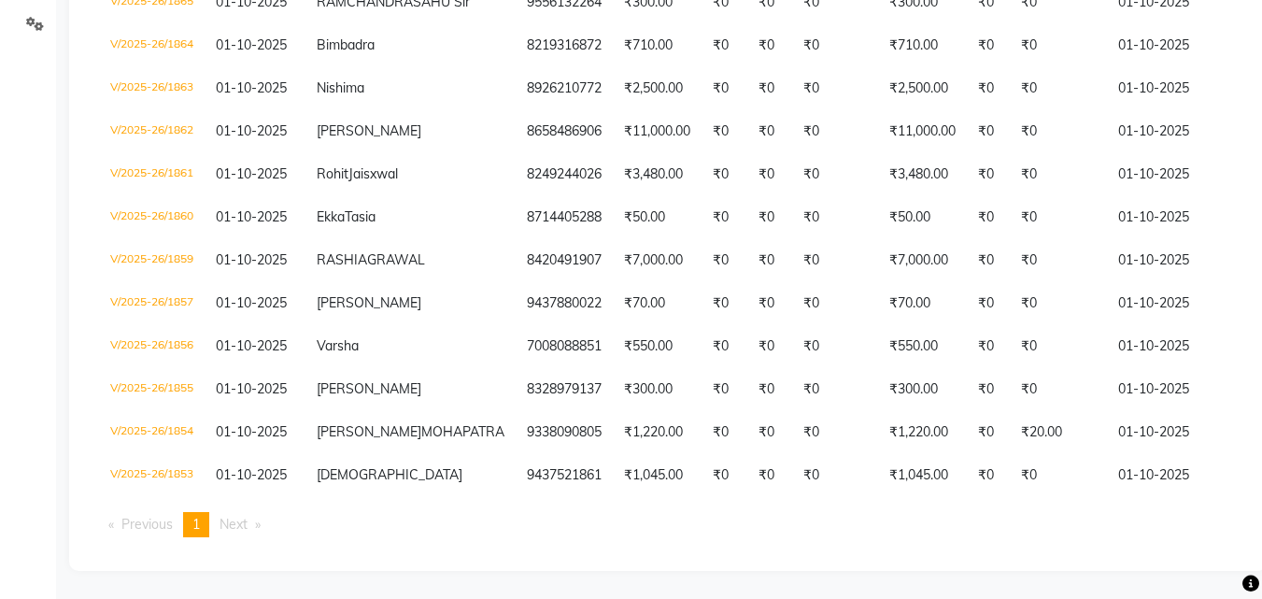
scroll to position [500, 0]
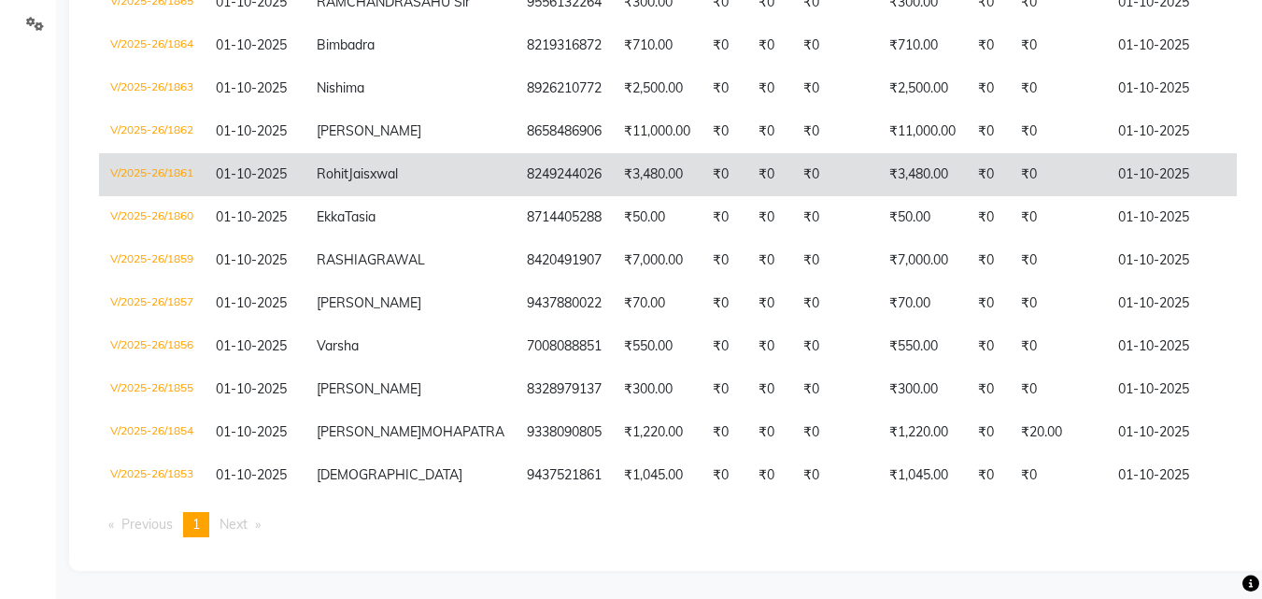
click at [613, 153] on td "₹3,480.00" at bounding box center [657, 174] width 89 height 43
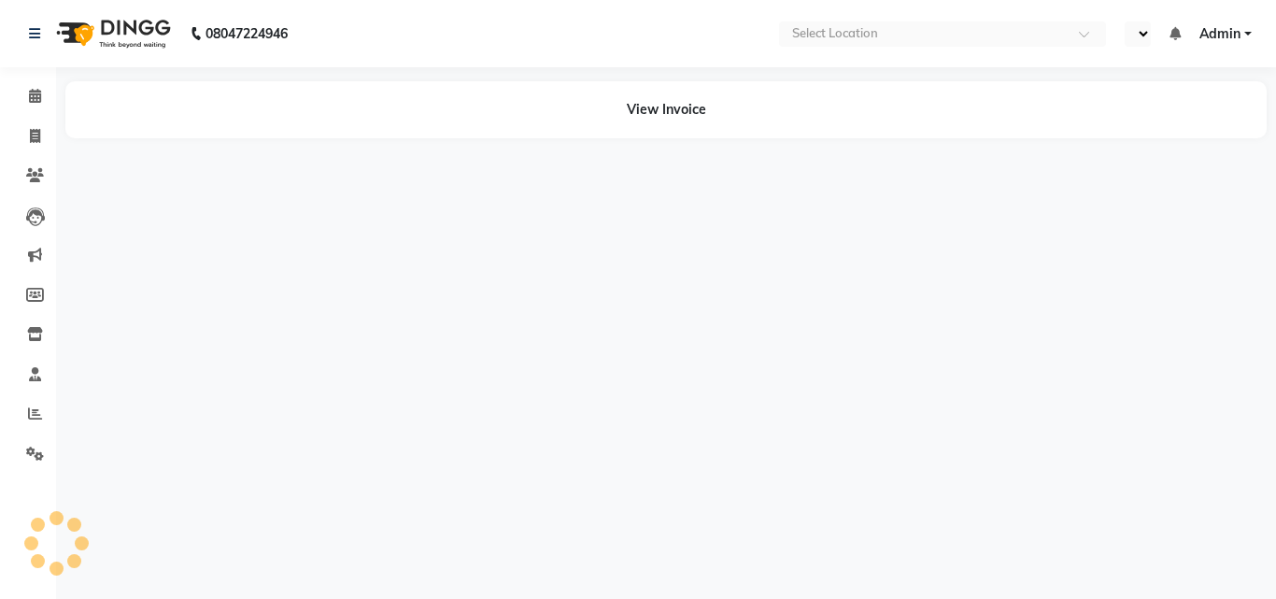
select select "en"
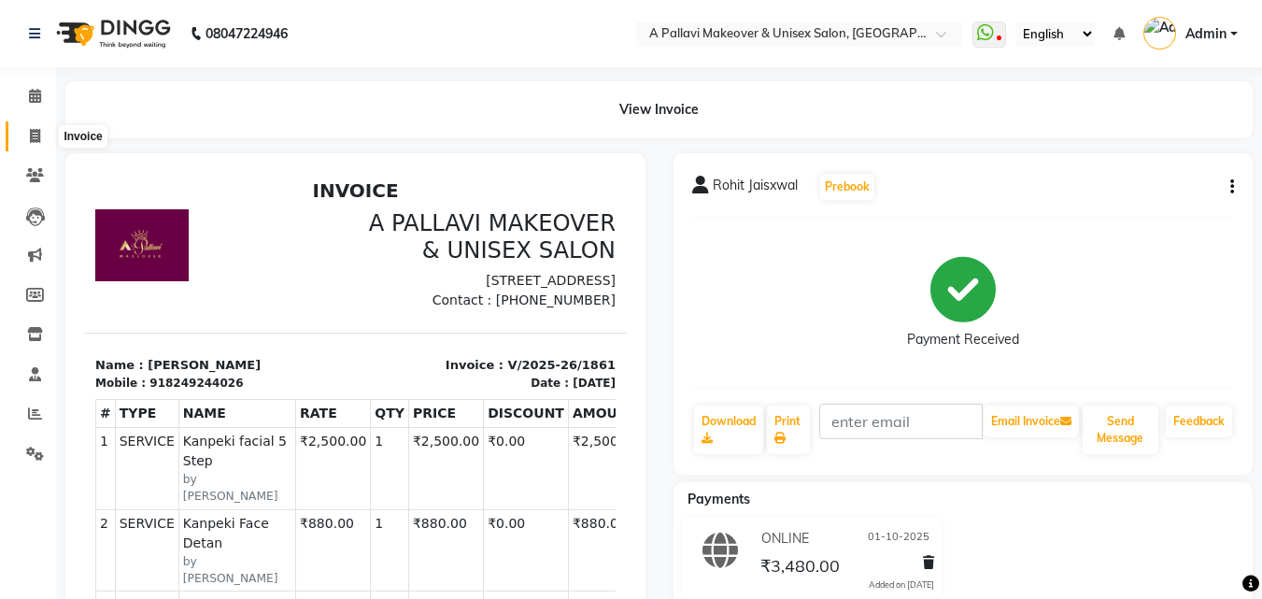
click at [28, 139] on span at bounding box center [35, 136] width 33 height 21
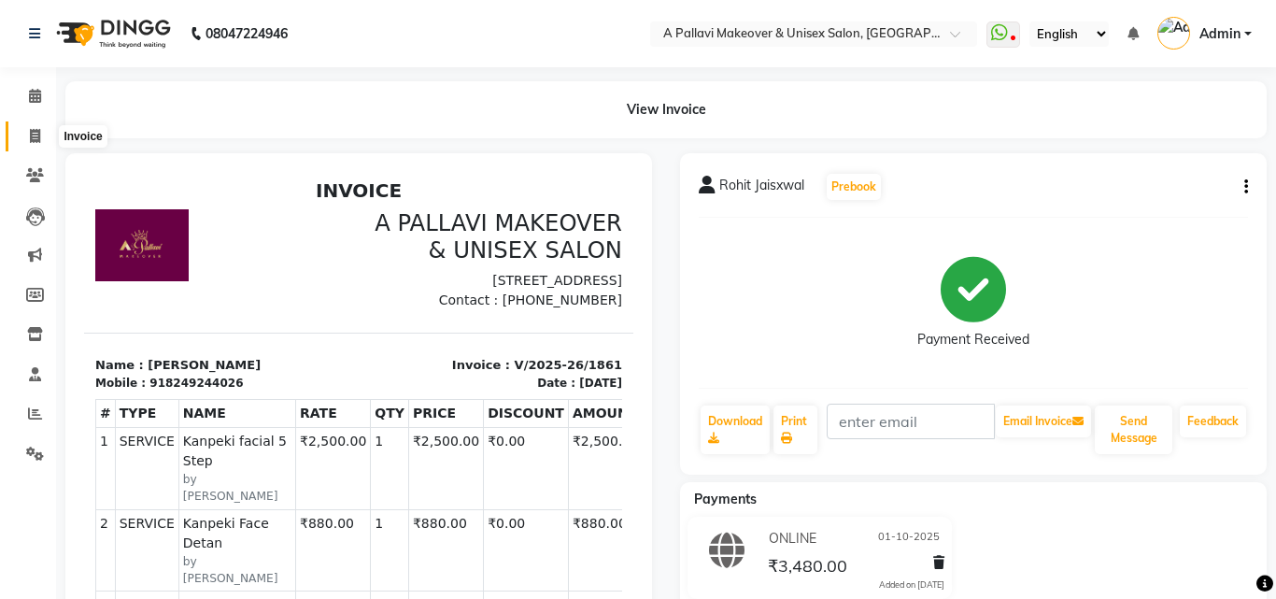
select select "3573"
select select "service"
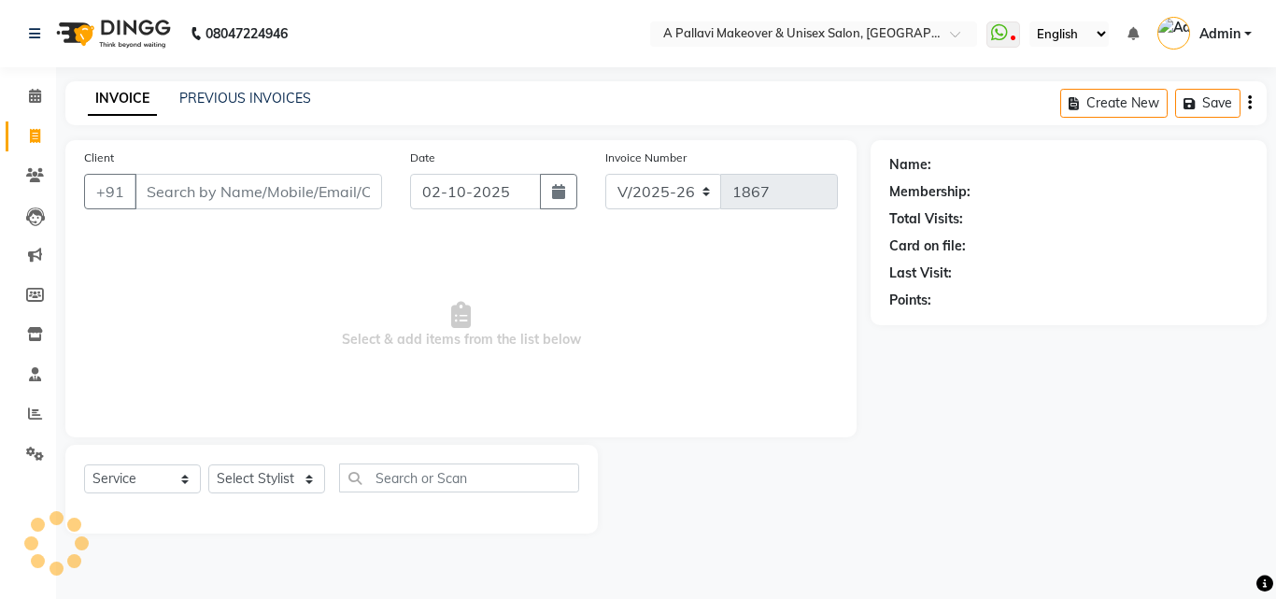
click at [218, 109] on div "INVOICE PREVIOUS INVOICES" at bounding box center [199, 99] width 268 height 21
click at [232, 83] on div "INVOICE PREVIOUS INVOICES Create New Save" at bounding box center [665, 103] width 1201 height 44
click at [233, 92] on link "PREVIOUS INVOICES" at bounding box center [245, 98] width 132 height 17
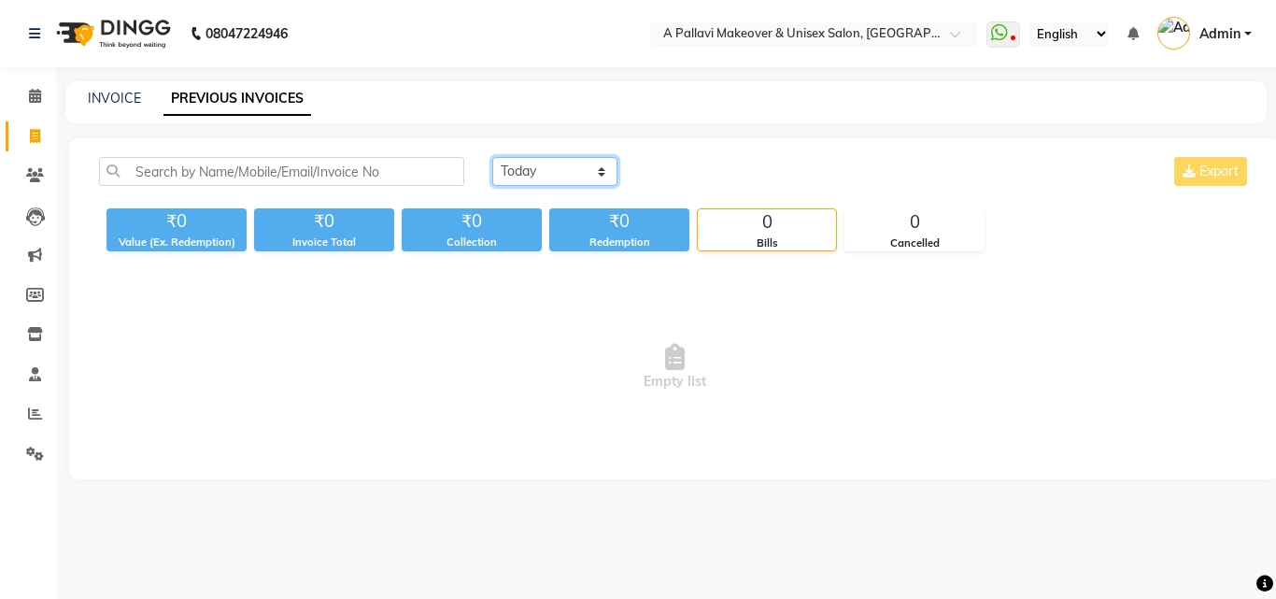
click at [545, 177] on select "[DATE] [DATE] Custom Range" at bounding box center [554, 171] width 125 height 29
select select "[DATE]"
click at [492, 157] on select "[DATE] [DATE] Custom Range" at bounding box center [554, 171] width 125 height 29
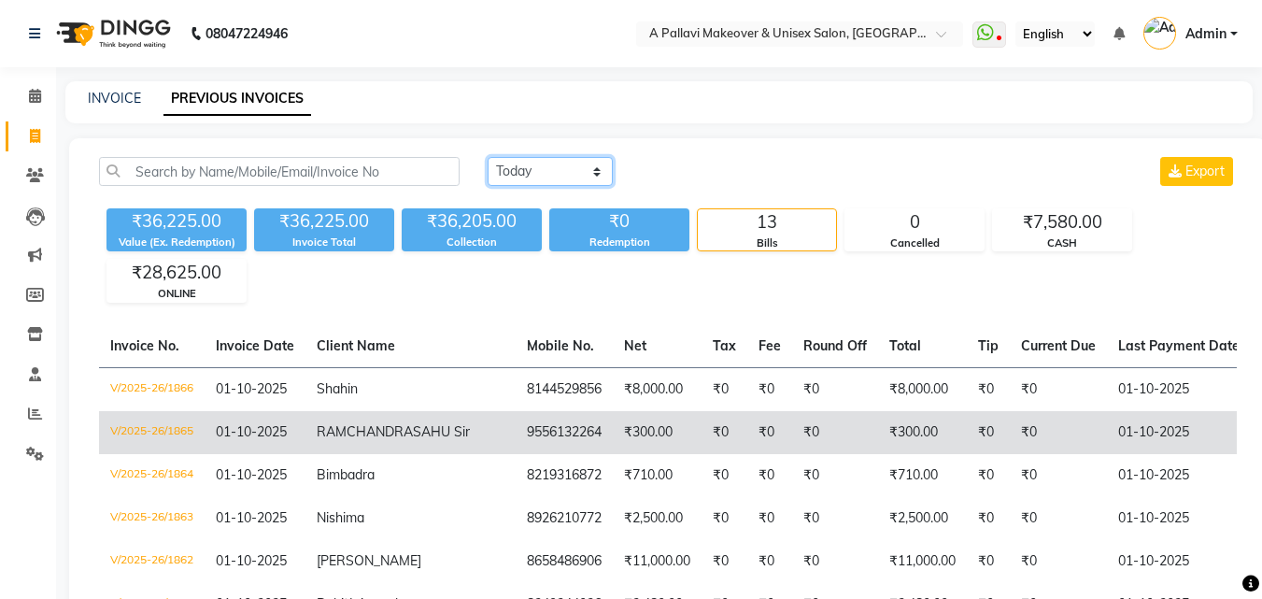
scroll to position [93, 0]
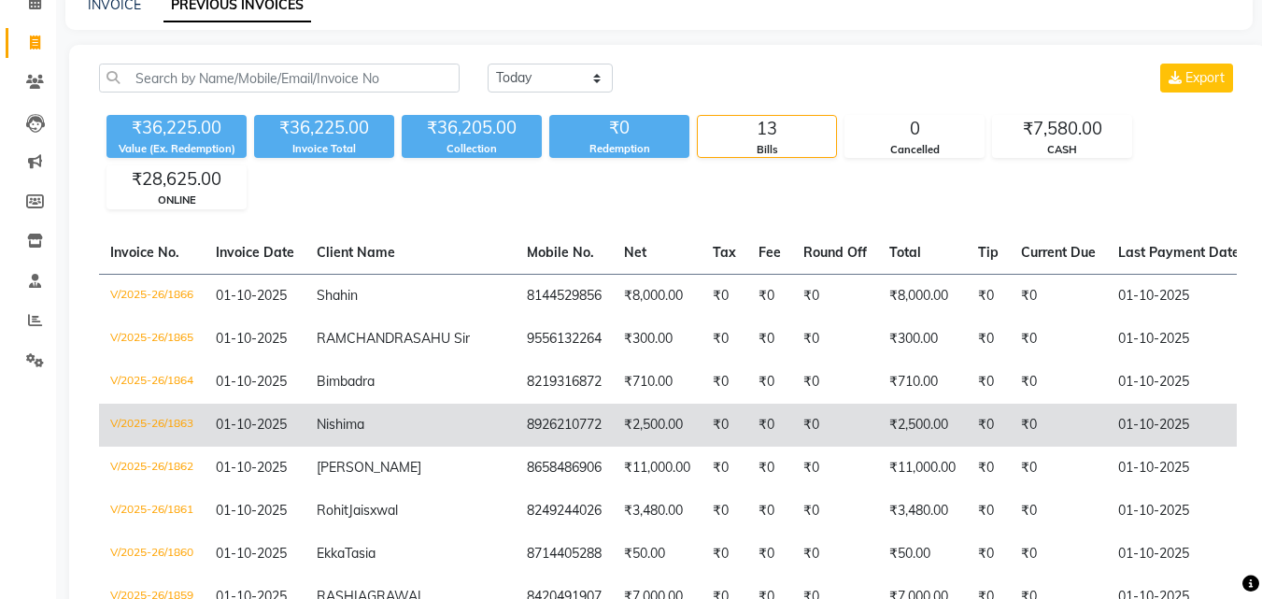
click at [613, 446] on td "₹2,500.00" at bounding box center [657, 424] width 89 height 43
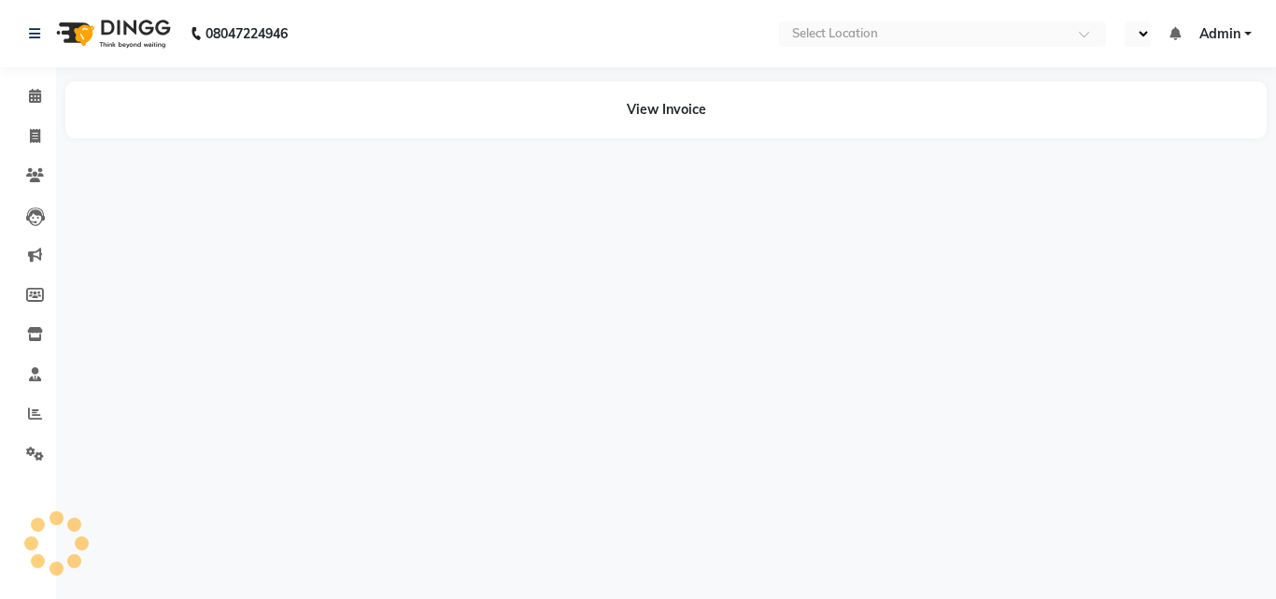
select select "en"
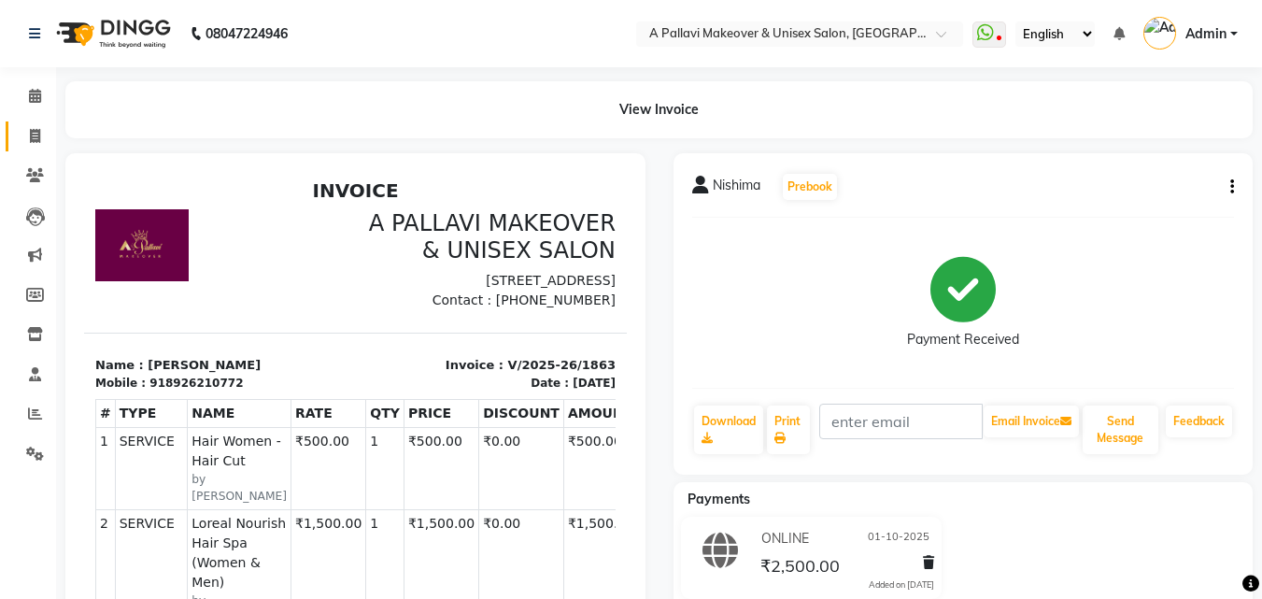
click at [35, 122] on link "Invoice" at bounding box center [28, 136] width 45 height 31
select select "service"
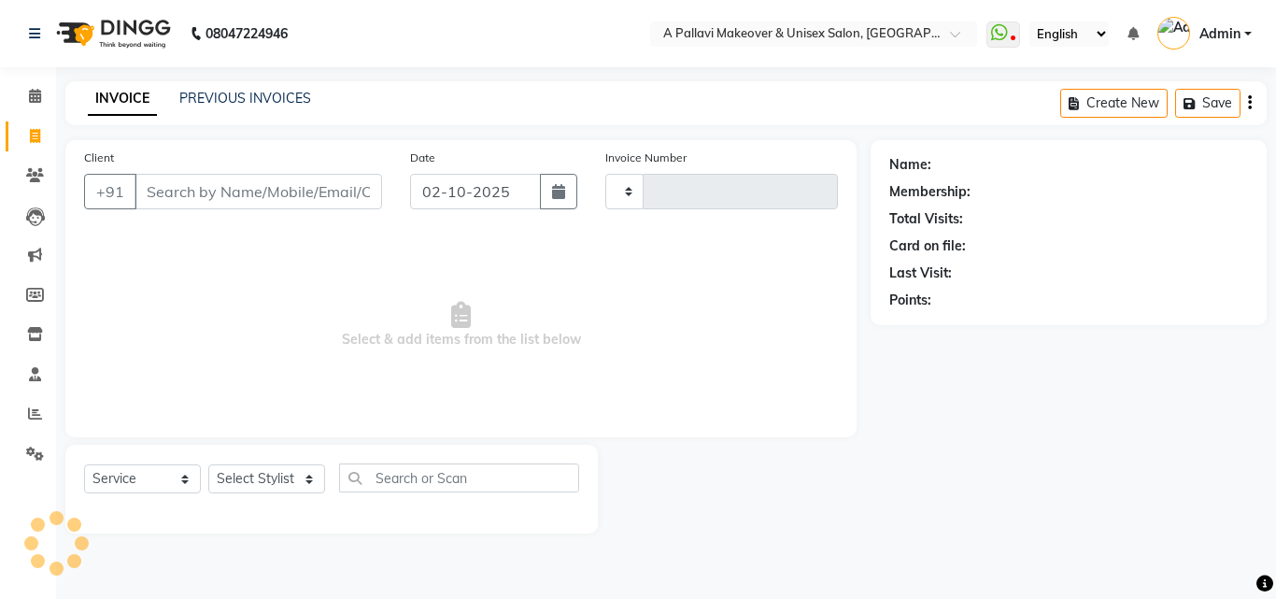
type input "1867"
select select "3573"
click at [211, 88] on div "INVOICE PREVIOUS INVOICES Create New Save" at bounding box center [665, 103] width 1201 height 44
click at [271, 100] on link "PREVIOUS INVOICES" at bounding box center [245, 98] width 132 height 17
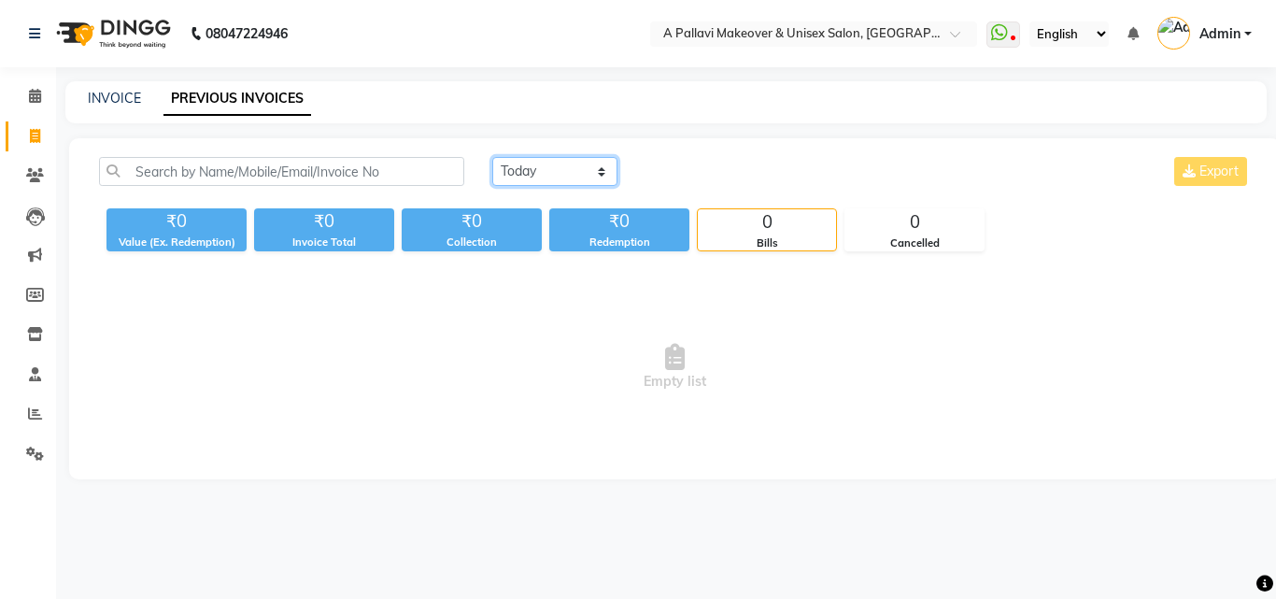
click at [531, 166] on select "[DATE] [DATE] Custom Range" at bounding box center [554, 171] width 125 height 29
select select "[DATE]"
click at [492, 157] on select "[DATE] [DATE] Custom Range" at bounding box center [554, 171] width 125 height 29
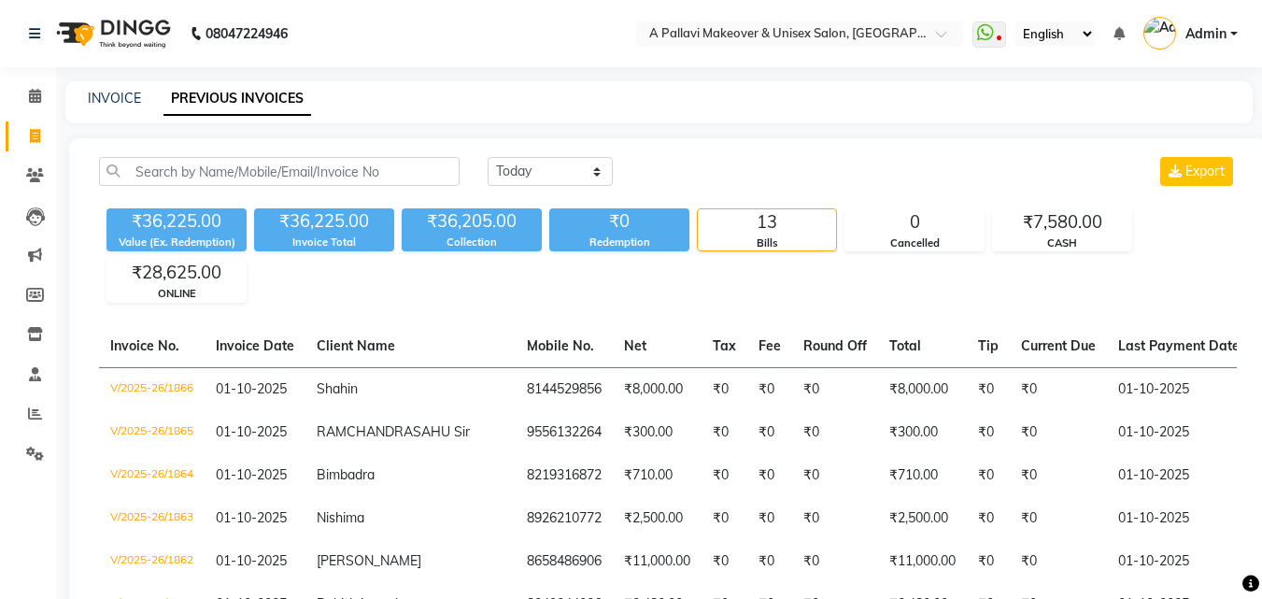
click at [103, 87] on div "INVOICE PREVIOUS INVOICES" at bounding box center [658, 102] width 1187 height 42
click at [81, 98] on div "INVOICE PREVIOUS INVOICES" at bounding box center [647, 99] width 1165 height 20
click at [102, 98] on link "INVOICE" at bounding box center [114, 98] width 53 height 17
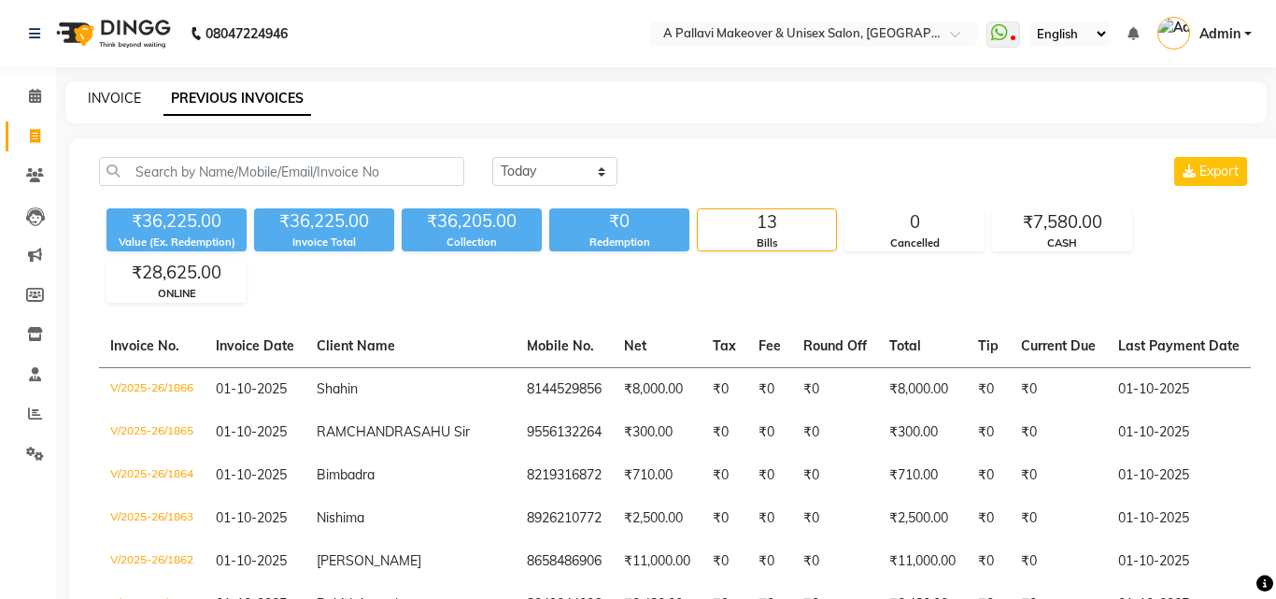
select select "service"
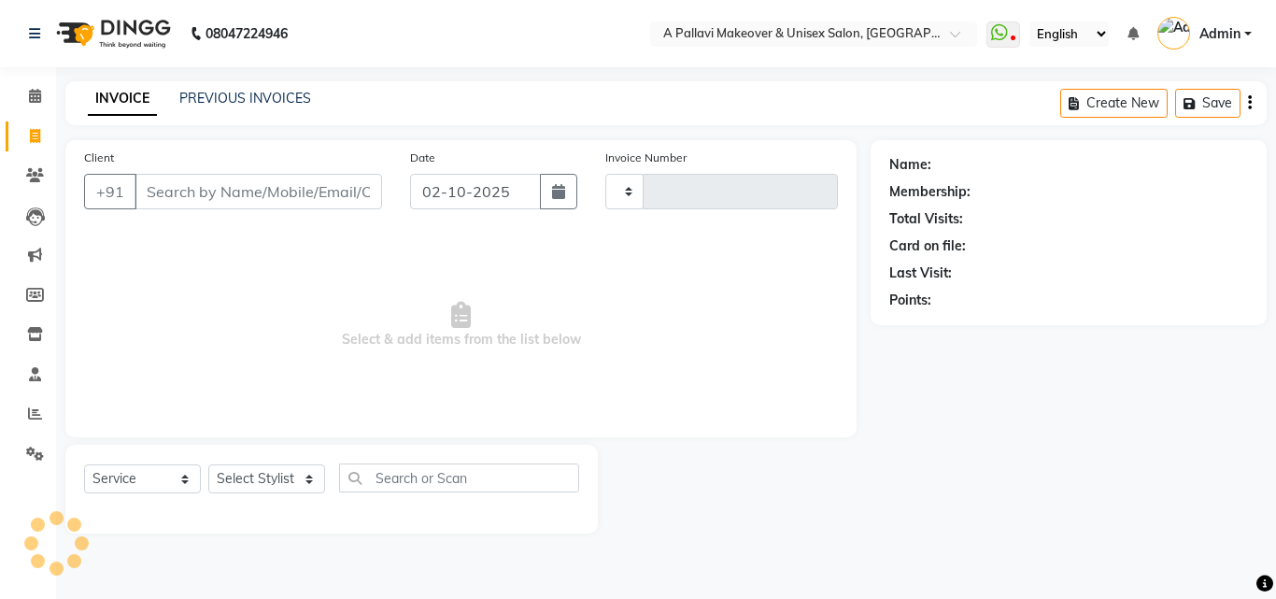
type input "1867"
select select "3573"
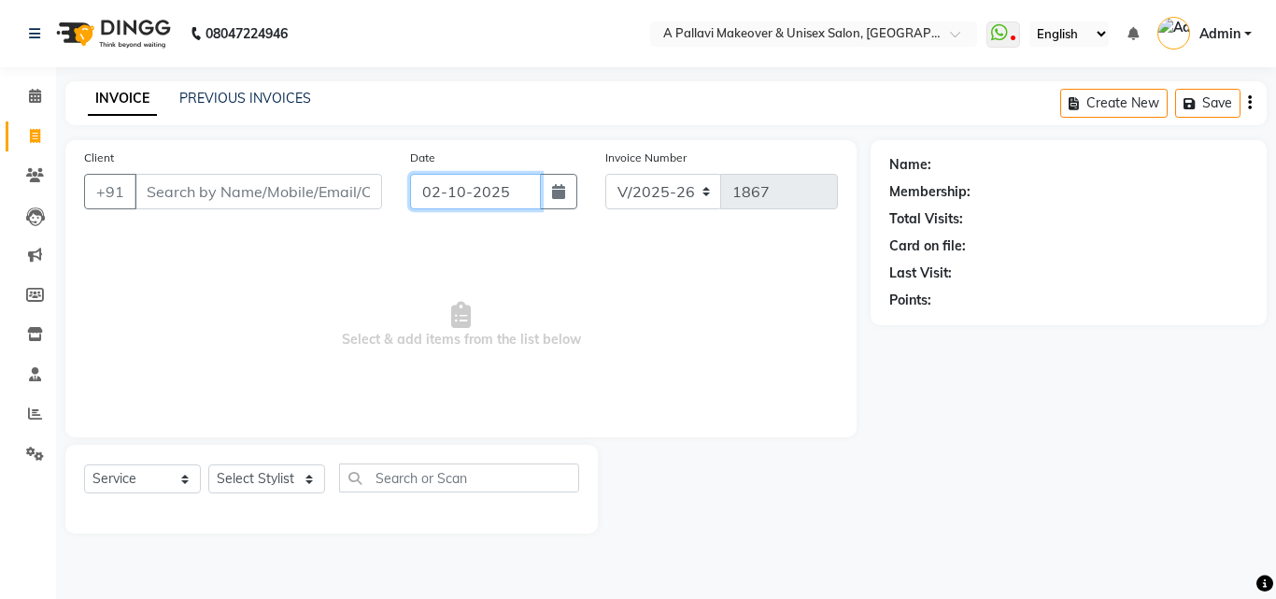
click at [431, 205] on input "02-10-2025" at bounding box center [475, 191] width 131 height 35
select select "10"
select select "2025"
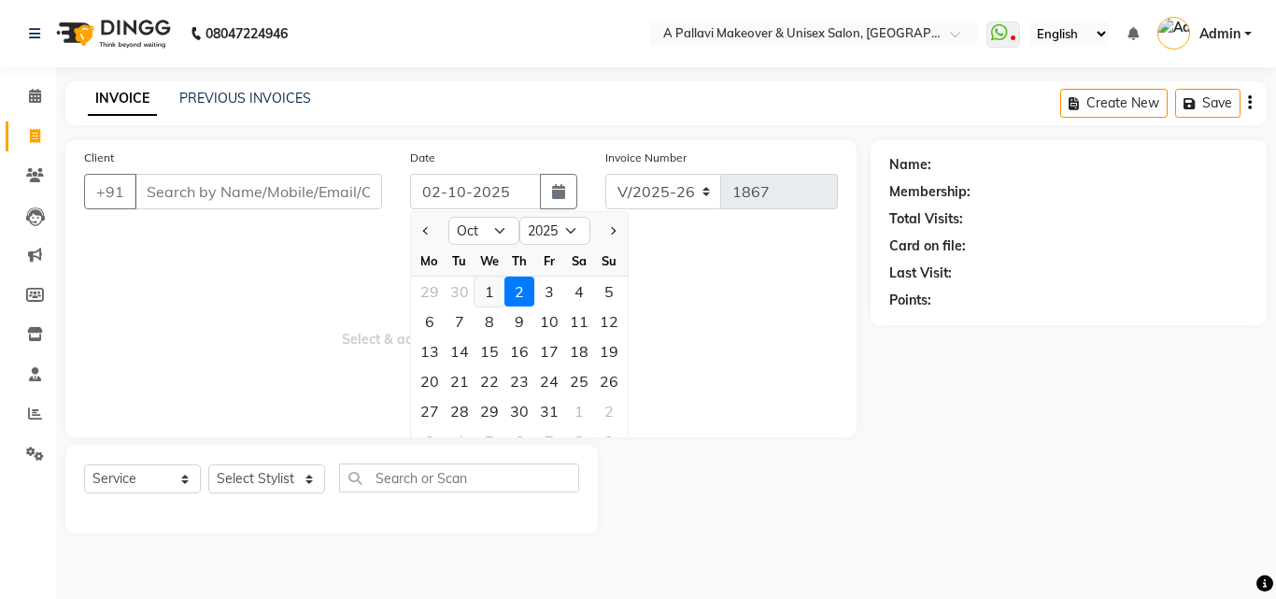
click at [495, 294] on div "1" at bounding box center [489, 291] width 30 height 30
type input "01-10-2025"
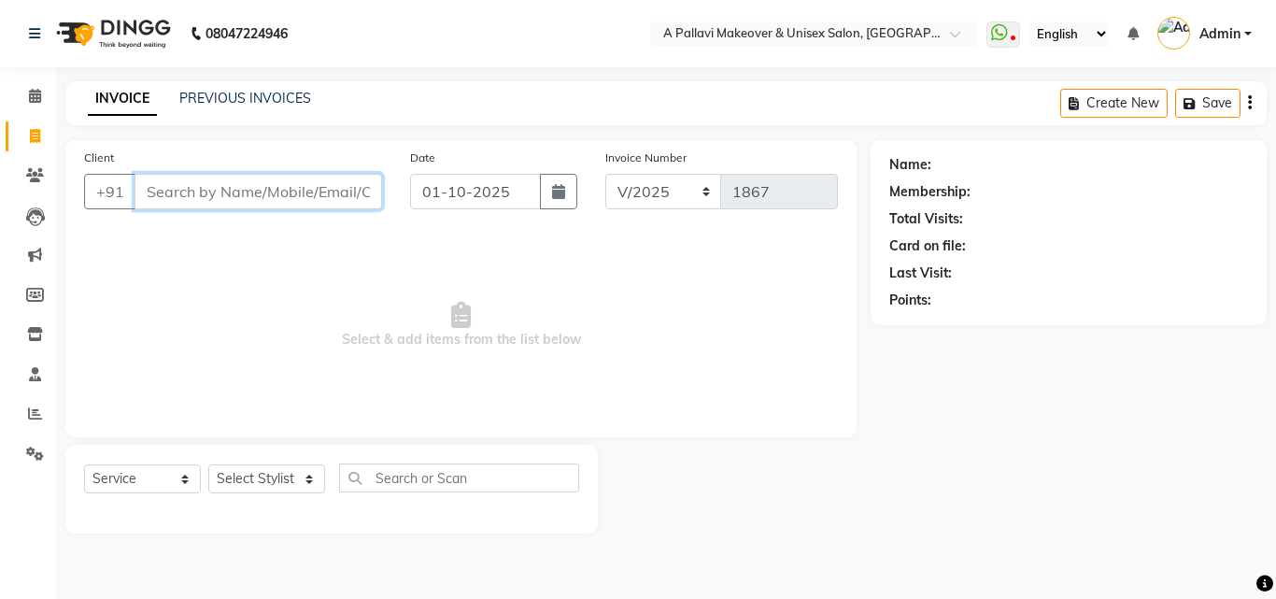
click at [227, 194] on input "Client" at bounding box center [258, 191] width 248 height 35
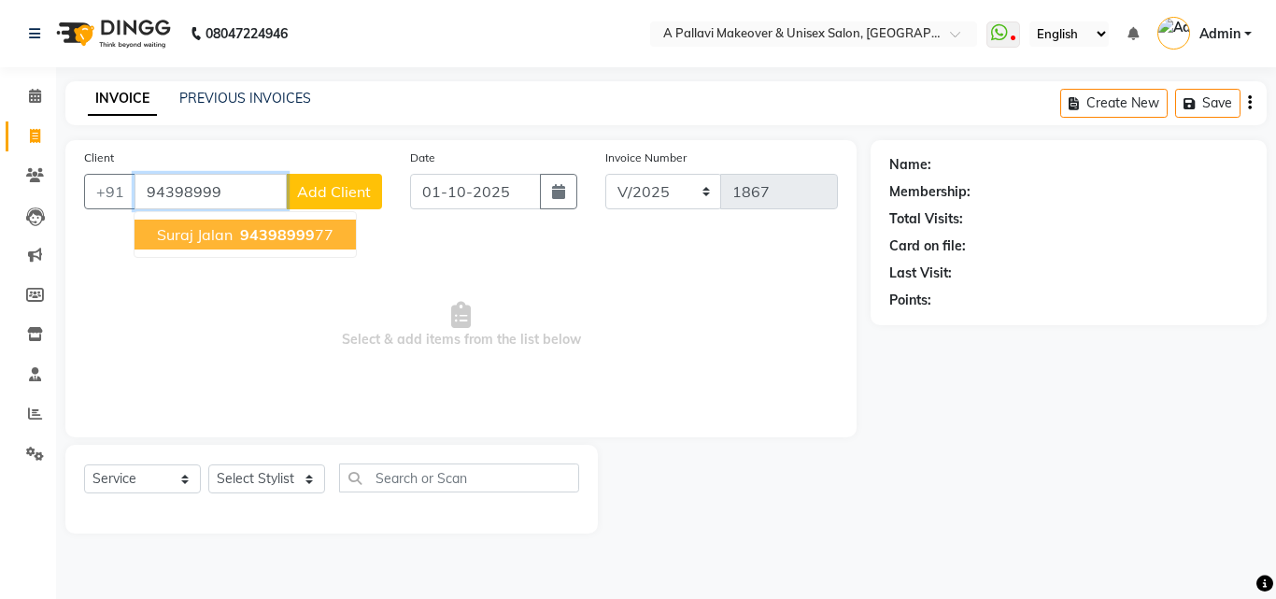
click at [278, 219] on ngb-typeahead-window "suraj jalan 94398999 77" at bounding box center [245, 234] width 223 height 47
click at [286, 238] on span "94398999" at bounding box center [277, 234] width 75 height 19
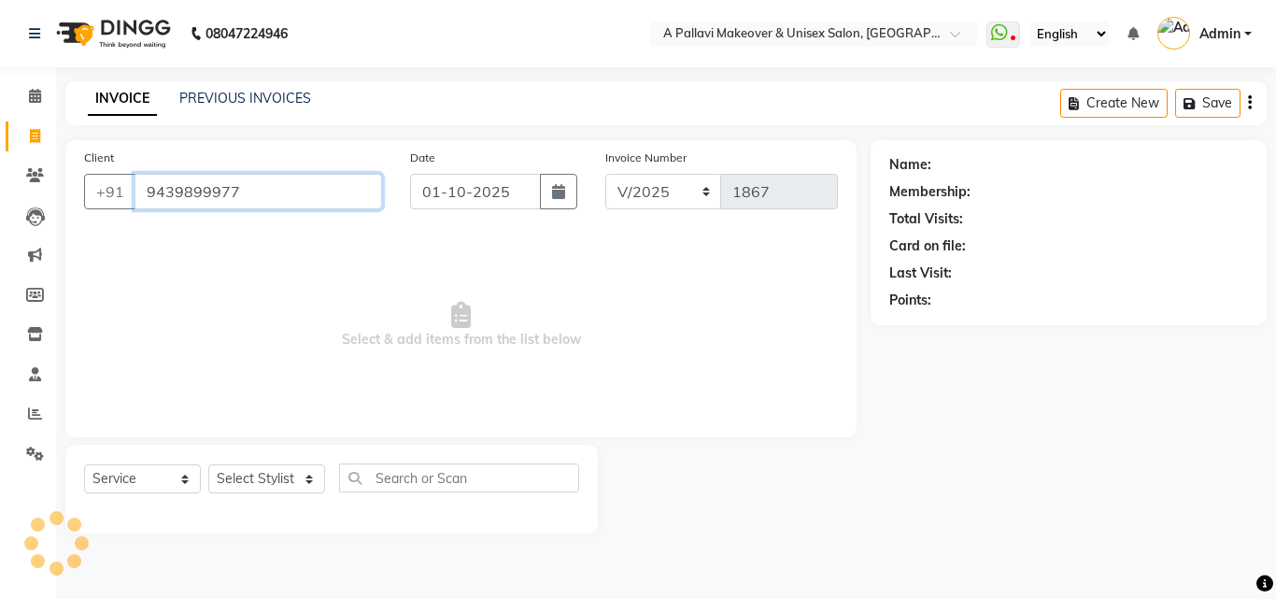
type input "9439899977"
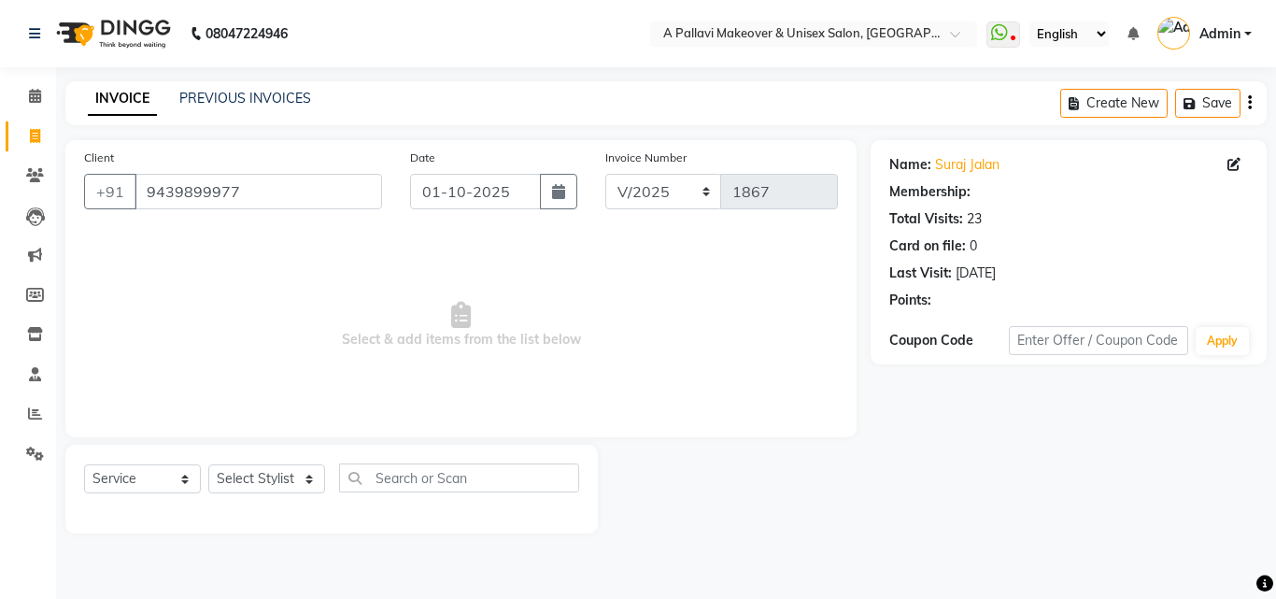
select select "1: Object"
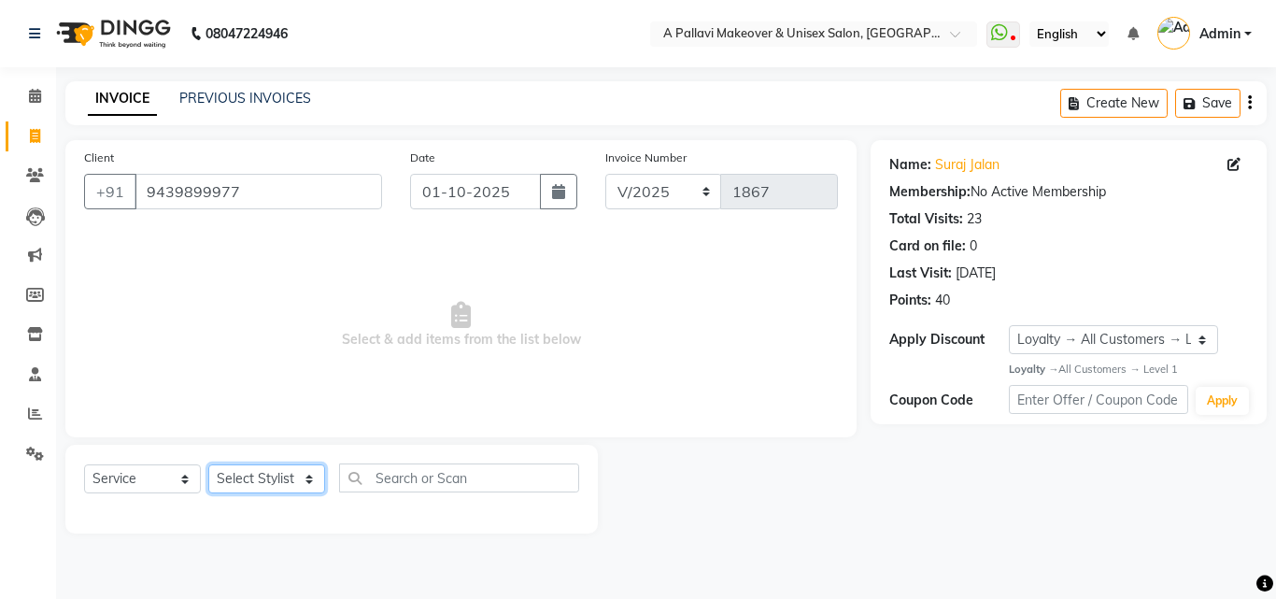
click at [246, 488] on select "Select Stylist Akansha A PALLAVI Archana BAPAN Gourav Namita NANDINI JOSHI Prat…" at bounding box center [266, 478] width 117 height 29
select select "68912"
click at [208, 464] on select "Select Stylist Akansha A PALLAVI Archana BAPAN Gourav Namita NANDINI JOSHI Prat…" at bounding box center [266, 478] width 117 height 29
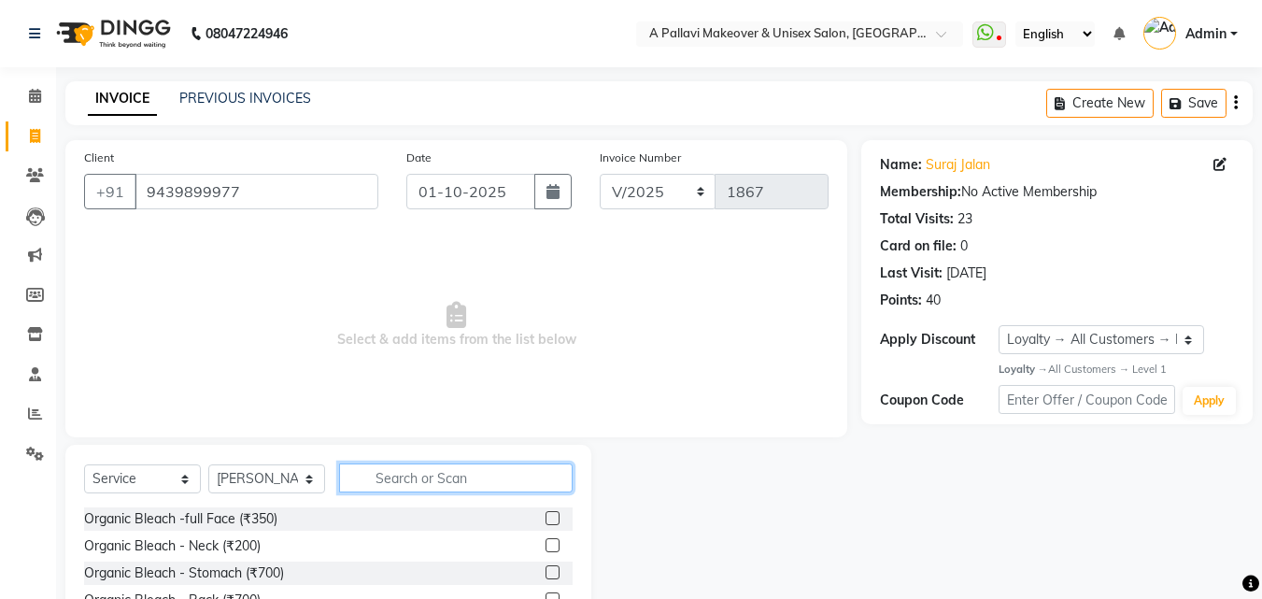
click at [417, 487] on input "text" at bounding box center [455, 477] width 233 height 29
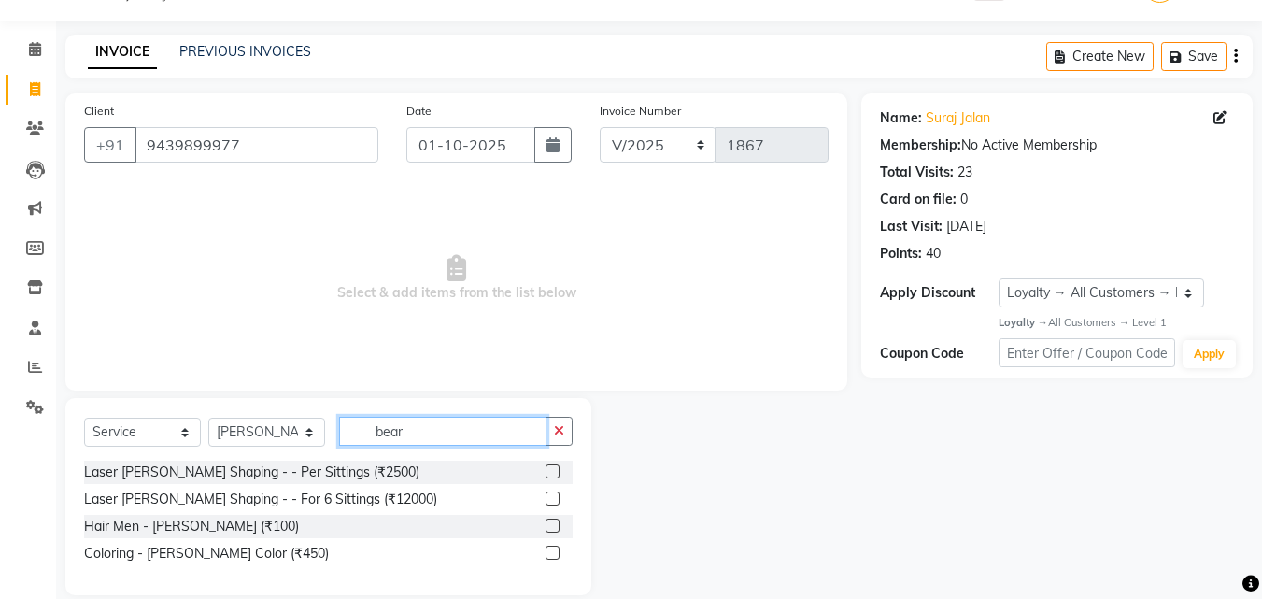
scroll to position [71, 0]
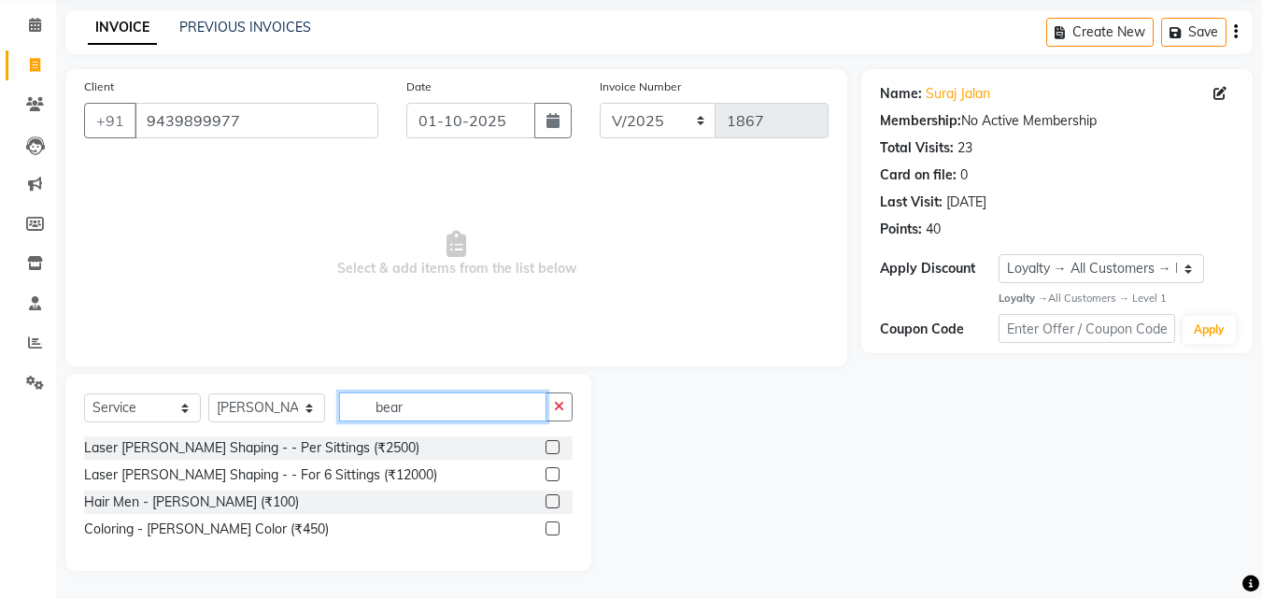
type input "bear"
click at [555, 502] on label at bounding box center [552, 501] width 14 height 14
click at [555, 502] on input "checkbox" at bounding box center [551, 502] width 12 height 12
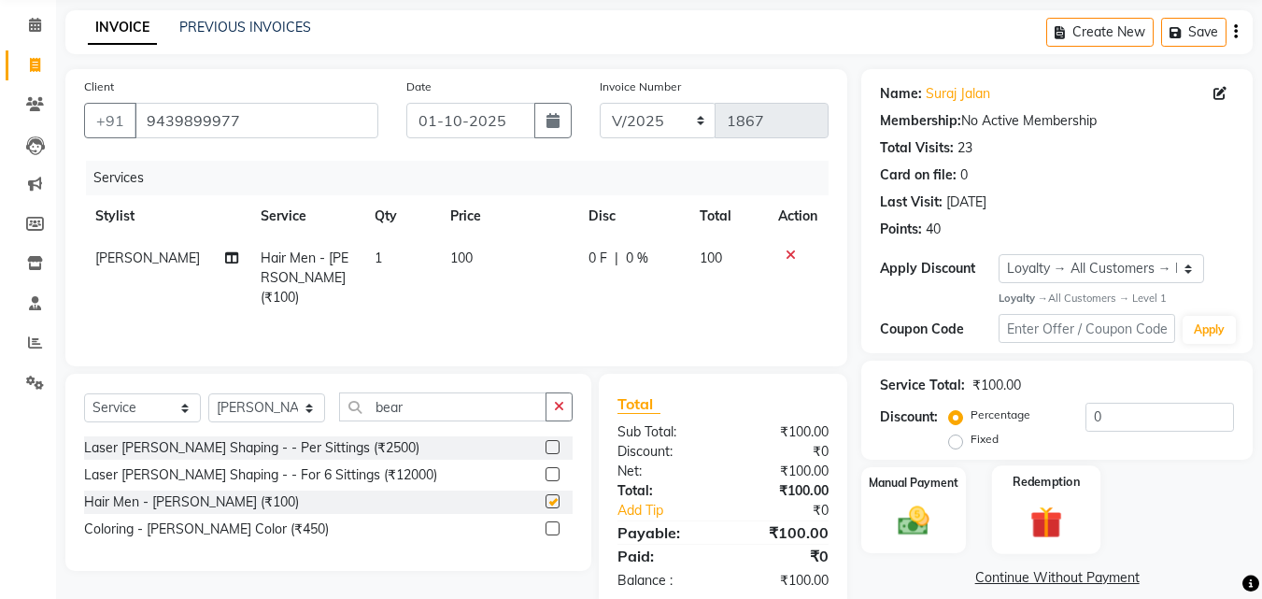
checkbox input "false"
click at [921, 518] on img at bounding box center [913, 520] width 52 height 37
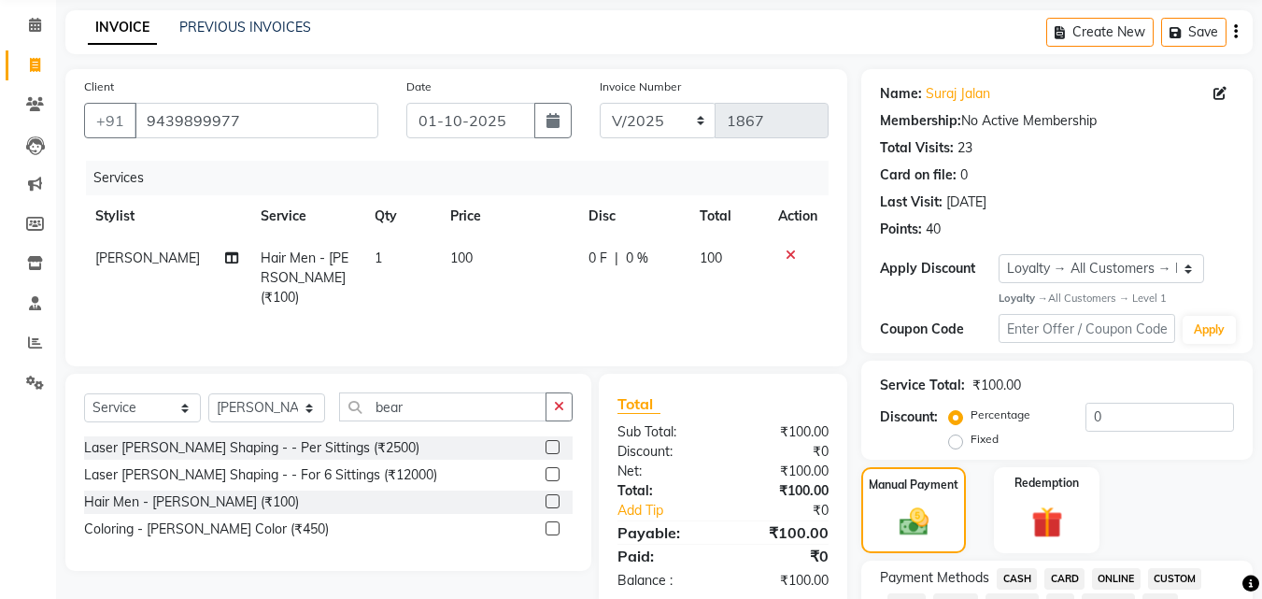
click at [1011, 582] on span "CASH" at bounding box center [1017, 578] width 40 height 21
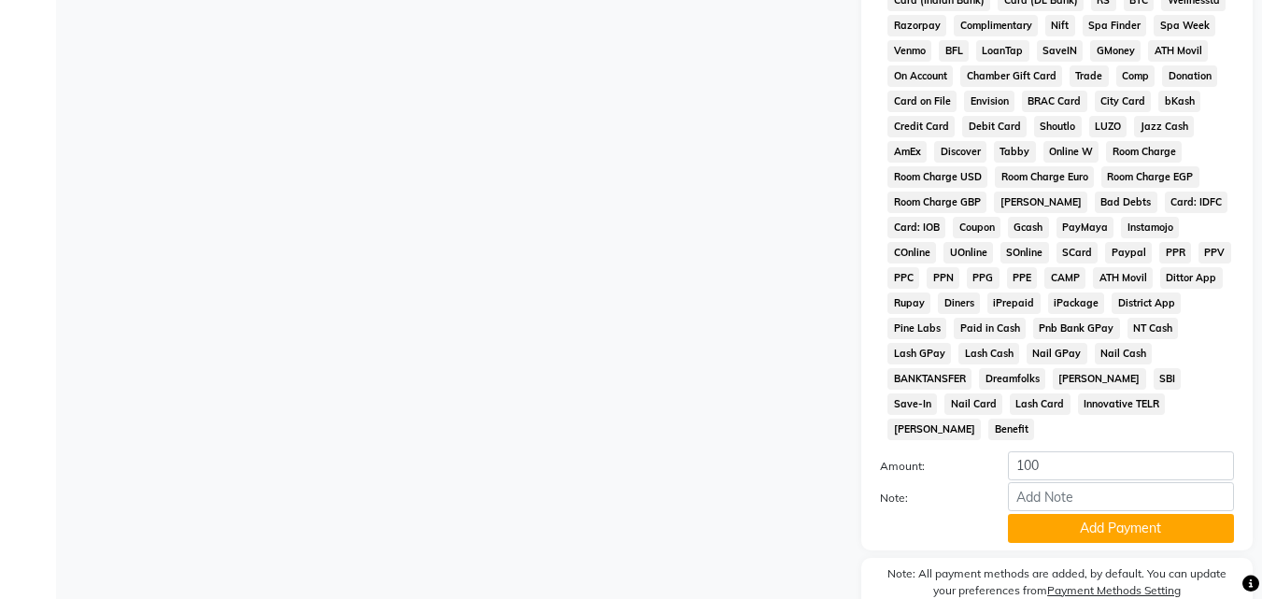
scroll to position [889, 0]
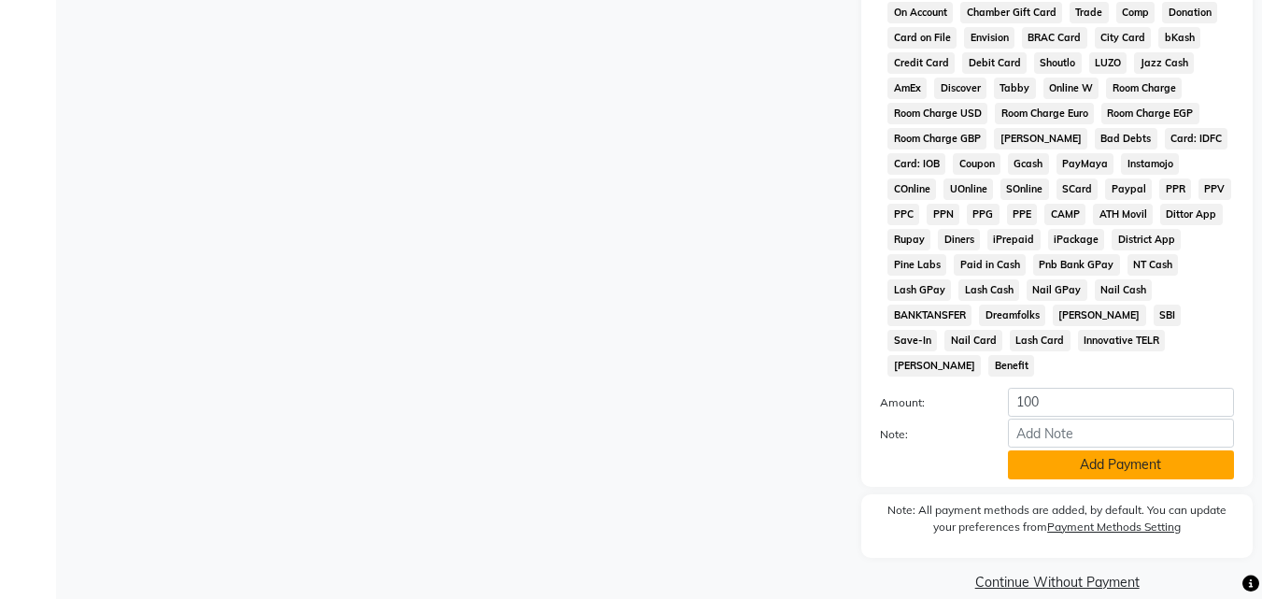
click at [1086, 450] on button "Add Payment" at bounding box center [1121, 464] width 226 height 29
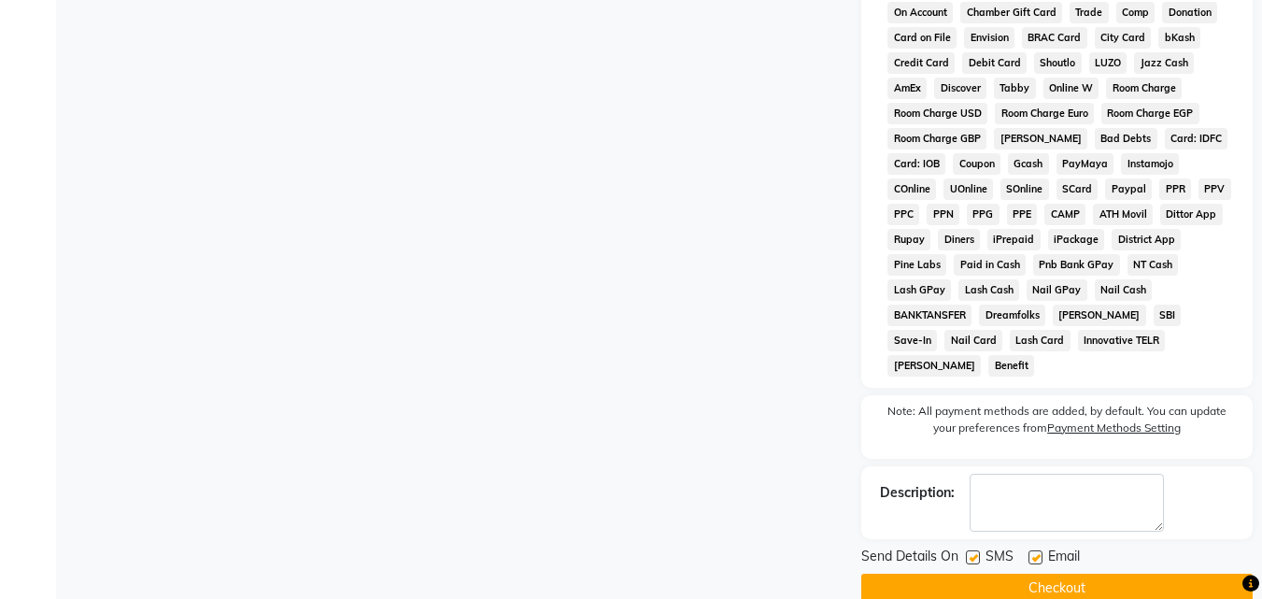
click at [973, 550] on label at bounding box center [973, 557] width 14 height 14
click at [973, 552] on input "checkbox" at bounding box center [972, 558] width 12 height 12
checkbox input "false"
click at [1035, 550] on label at bounding box center [1035, 557] width 14 height 14
click at [1035, 552] on input "checkbox" at bounding box center [1034, 558] width 12 height 12
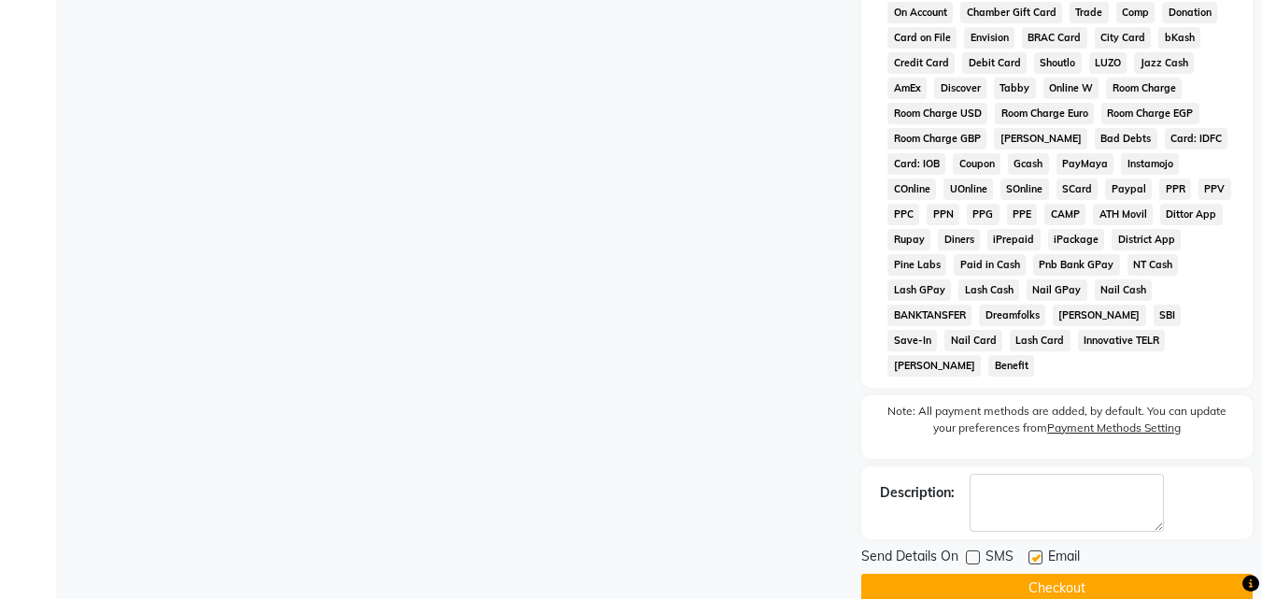
checkbox input "false"
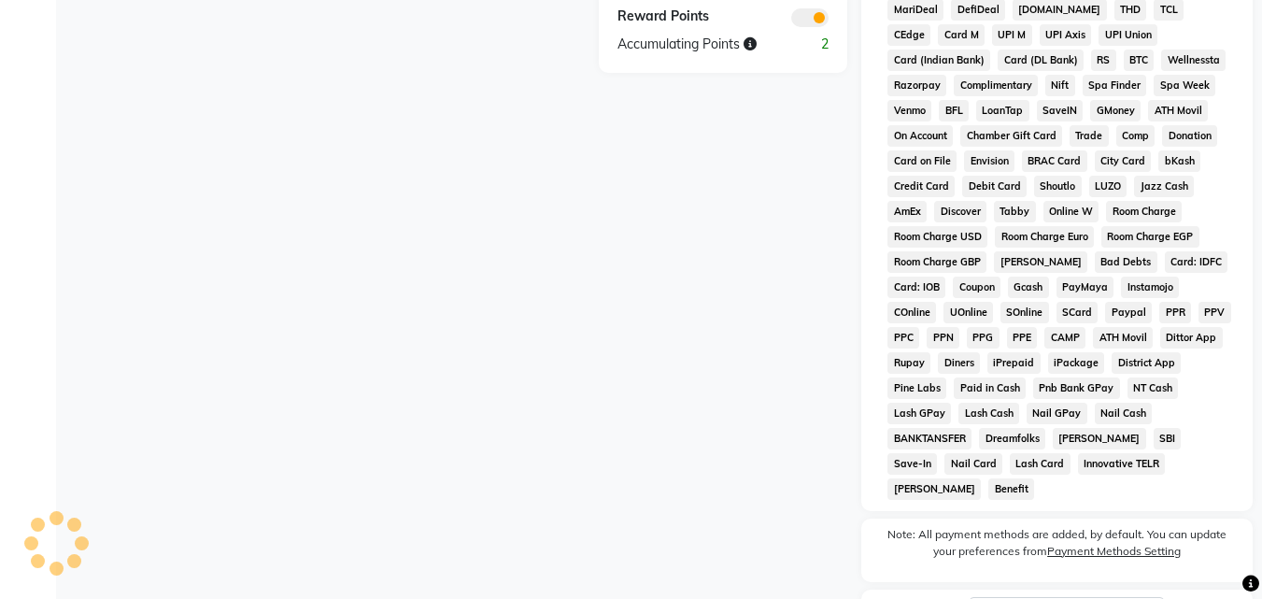
scroll to position [896, 0]
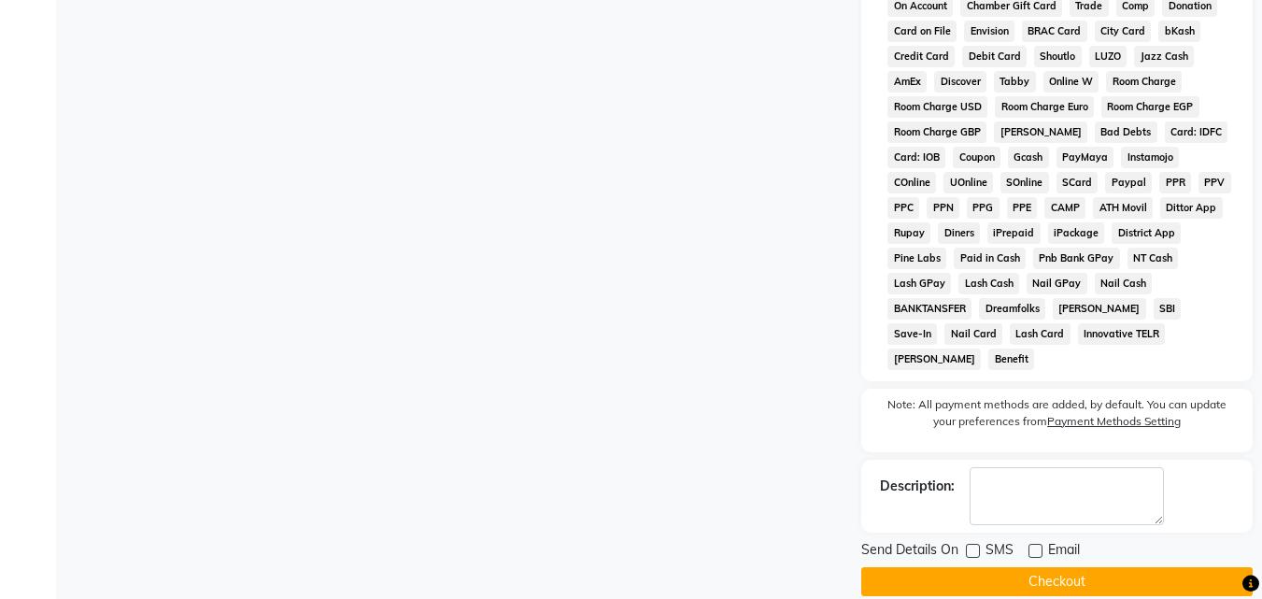
click at [983, 567] on button "Checkout" at bounding box center [1056, 581] width 391 height 29
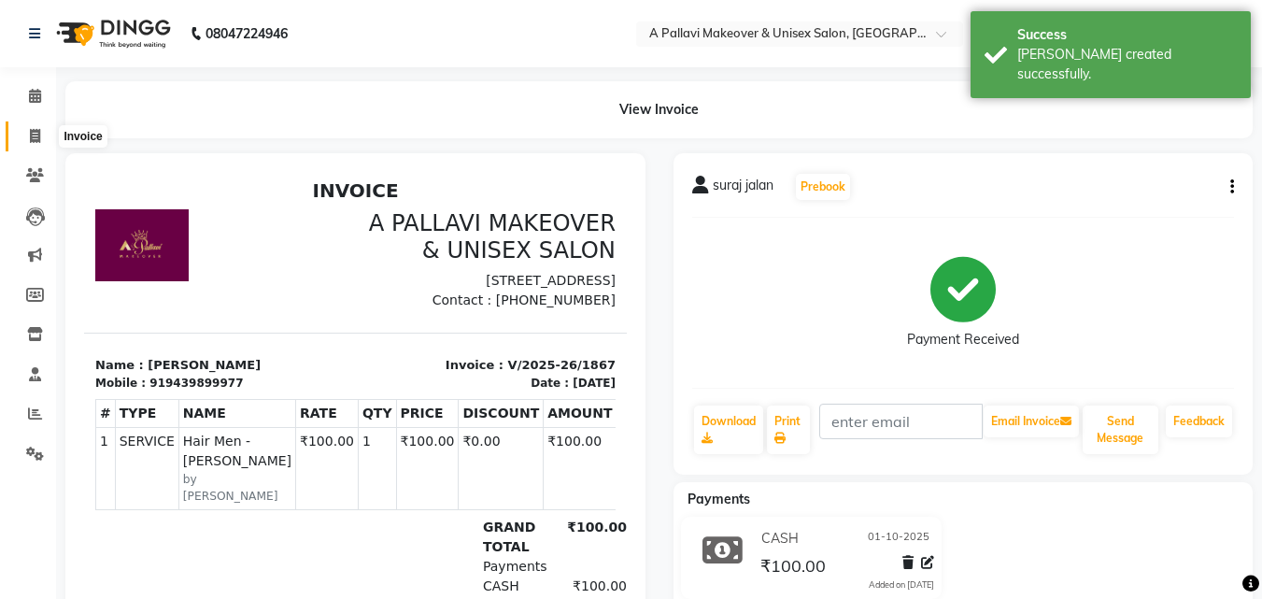
click at [35, 129] on icon at bounding box center [35, 136] width 10 height 14
select select "service"
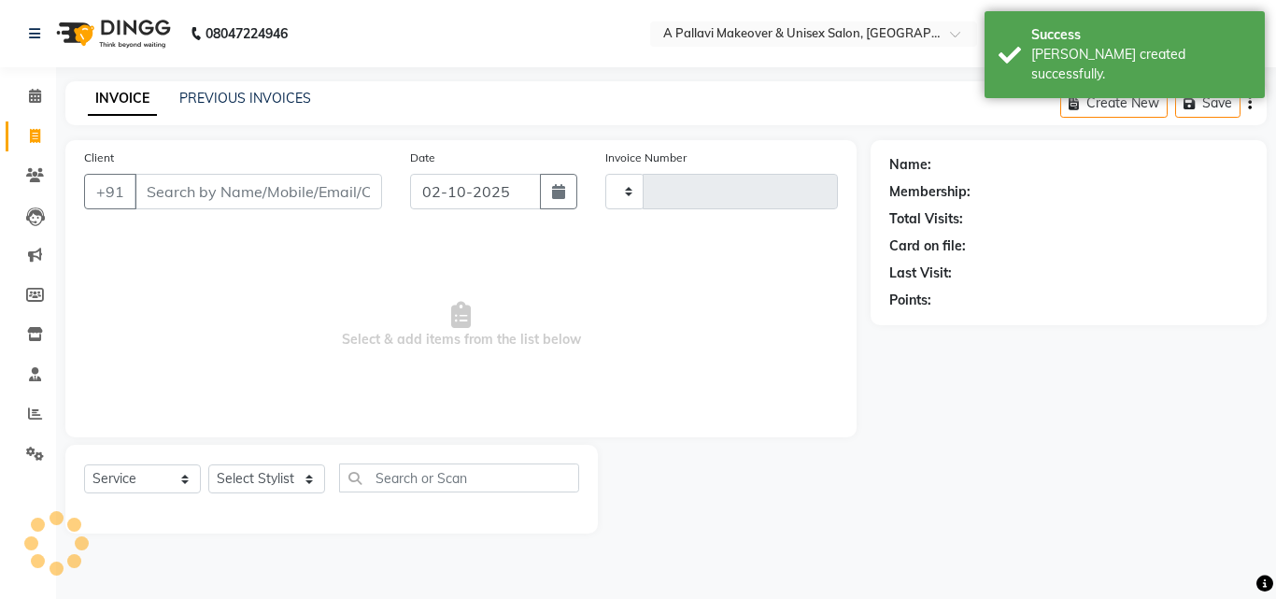
type input "1868"
select select "3573"
click at [192, 106] on link "PREVIOUS INVOICES" at bounding box center [245, 98] width 132 height 17
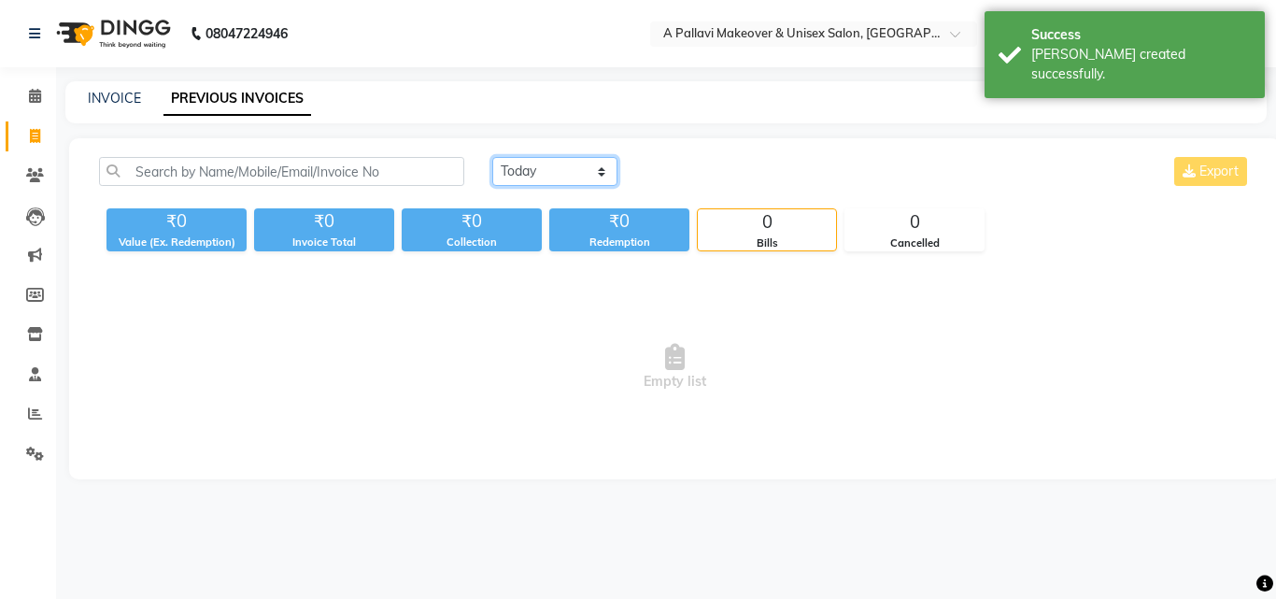
click at [542, 176] on select "[DATE] [DATE] Custom Range" at bounding box center [554, 171] width 125 height 29
select select "[DATE]"
click at [492, 157] on select "[DATE] [DATE] Custom Range" at bounding box center [554, 171] width 125 height 29
